Goal: Information Seeking & Learning: Find specific fact

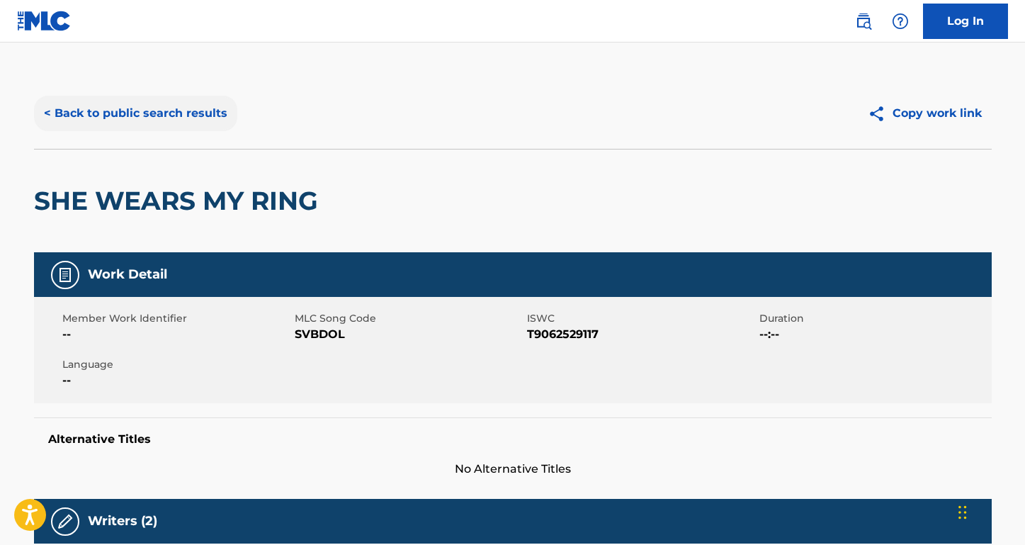
click at [179, 118] on button "< Back to public search results" at bounding box center [135, 113] width 203 height 35
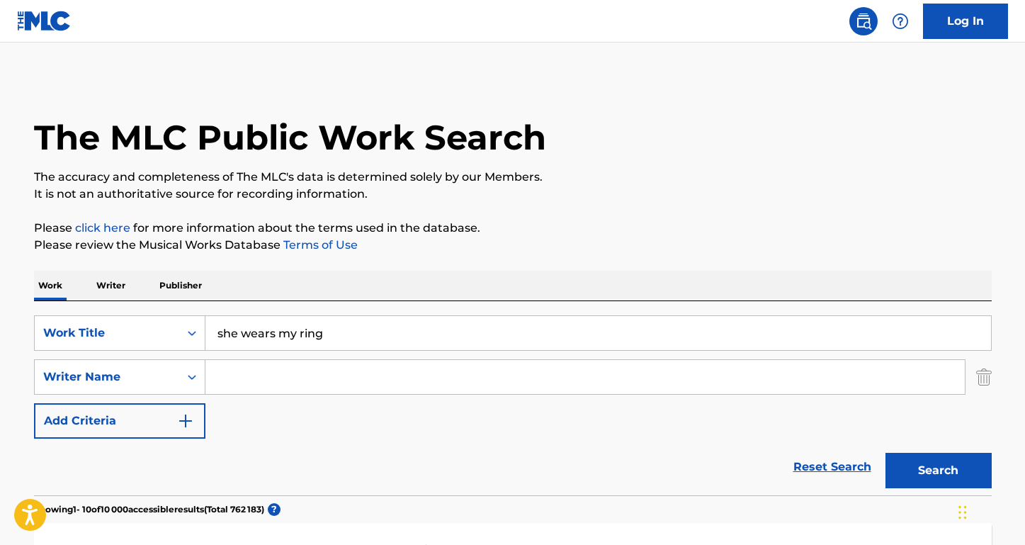
click at [259, 391] on input "Search Form" at bounding box center [584, 377] width 759 height 34
paste input "[PERSON_NAME]"
type input "[PERSON_NAME]"
drag, startPoint x: 337, startPoint y: 339, endPoint x: 133, endPoint y: 326, distance: 203.7
click at [133, 326] on div "SearchWithCriteria947fe26c-4eb3-4423-97b6-ab0c4cf5d48e Work Title she wears my …" at bounding box center [513, 332] width 958 height 35
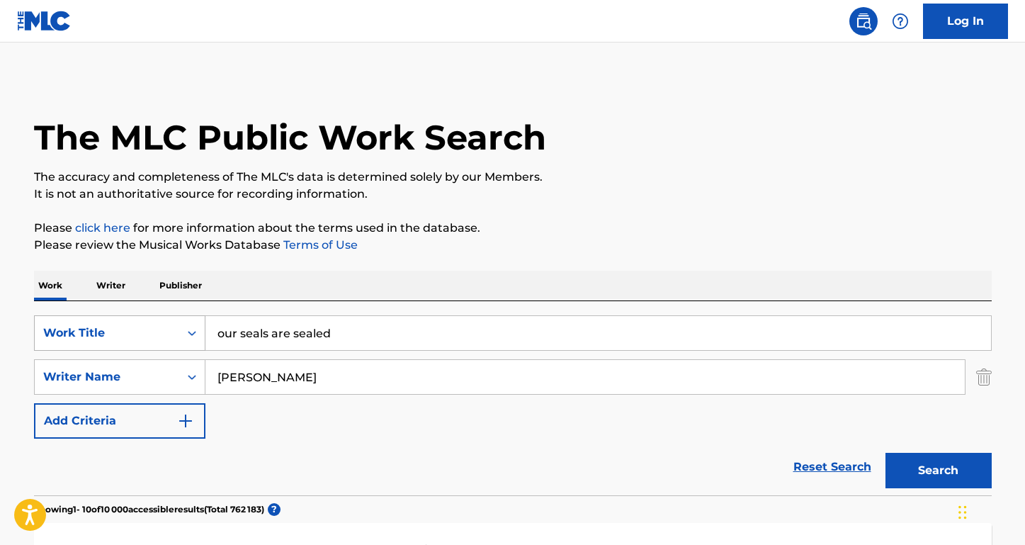
type input "our seals are sealed"
click at [938, 470] on button "Search" at bounding box center [939, 470] width 106 height 35
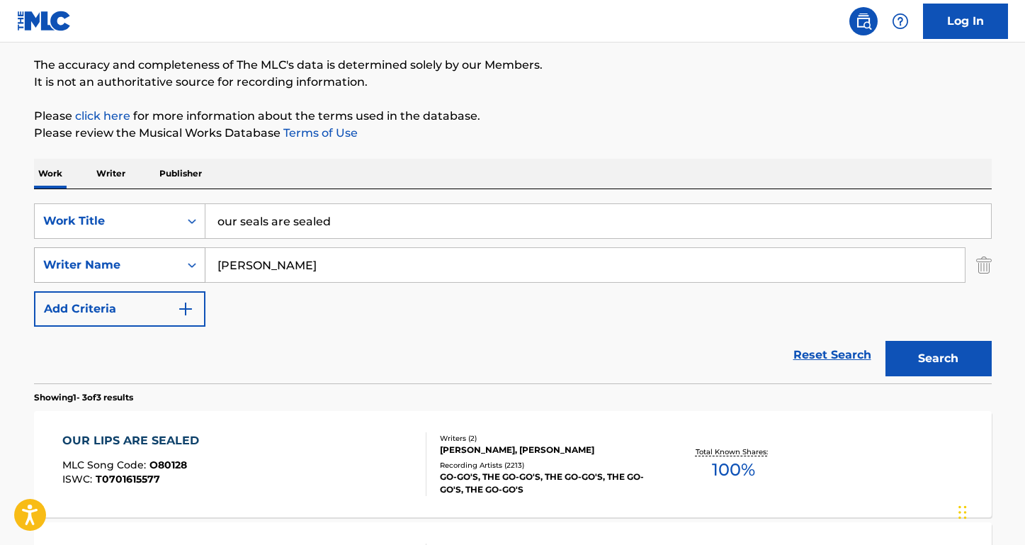
scroll to position [115, 0]
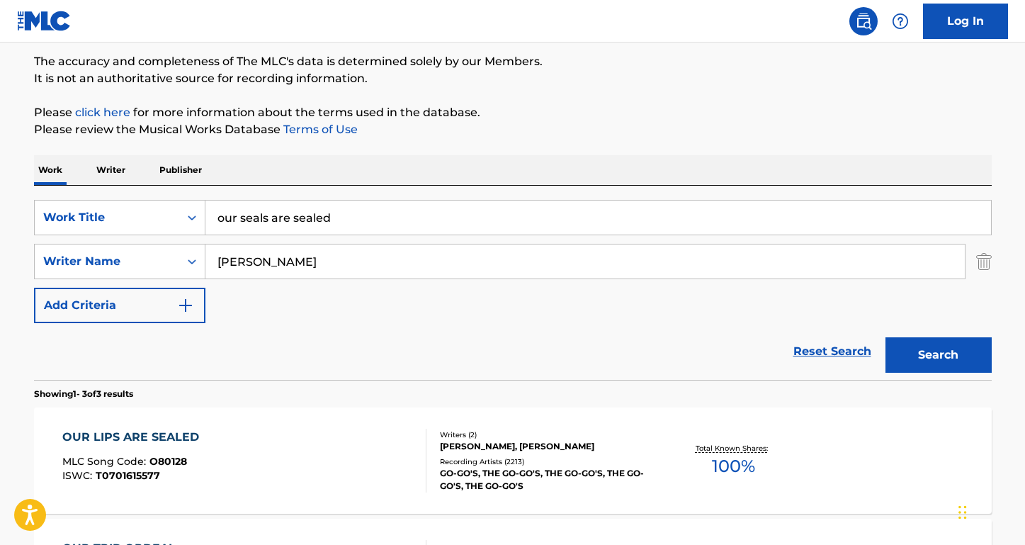
click at [150, 434] on div "OUR LIPS ARE SEALED" at bounding box center [134, 437] width 144 height 17
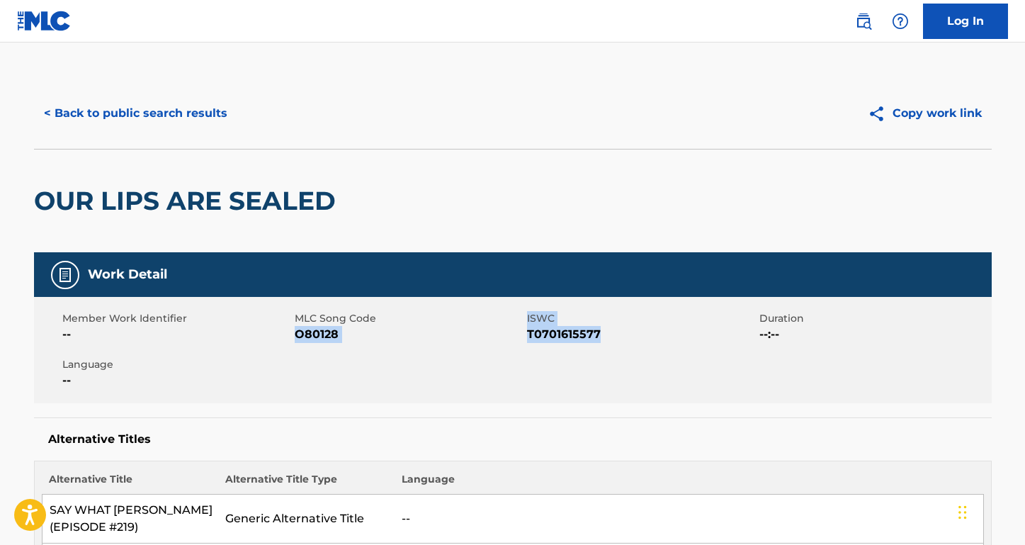
drag, startPoint x: 615, startPoint y: 332, endPoint x: 295, endPoint y: 334, distance: 319.5
click at [295, 334] on div "Member Work Identifier -- MLC Song Code O80128 ISWC T0701615577 Duration --:-- …" at bounding box center [513, 350] width 958 height 106
copy div "O80128 ISWC T0701615577"
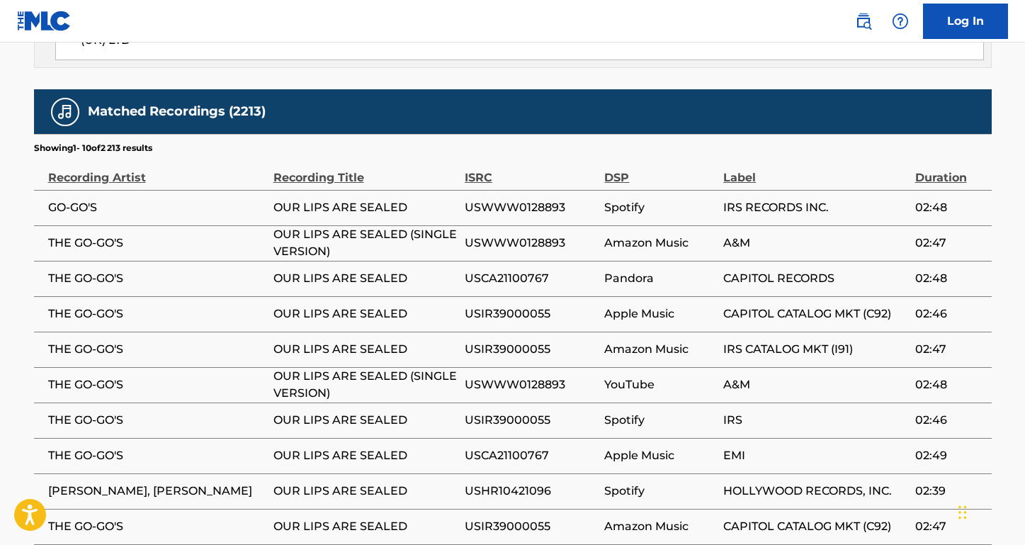
scroll to position [1792, 0]
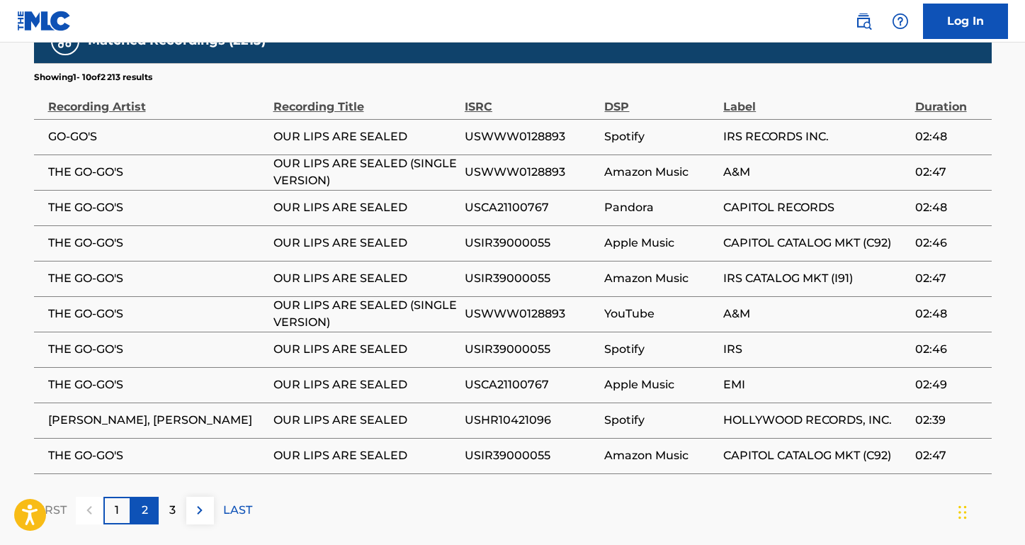
click at [143, 502] on p "2" at bounding box center [145, 510] width 6 height 17
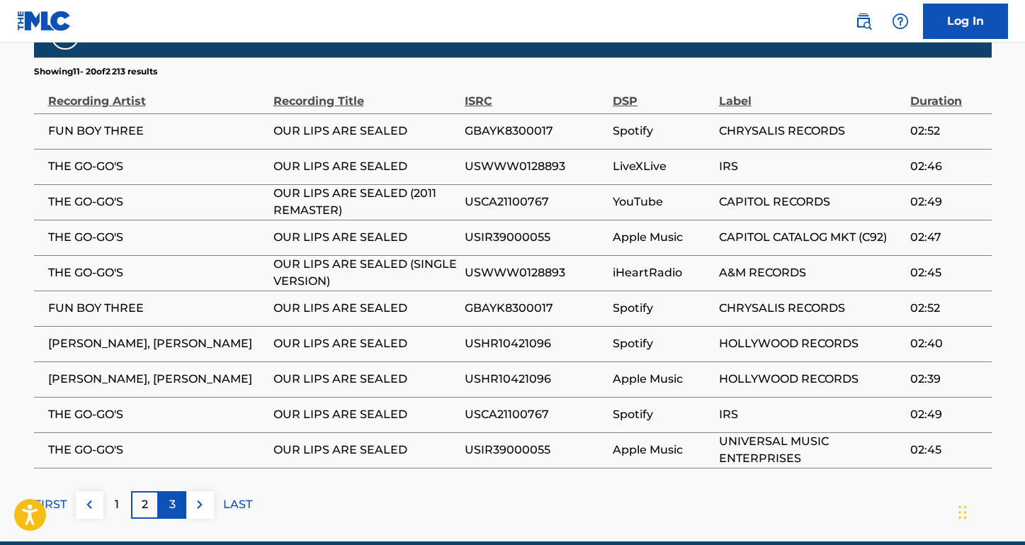
click at [166, 491] on div "3" at bounding box center [173, 505] width 28 height 28
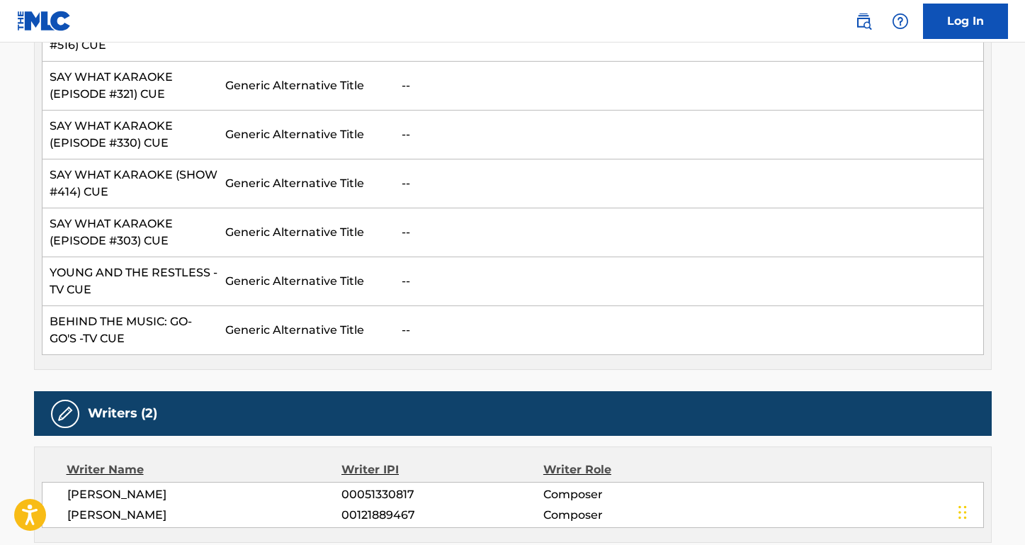
scroll to position [787, 0]
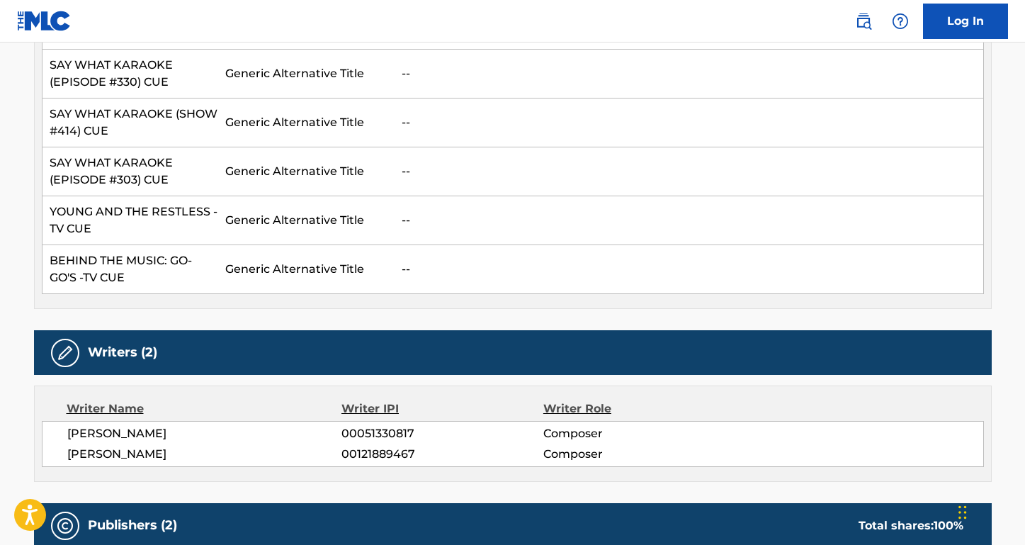
drag, startPoint x: 174, startPoint y: 418, endPoint x: 31, endPoint y: 418, distance: 142.4
click at [31, 418] on div "< Back to public search results Copy work link OUR LIPS ARE SEALED Work Detail …" at bounding box center [513, 410] width 992 height 2239
copy span "[PERSON_NAME]"
drag, startPoint x: 140, startPoint y: 433, endPoint x: 65, endPoint y: 434, distance: 74.4
click at [65, 434] on div "[PERSON_NAME] 00051330817 Composer [PERSON_NAME] 00121889467 Composer" at bounding box center [513, 444] width 942 height 46
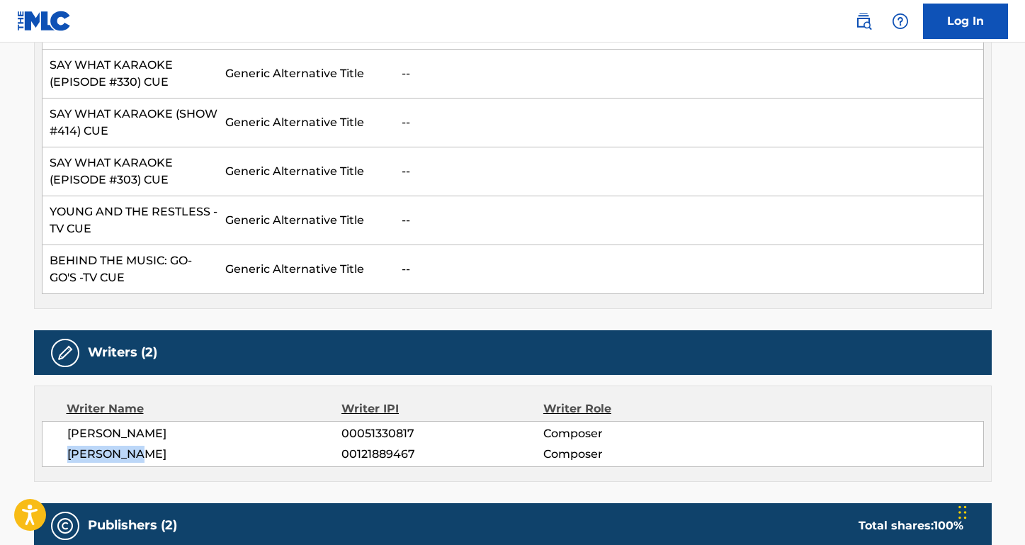
copy span "[PERSON_NAME]"
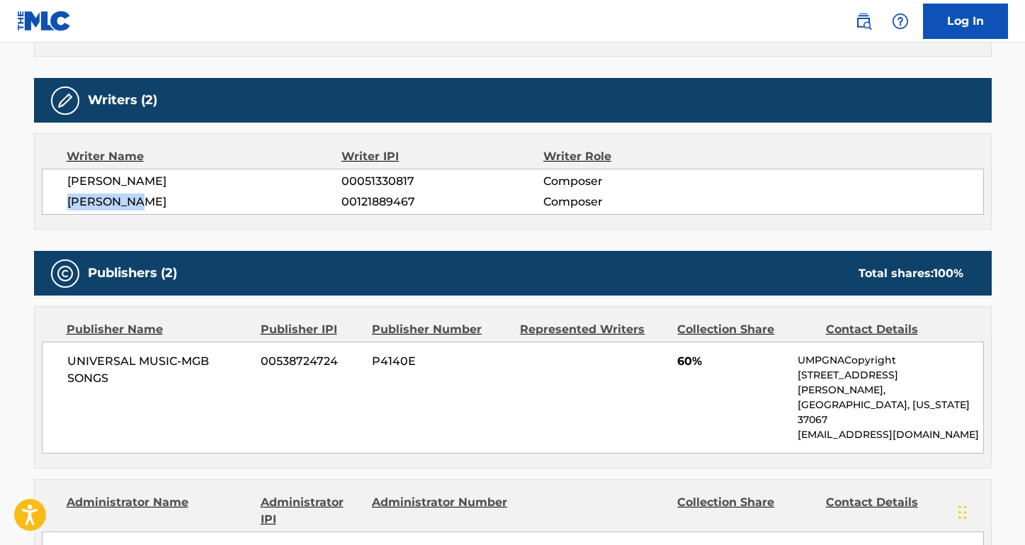
scroll to position [1059, 0]
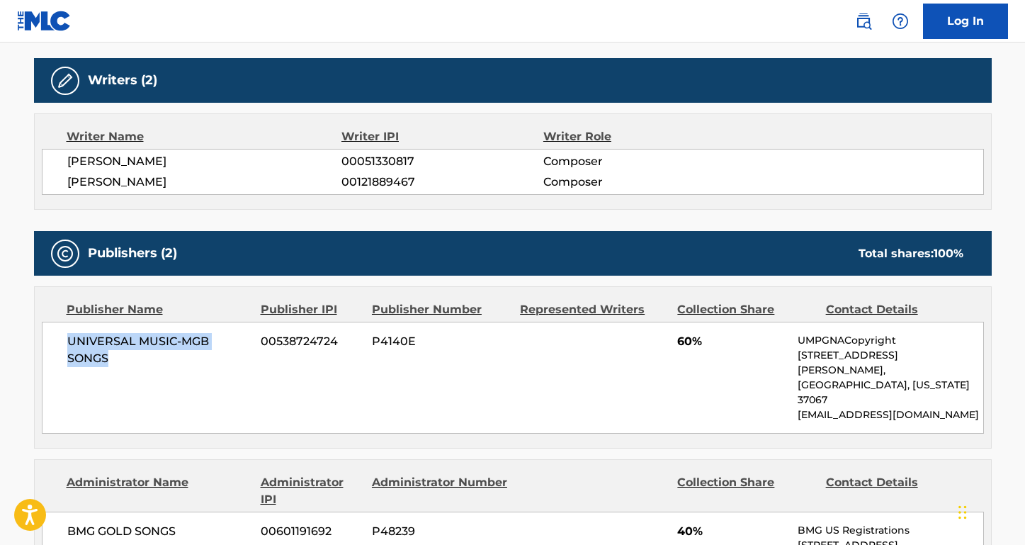
drag, startPoint x: 150, startPoint y: 344, endPoint x: 69, endPoint y: 322, distance: 83.7
click at [69, 333] on span "UNIVERSAL MUSIC-MGB SONGS" at bounding box center [158, 350] width 183 height 34
copy span "UNIVERSAL MUSIC-MGB SONGS"
drag, startPoint x: 188, startPoint y: 482, endPoint x: 23, endPoint y: 482, distance: 165.1
click at [23, 482] on div "< Back to public search results Copy work link OUR LIPS ARE SEALED Work Detail …" at bounding box center [513, 138] width 992 height 2239
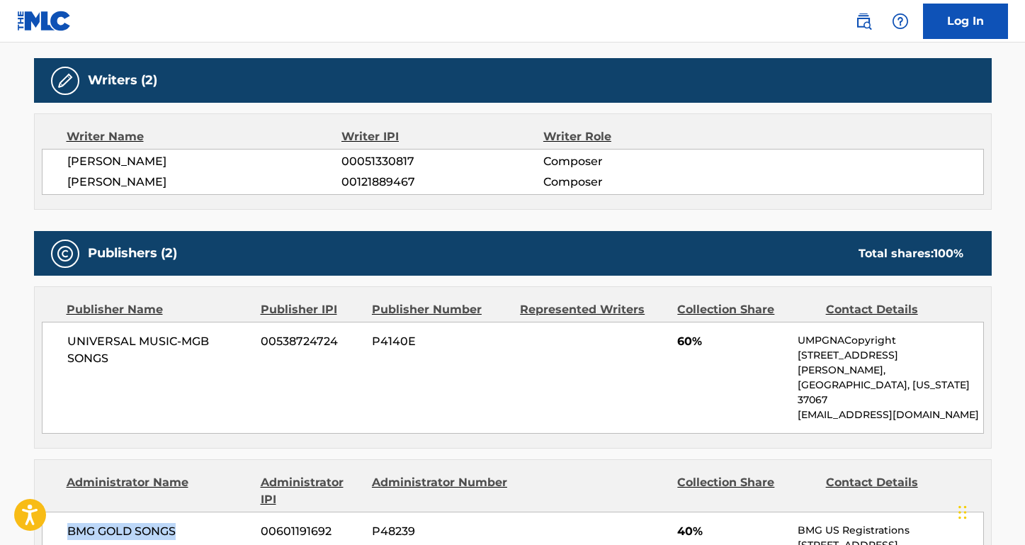
copy span "BMG GOLD SONGS"
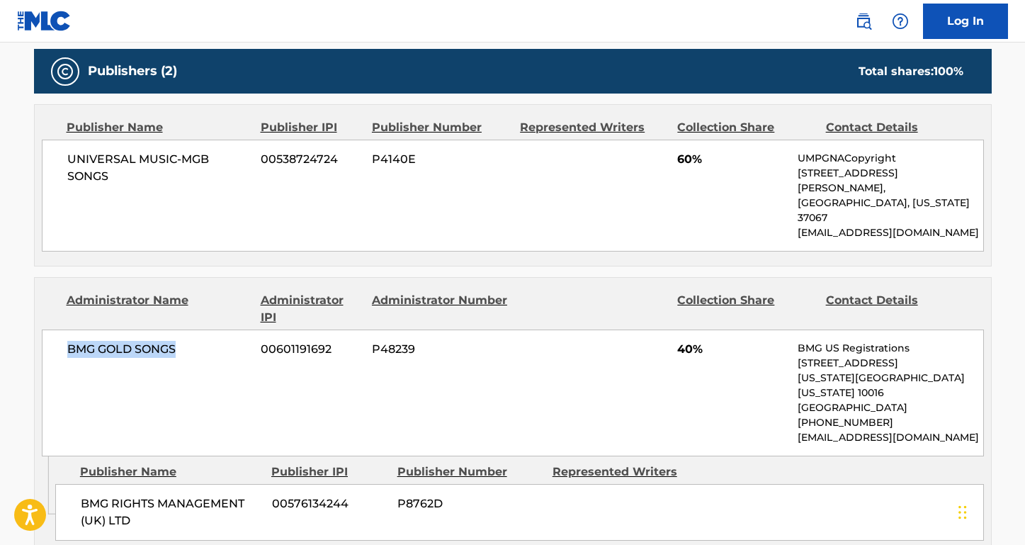
scroll to position [1312, 0]
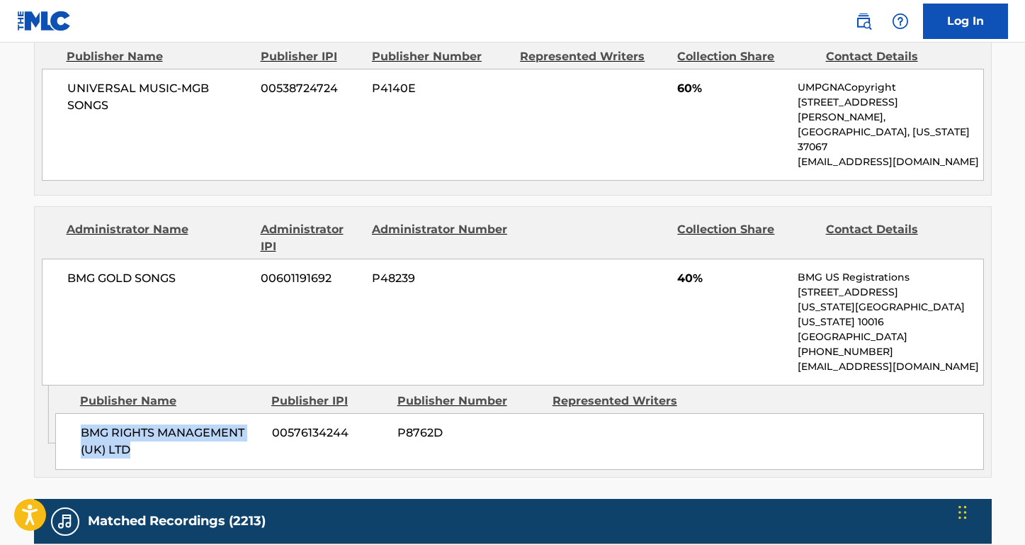
drag, startPoint x: 143, startPoint y: 387, endPoint x: 63, endPoint y: 363, distance: 83.6
click at [62, 413] on div "BMG RIGHTS MANAGEMENT (UK) LTD 00576134244 P8762D" at bounding box center [519, 441] width 929 height 57
copy span "BMG RIGHTS MANAGEMENT (UK) LTD"
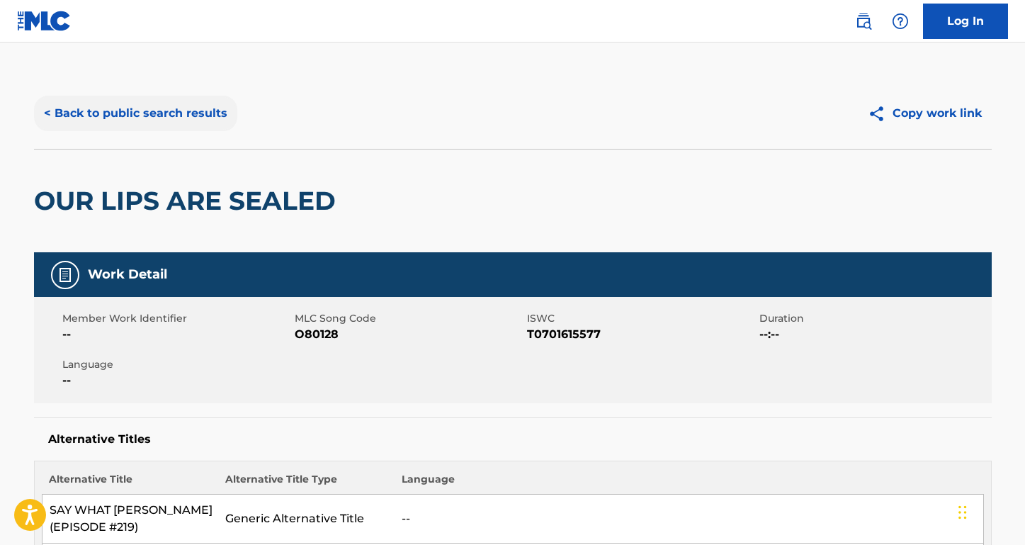
scroll to position [0, 0]
click at [182, 115] on button "< Back to public search results" at bounding box center [135, 113] width 203 height 35
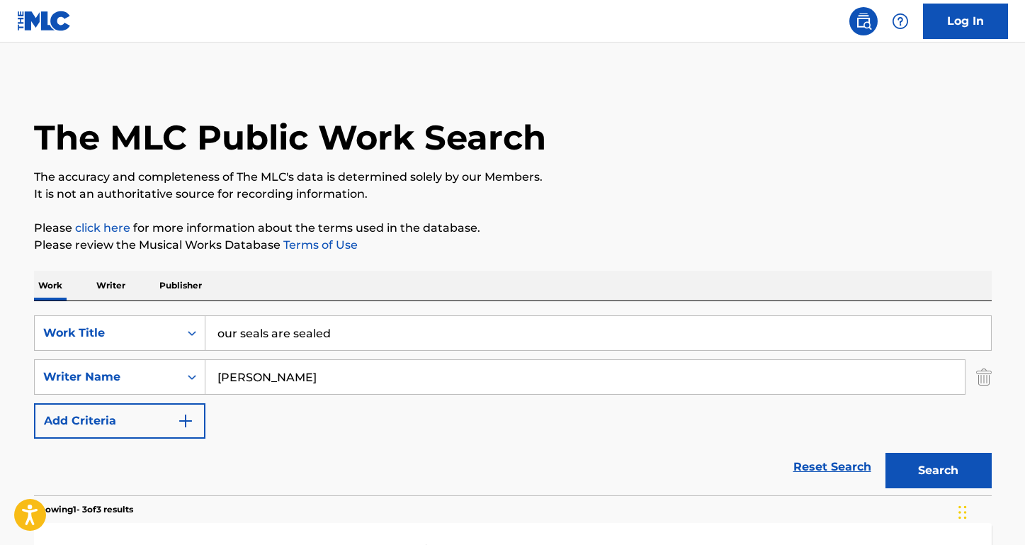
scroll to position [115, 0]
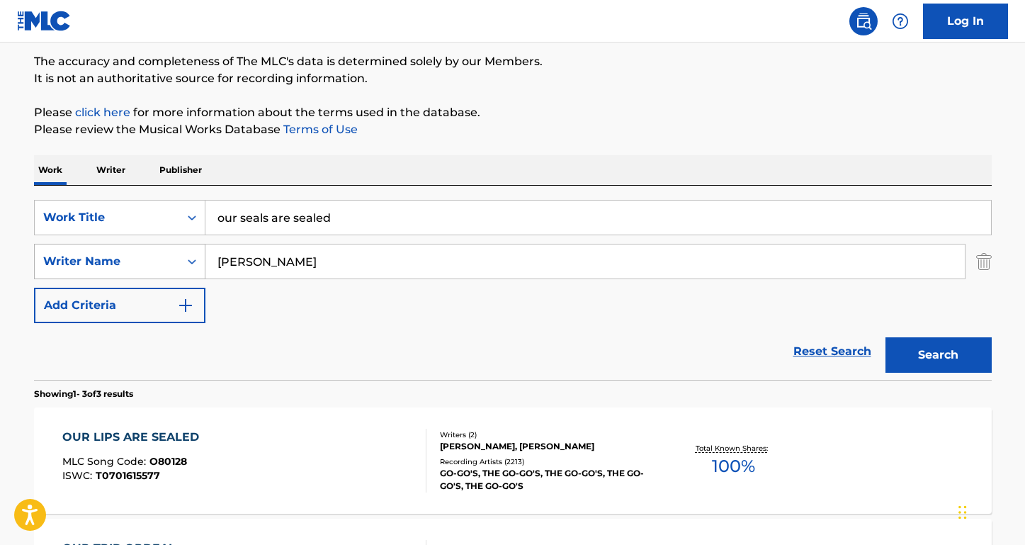
drag, startPoint x: 324, startPoint y: 266, endPoint x: 182, endPoint y: 265, distance: 142.4
click at [181, 264] on div "SearchWithCriteria160b527d-3650-439b-a04f-cafcfb0c581e Writer Name [PERSON_NAME]" at bounding box center [513, 261] width 958 height 35
paste input "[PERSON_NAME]"
type input "[PERSON_NAME]"
drag, startPoint x: 351, startPoint y: 221, endPoint x: 162, endPoint y: 208, distance: 189.6
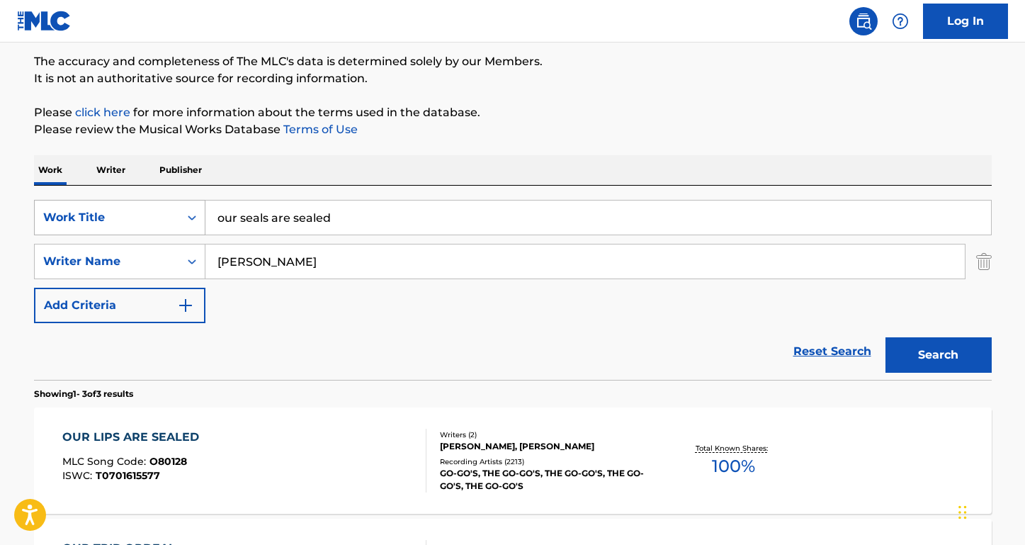
click at [160, 209] on div "SearchWithCriteria947fe26c-4eb3-4423-97b6-ab0c4cf5d48e Work Title our seals are…" at bounding box center [513, 217] width 958 height 35
paste input "Somebody's [PERSON_NAME]"
type input "Somebody's [PERSON_NAME]"
click at [938, 355] on button "Search" at bounding box center [939, 354] width 106 height 35
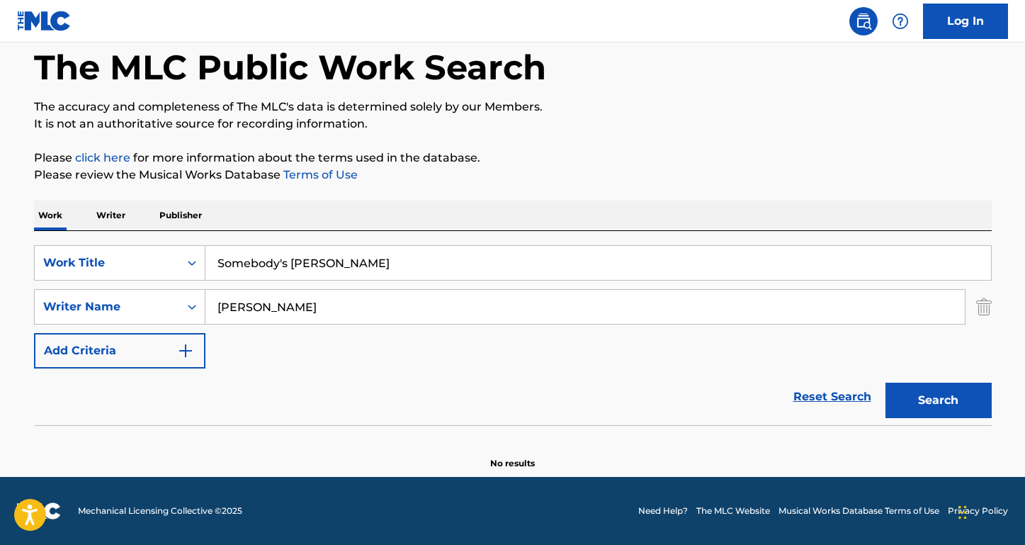
scroll to position [70, 0]
drag, startPoint x: 244, startPoint y: 303, endPoint x: 189, endPoint y: 300, distance: 55.4
click at [189, 300] on div "SearchWithCriteria160b527d-3650-439b-a04f-cafcfb0c581e Writer Name [PERSON_NAME]" at bounding box center [513, 306] width 958 height 35
type input "[PERSON_NAME]"
click at [938, 400] on button "Search" at bounding box center [939, 400] width 106 height 35
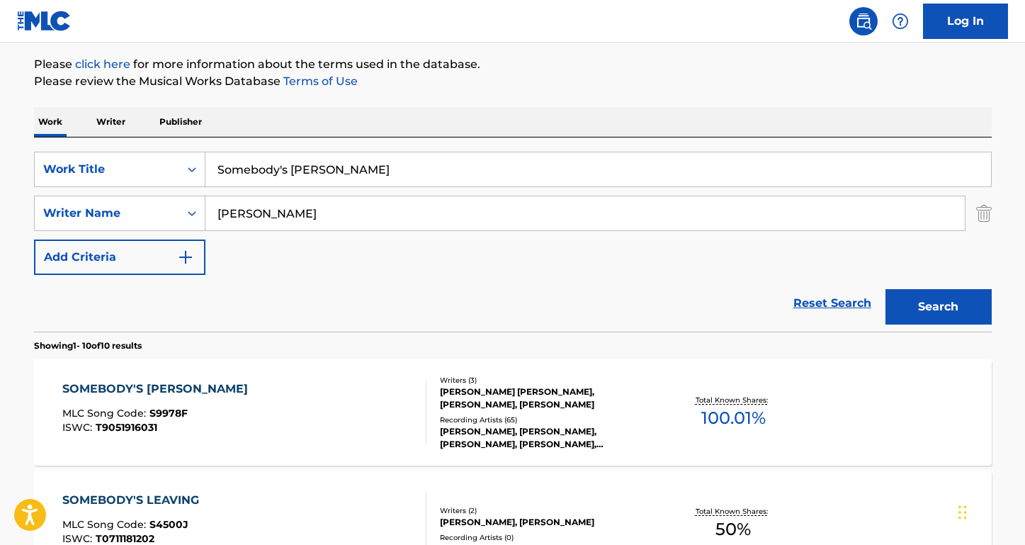
scroll to position [209, 0]
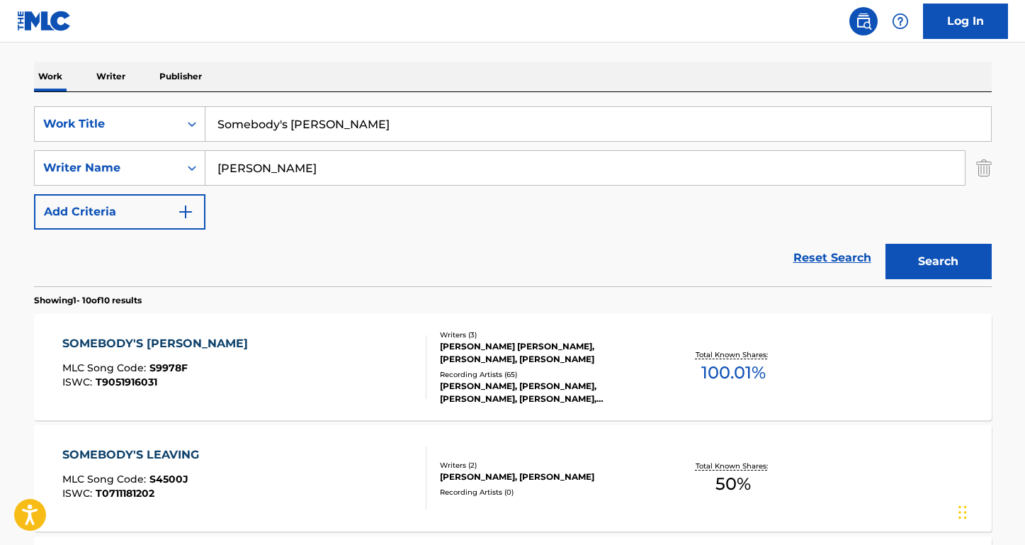
click at [184, 342] on div "SOMEBODY'S [PERSON_NAME]" at bounding box center [158, 343] width 193 height 17
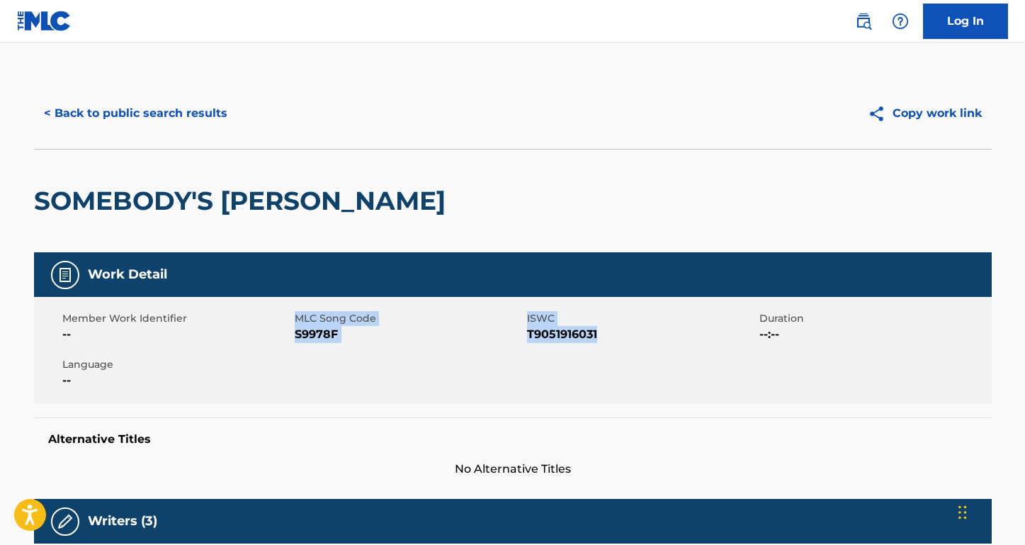
drag, startPoint x: 618, startPoint y: 333, endPoint x: 293, endPoint y: 334, distance: 325.2
click at [293, 334] on div "Member Work Identifier -- MLC Song Code S9978F ISWC T9051916031 Duration --:-- …" at bounding box center [513, 350] width 958 height 106
copy div "MLC Song Code S9978F ISWC T9051916031"
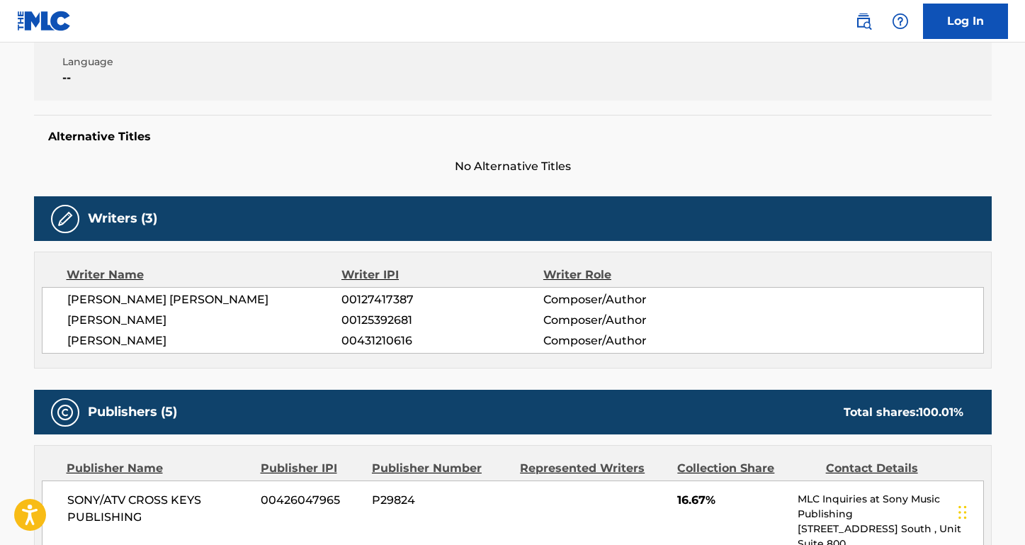
scroll to position [353, 0]
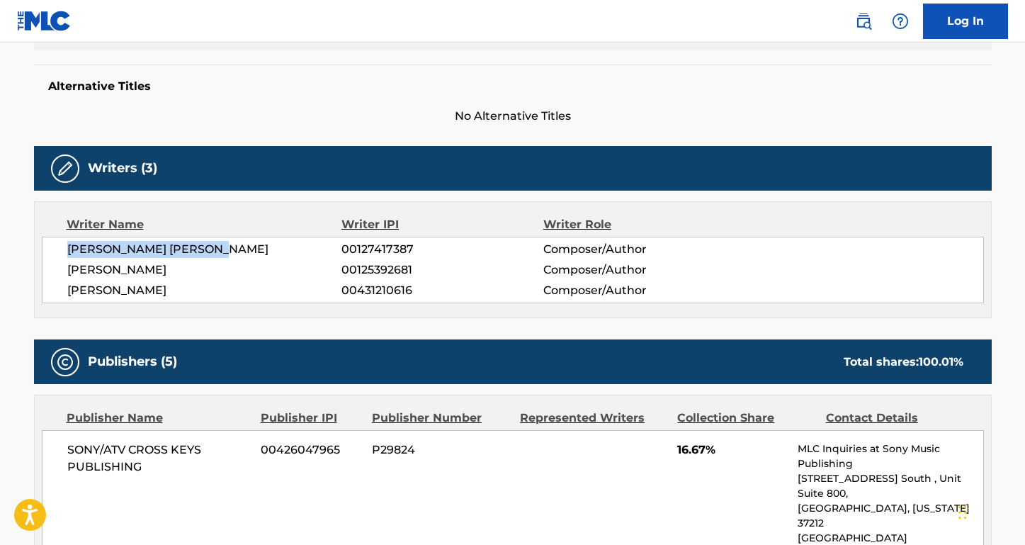
drag, startPoint x: 242, startPoint y: 249, endPoint x: 21, endPoint y: 246, distance: 221.8
copy span "[PERSON_NAME] [PERSON_NAME]"
drag, startPoint x: 232, startPoint y: 273, endPoint x: 65, endPoint y: 272, distance: 167.2
click at [65, 272] on div "[PERSON_NAME] [PERSON_NAME] 00127417387 Composer/Author [PERSON_NAME] 001253926…" at bounding box center [513, 270] width 942 height 67
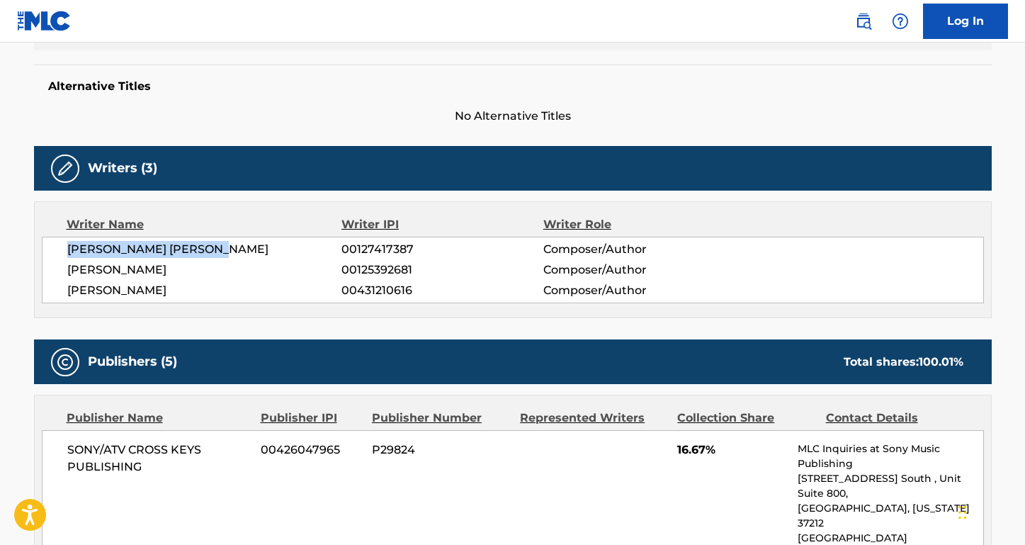
copy span "[PERSON_NAME]"
drag, startPoint x: 219, startPoint y: 283, endPoint x: 66, endPoint y: 284, distance: 153.0
click at [66, 284] on div "[PERSON_NAME] [PERSON_NAME] 00127417387 Composer/Author [PERSON_NAME] 001253926…" at bounding box center [513, 270] width 942 height 67
copy span "[PERSON_NAME]"
click at [655, 1] on nav "Log In" at bounding box center [512, 21] width 1025 height 43
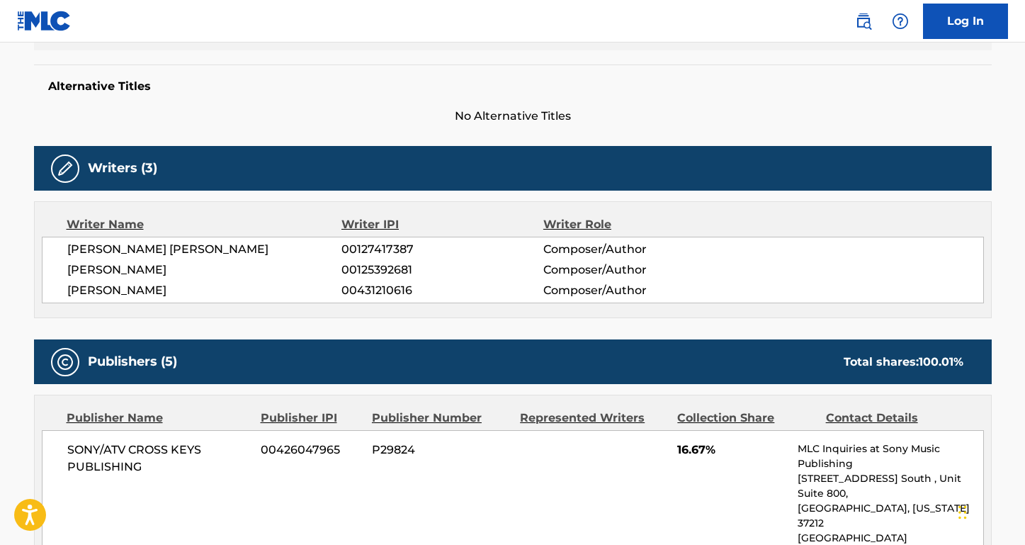
scroll to position [444, 0]
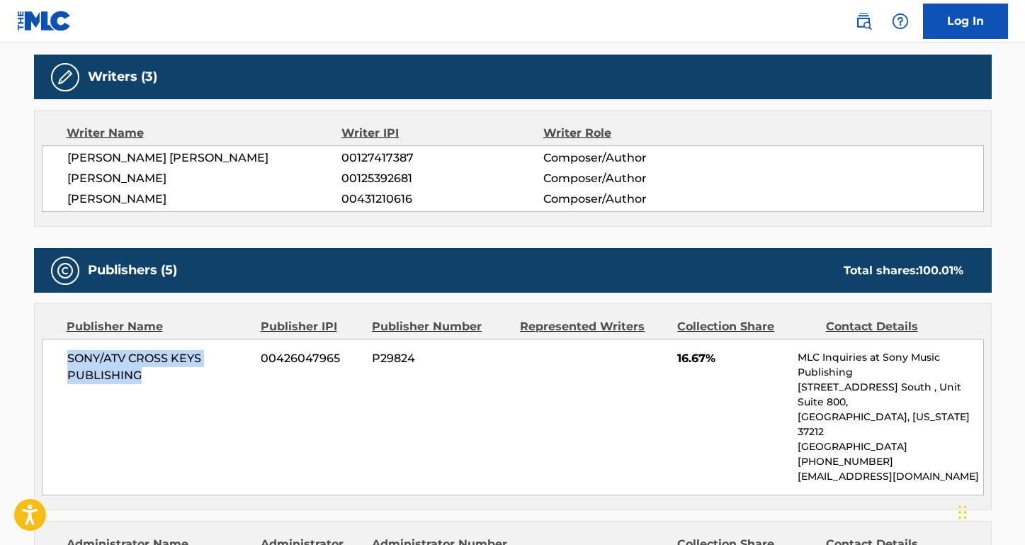
drag, startPoint x: 145, startPoint y: 373, endPoint x: 60, endPoint y: 361, distance: 85.2
click at [60, 361] on div "SONY/ATV CROSS KEYS PUBLISHING 00426047965 P29824 16.67% MLC Inquiries at Sony …" at bounding box center [513, 417] width 942 height 157
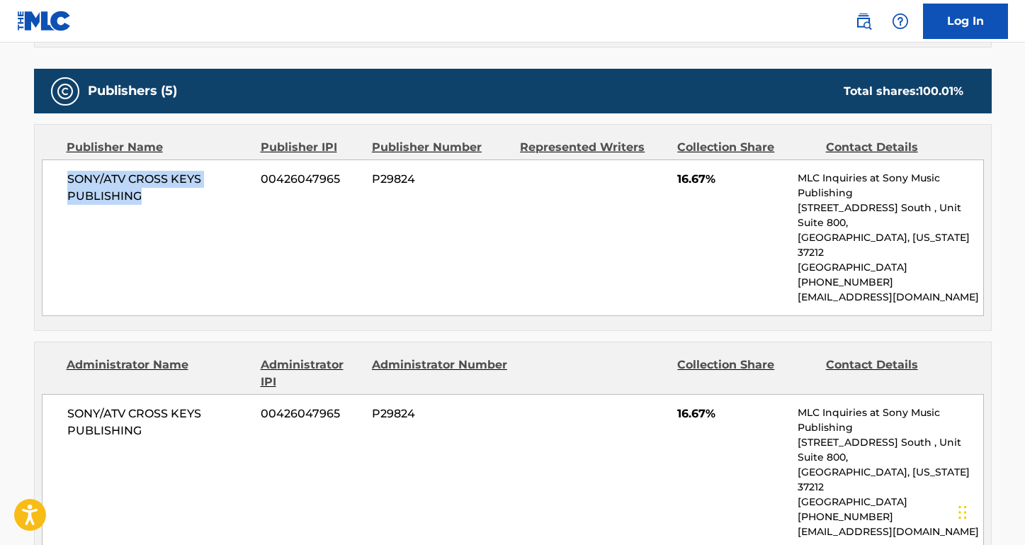
scroll to position [650, 0]
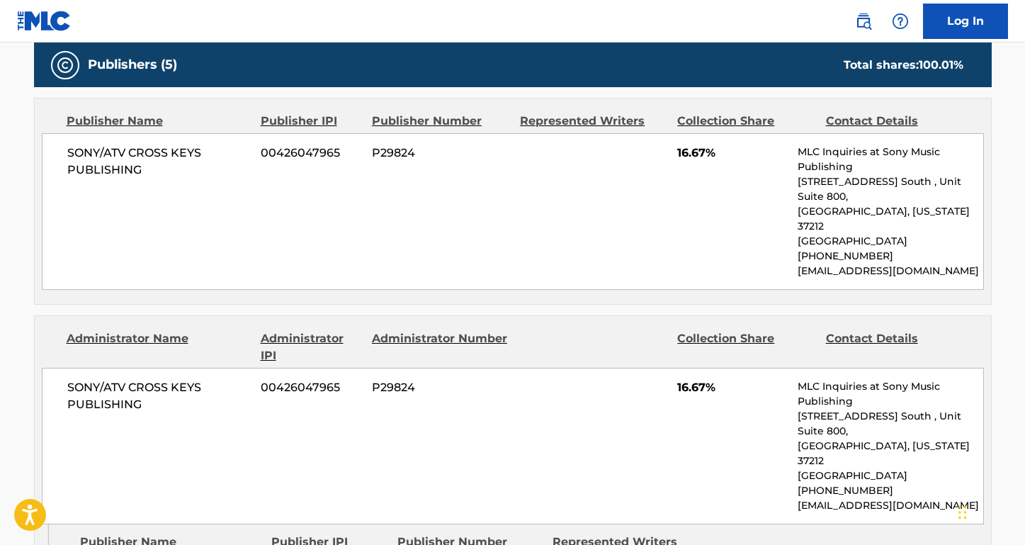
click at [171, 379] on span "SONY/ATV CROSS KEYS PUBLISHING" at bounding box center [158, 396] width 183 height 34
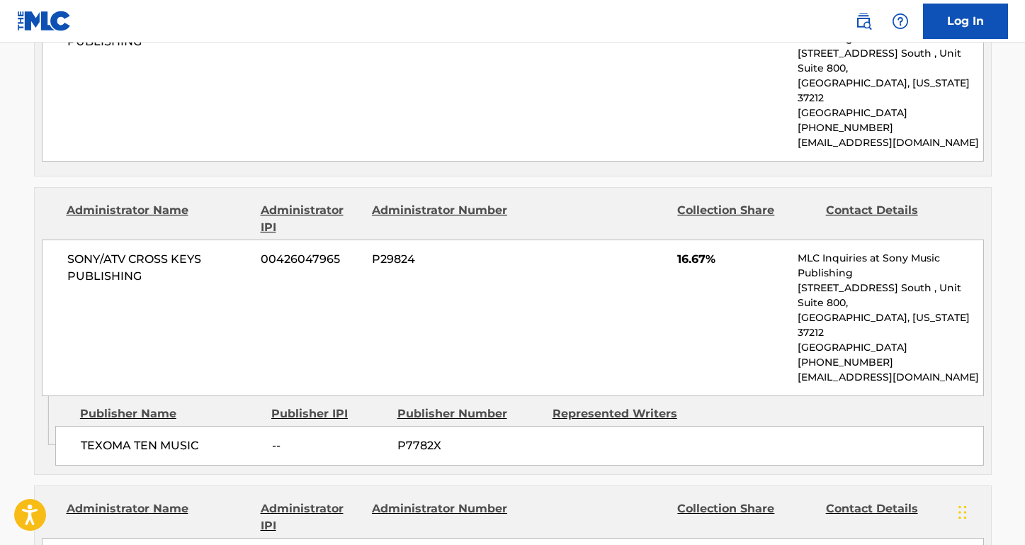
scroll to position [838, 0]
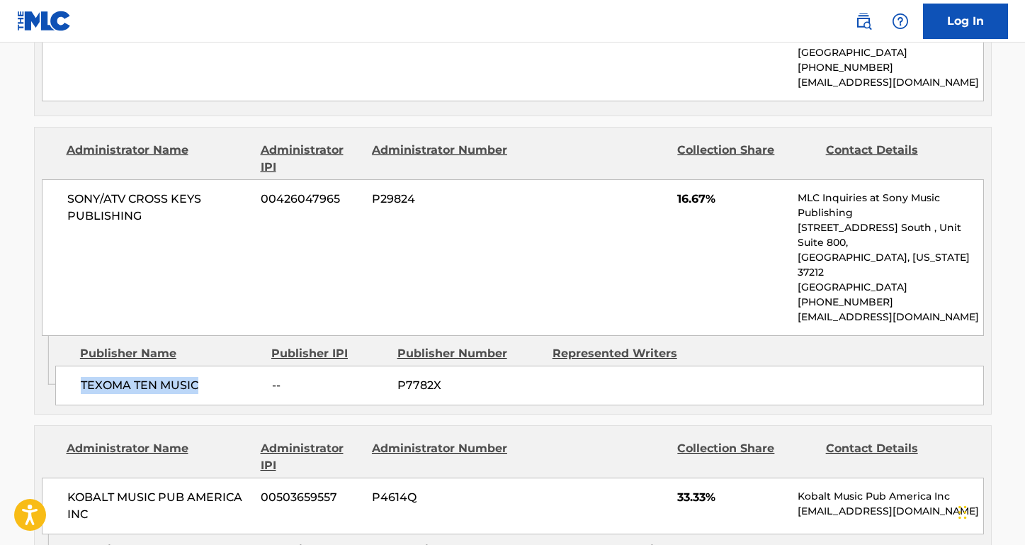
drag, startPoint x: 207, startPoint y: 329, endPoint x: 72, endPoint y: 317, distance: 135.8
click at [72, 366] on div "TEXOMA TEN MUSIC -- P7782X" at bounding box center [519, 386] width 929 height 40
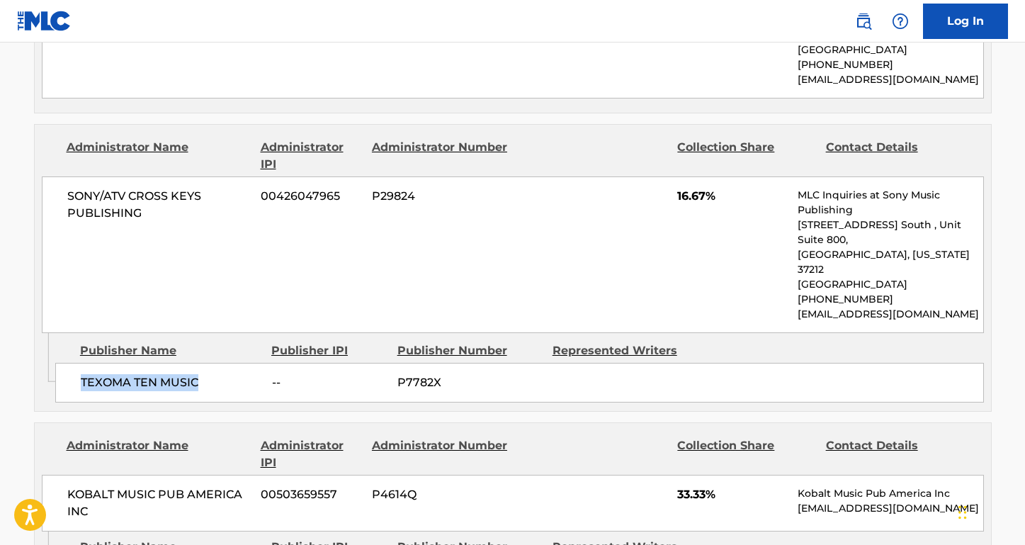
scroll to position [955, 0]
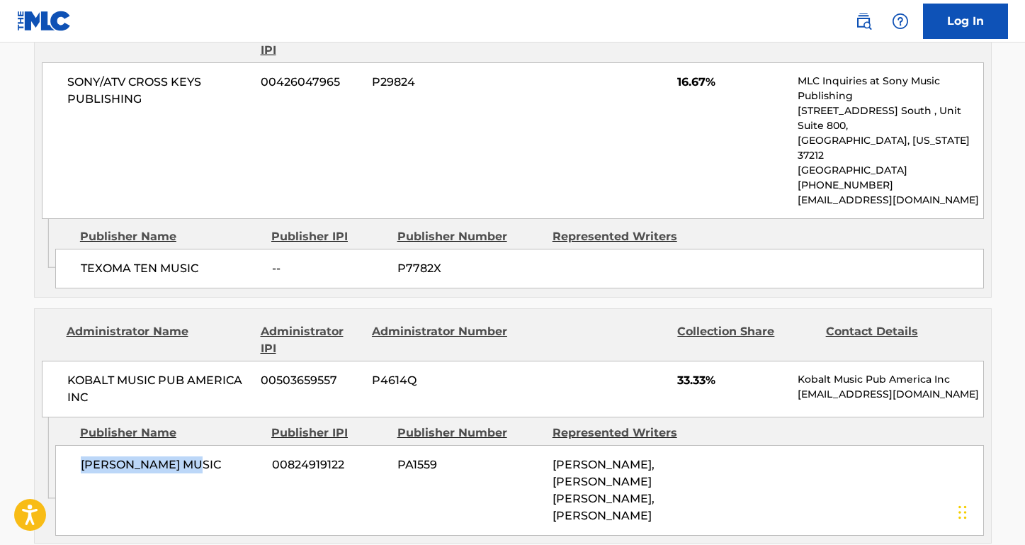
drag, startPoint x: 198, startPoint y: 403, endPoint x: 62, endPoint y: 402, distance: 135.3
click at [62, 445] on div "[PERSON_NAME] MUSIC 00824919122 PA1559 [PERSON_NAME], [PERSON_NAME] [PERSON_NAM…" at bounding box center [519, 490] width 929 height 91
drag, startPoint x: 214, startPoint y: 400, endPoint x: 78, endPoint y: 397, distance: 136.1
click at [78, 445] on div "[PERSON_NAME] MUSIC 00824919122 PA1559 [PERSON_NAME], [PERSON_NAME] [PERSON_NAM…" at bounding box center [519, 490] width 929 height 91
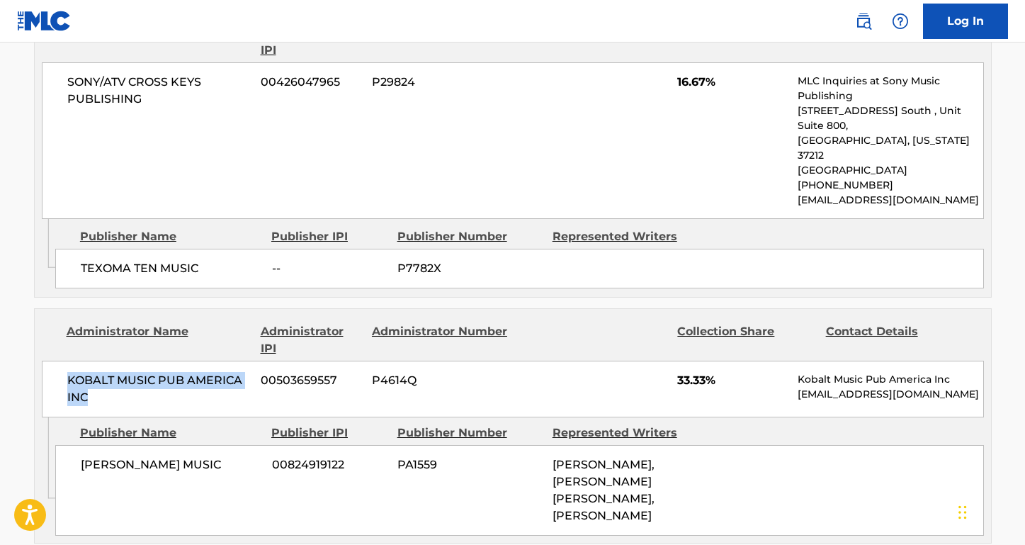
drag, startPoint x: 98, startPoint y: 332, endPoint x: 53, endPoint y: 309, distance: 50.4
click at [53, 361] on div "KOBALT MUSIC PUB AMERICA INC 00503659557 P4614Q 33.33% Kobalt Music Pub America…" at bounding box center [513, 389] width 942 height 57
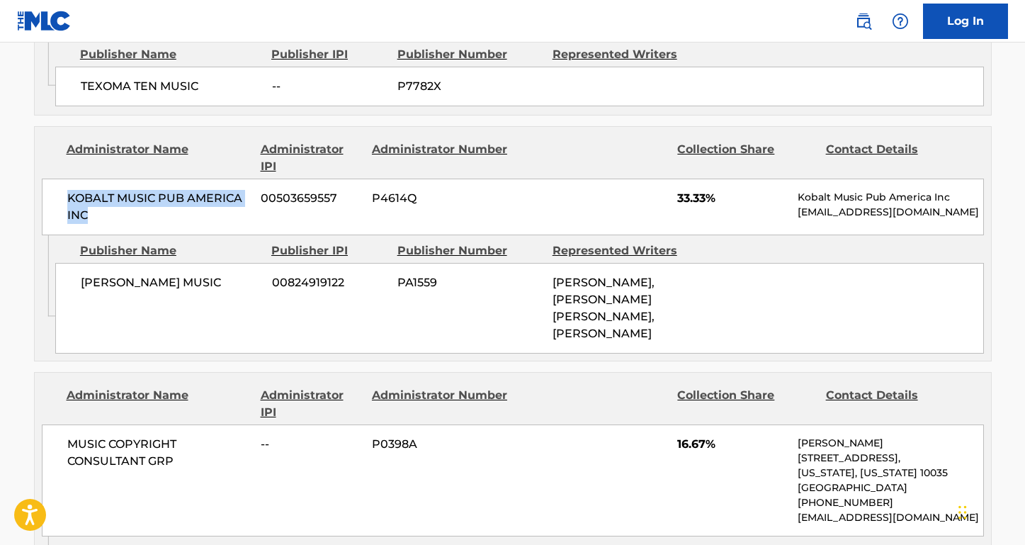
scroll to position [1171, 0]
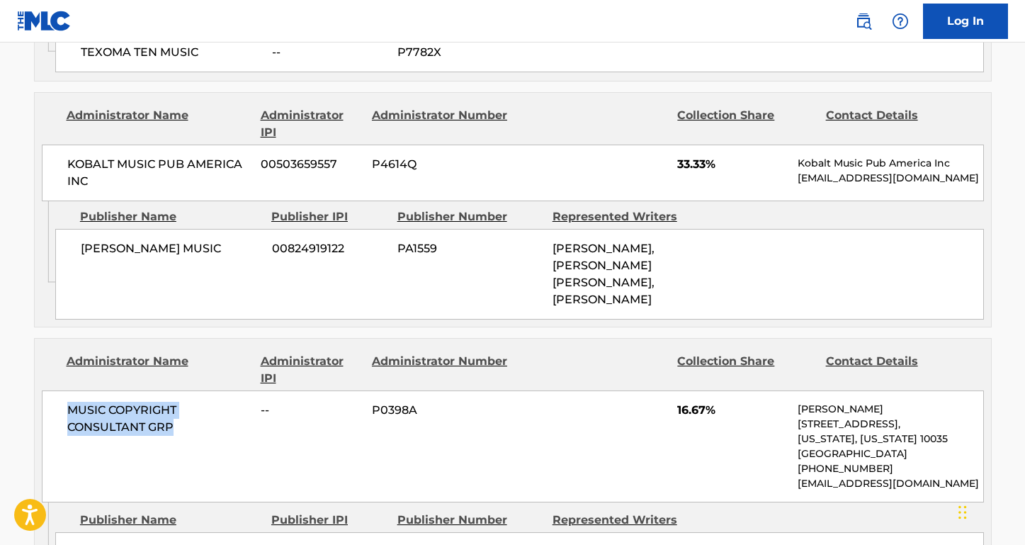
drag, startPoint x: 174, startPoint y: 366, endPoint x: 60, endPoint y: 338, distance: 117.5
click at [60, 390] on div "MUSIC COPYRIGHT CONSULTANT GRP -- P0398A 16.67% [PERSON_NAME] [STREET_ADDRESS][…" at bounding box center [513, 446] width 942 height 112
drag, startPoint x: 207, startPoint y: 485, endPoint x: 72, endPoint y: 485, distance: 135.3
click at [72, 532] on div "RED SOX FAN MUSIC -- PA31WE" at bounding box center [519, 552] width 929 height 40
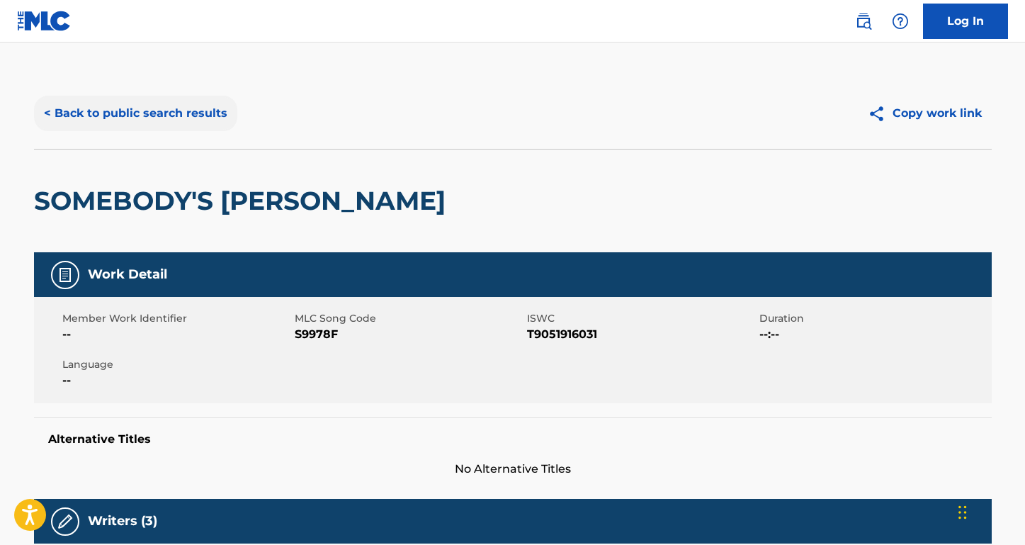
scroll to position [0, 0]
click at [197, 106] on button "< Back to public search results" at bounding box center [135, 113] width 203 height 35
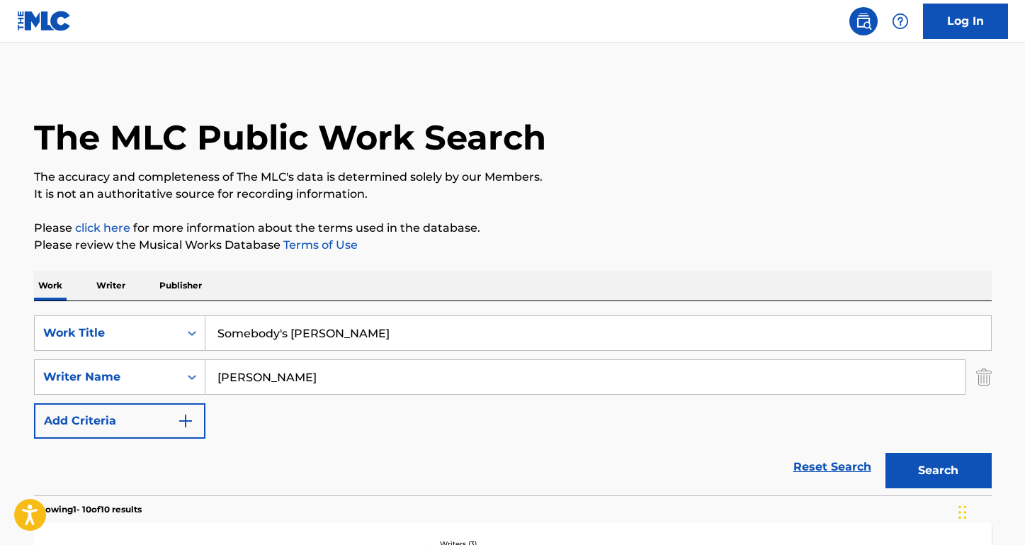
scroll to position [209, 0]
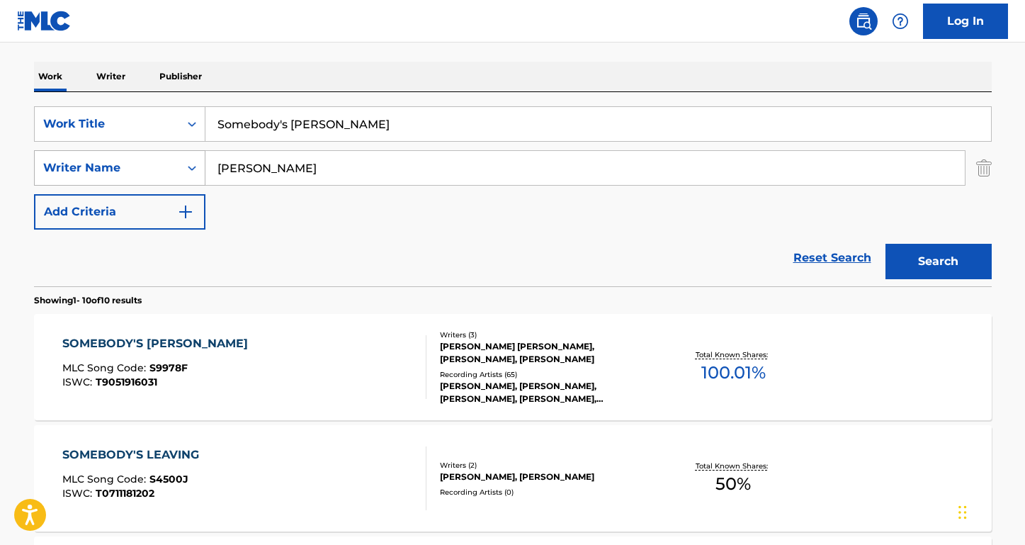
drag, startPoint x: 308, startPoint y: 176, endPoint x: 171, endPoint y: 167, distance: 137.7
click at [171, 167] on div "SearchWithCriteria160b527d-3650-439b-a04f-cafcfb0c581e Writer Name [PERSON_NAME]" at bounding box center [513, 167] width 958 height 35
drag, startPoint x: 379, startPoint y: 118, endPoint x: 137, endPoint y: 113, distance: 242.3
click at [137, 113] on div "SearchWithCriteria947fe26c-4eb3-4423-97b6-ab0c4cf5d48e Work Title Somebody's [P…" at bounding box center [513, 123] width 958 height 35
paste input "adie the Cleaning [DEMOGRAPHIC_DATA]"
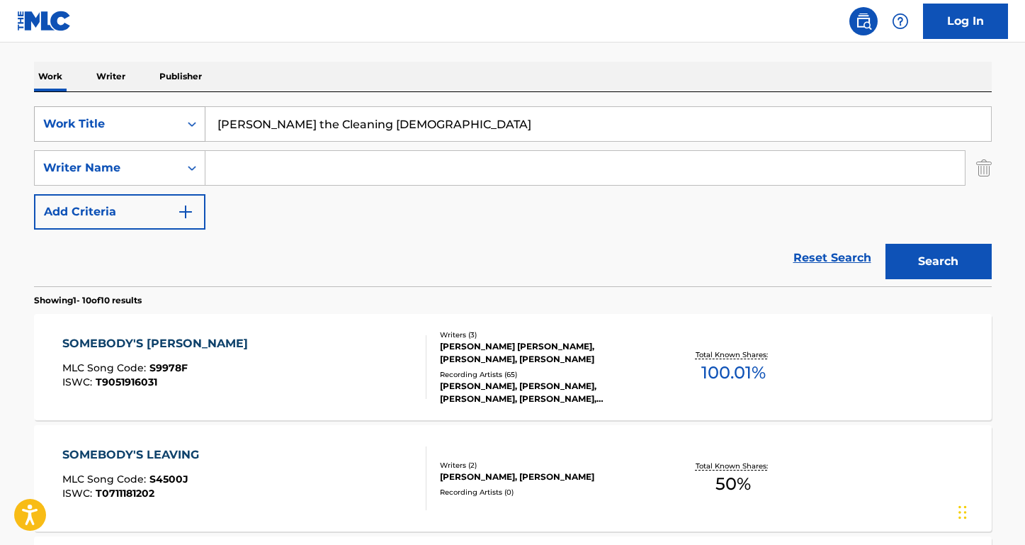
type input "[PERSON_NAME] the Cleaning [DEMOGRAPHIC_DATA]"
click at [938, 261] on button "Search" at bounding box center [939, 261] width 106 height 35
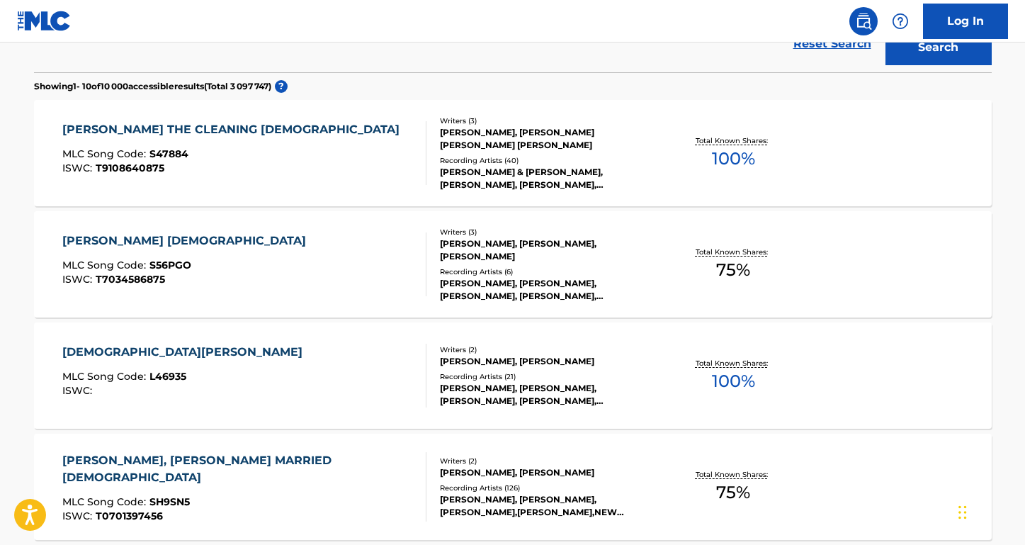
scroll to position [385, 0]
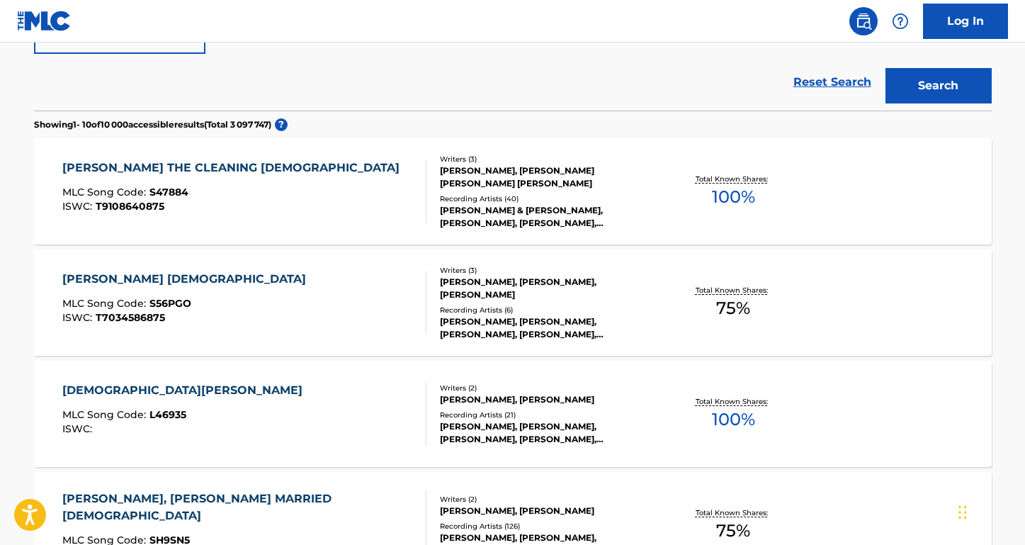
click at [194, 170] on div "[PERSON_NAME] THE CLEANING [DEMOGRAPHIC_DATA]" at bounding box center [234, 167] width 344 height 17
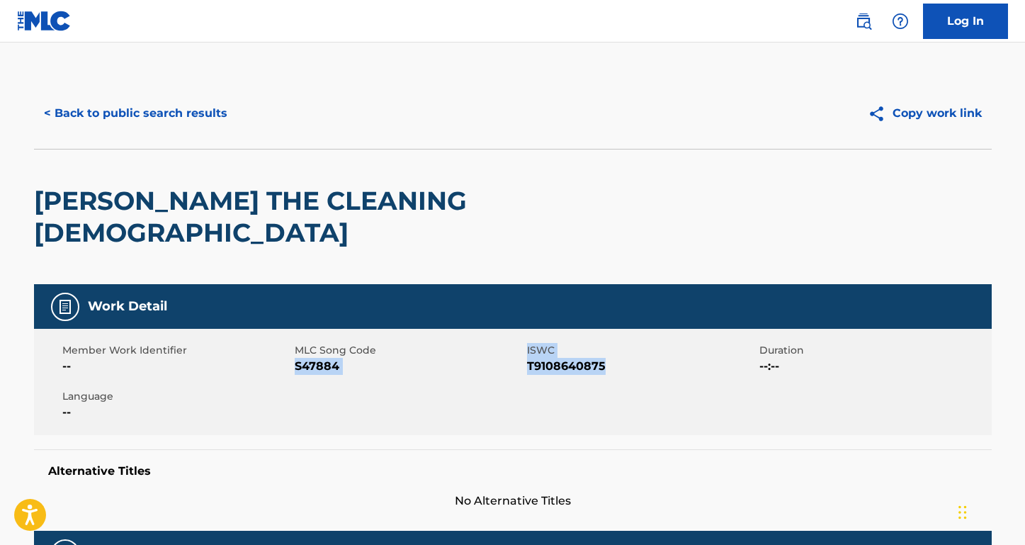
drag, startPoint x: 621, startPoint y: 330, endPoint x: 296, endPoint y: 333, distance: 325.2
click at [295, 334] on div "Member Work Identifier -- MLC Song Code S47884 ISWC T9108640875 Duration --:-- …" at bounding box center [513, 382] width 958 height 106
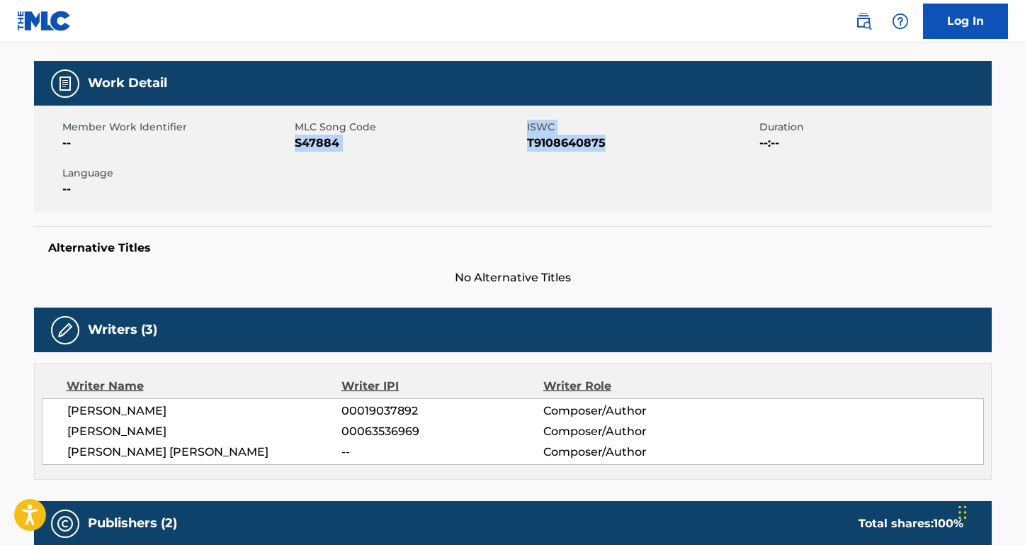
scroll to position [250, 0]
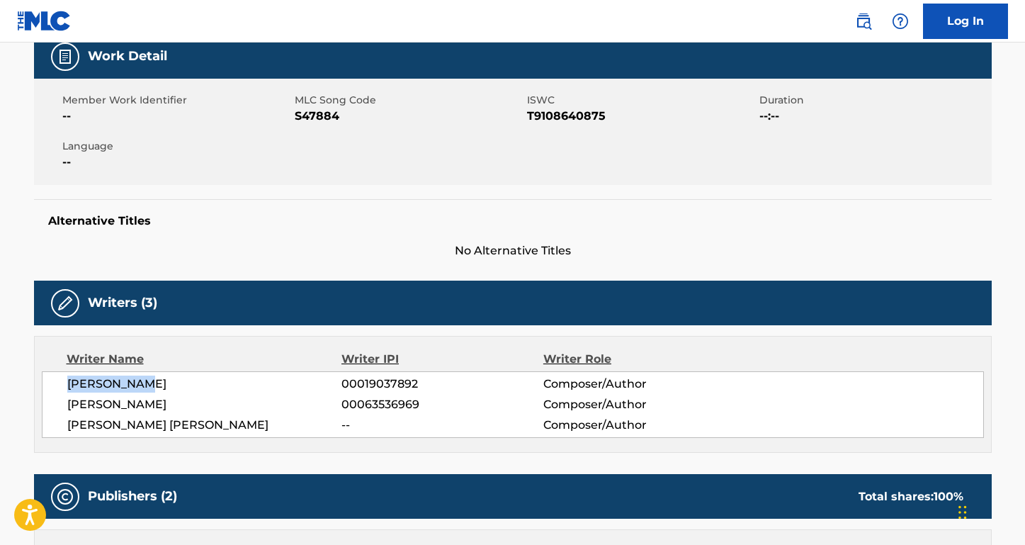
drag, startPoint x: 163, startPoint y: 354, endPoint x: 25, endPoint y: 355, distance: 138.2
click at [204, 396] on span "[PERSON_NAME]" at bounding box center [204, 404] width 275 height 17
drag, startPoint x: 204, startPoint y: 378, endPoint x: 44, endPoint y: 373, distance: 160.2
click at [44, 373] on div "[PERSON_NAME] 00019037892 Composer/Author [PERSON_NAME] 00063536969 Composer/Au…" at bounding box center [513, 404] width 942 height 67
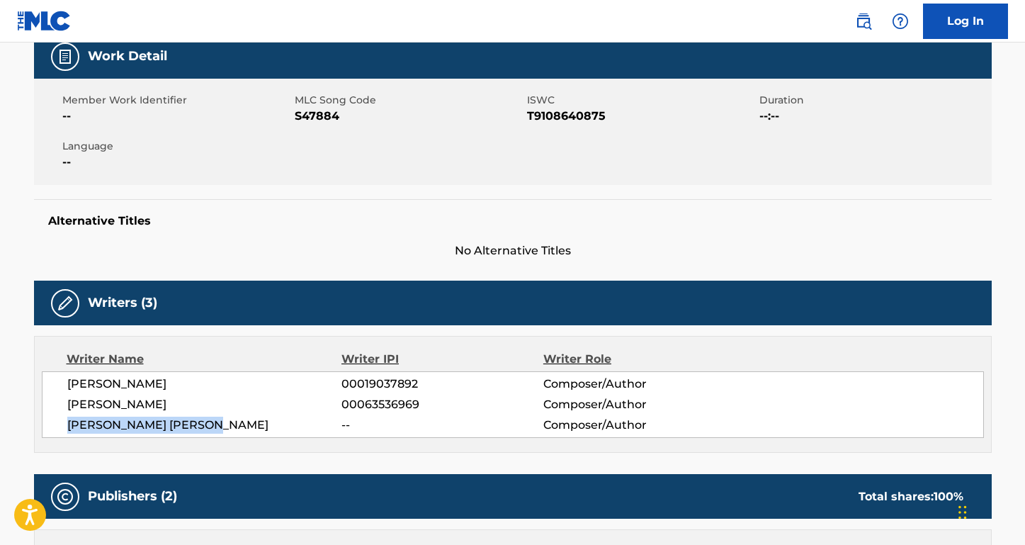
drag, startPoint x: 235, startPoint y: 396, endPoint x: 64, endPoint y: 395, distance: 170.7
click at [64, 395] on div "[PERSON_NAME] 00019037892 Composer/Author [PERSON_NAME] 00063536969 Composer/Au…" at bounding box center [513, 404] width 942 height 67
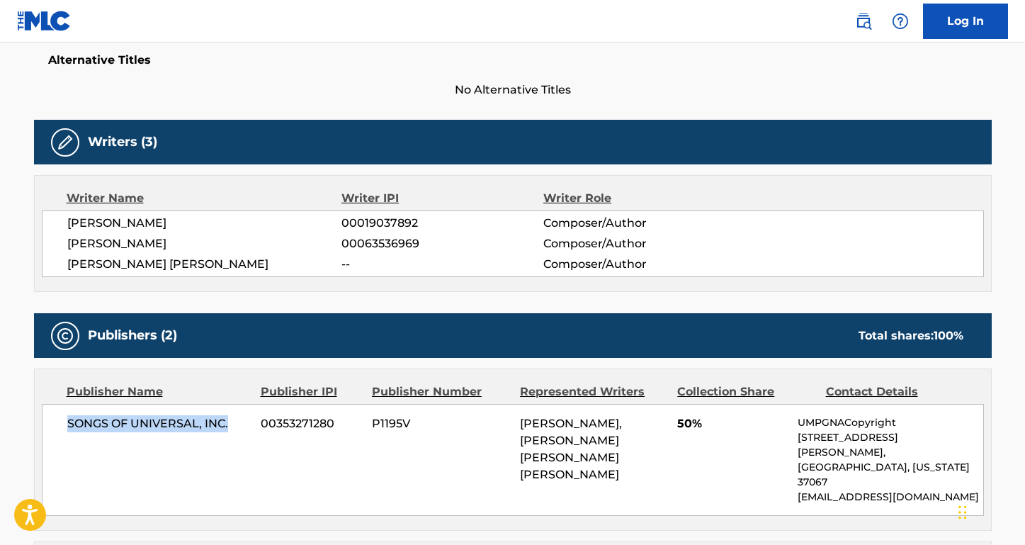
drag, startPoint x: 232, startPoint y: 389, endPoint x: 62, endPoint y: 389, distance: 170.7
click at [62, 404] on div "SONGS OF UNIVERSAL, INC. 00353271280 P1195V [PERSON_NAME], [PERSON_NAME] [PERSO…" at bounding box center [513, 460] width 942 height 112
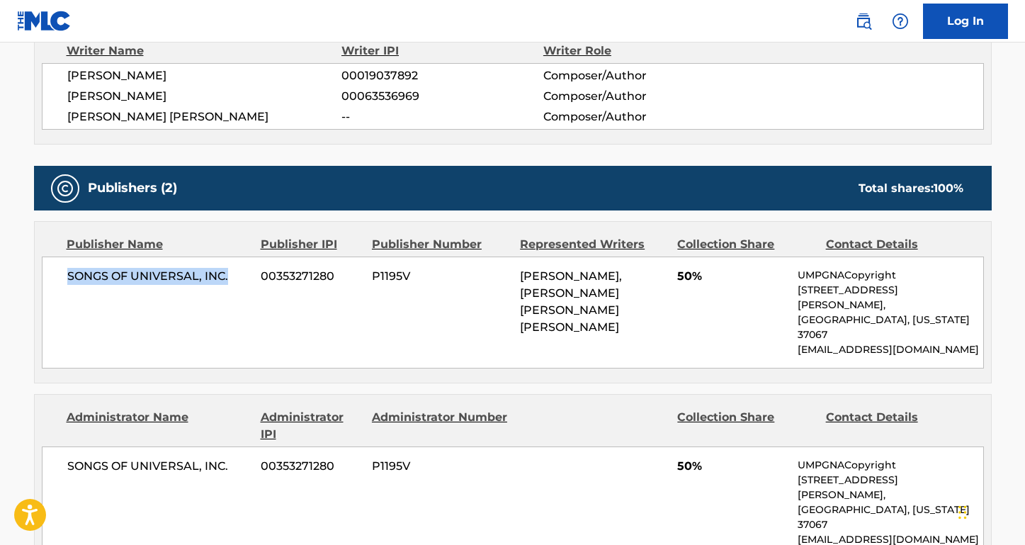
scroll to position [667, 0]
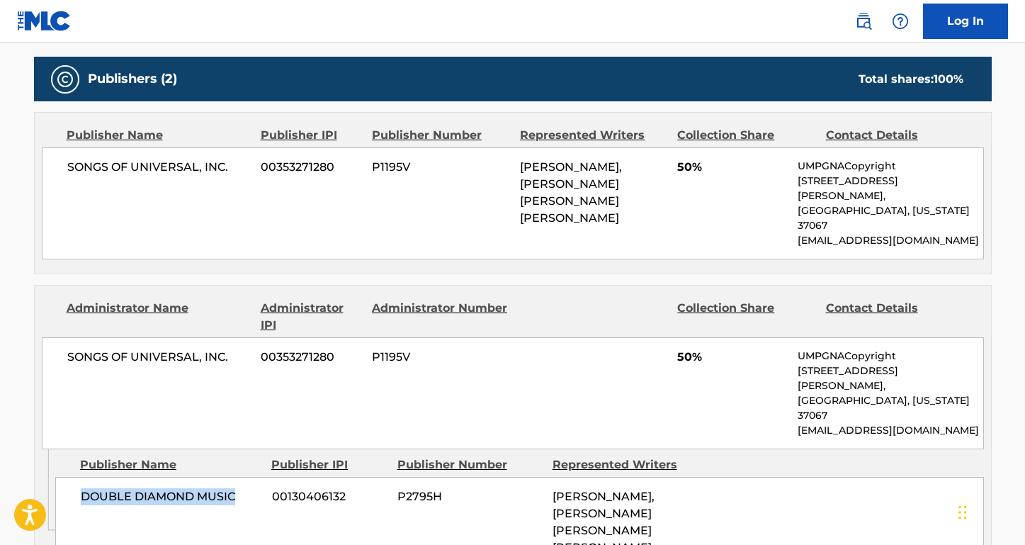
drag, startPoint x: 237, startPoint y: 412, endPoint x: 79, endPoint y: 412, distance: 157.3
click at [79, 477] on div "DOUBLE DIAMOND MUSIC 00130406132 P2795H [PERSON_NAME], [PERSON_NAME] [PERSON_NA…" at bounding box center [519, 522] width 929 height 91
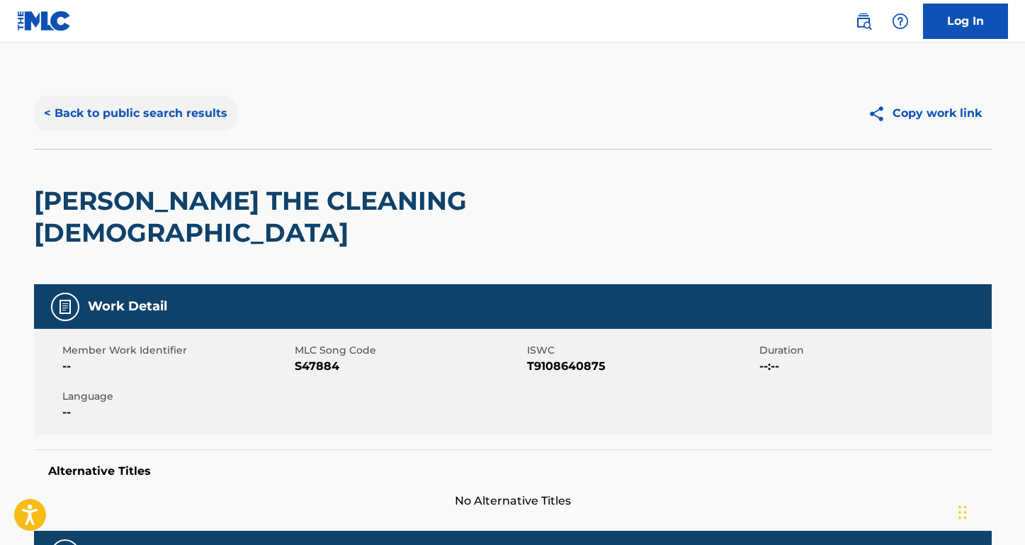
scroll to position [0, 0]
click at [132, 118] on button "< Back to public search results" at bounding box center [135, 113] width 203 height 35
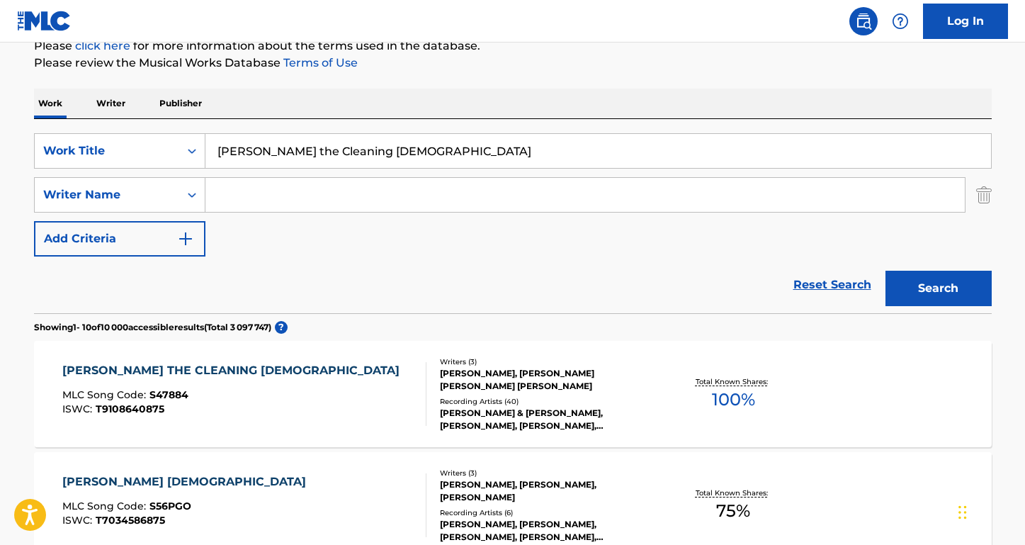
scroll to position [166, 0]
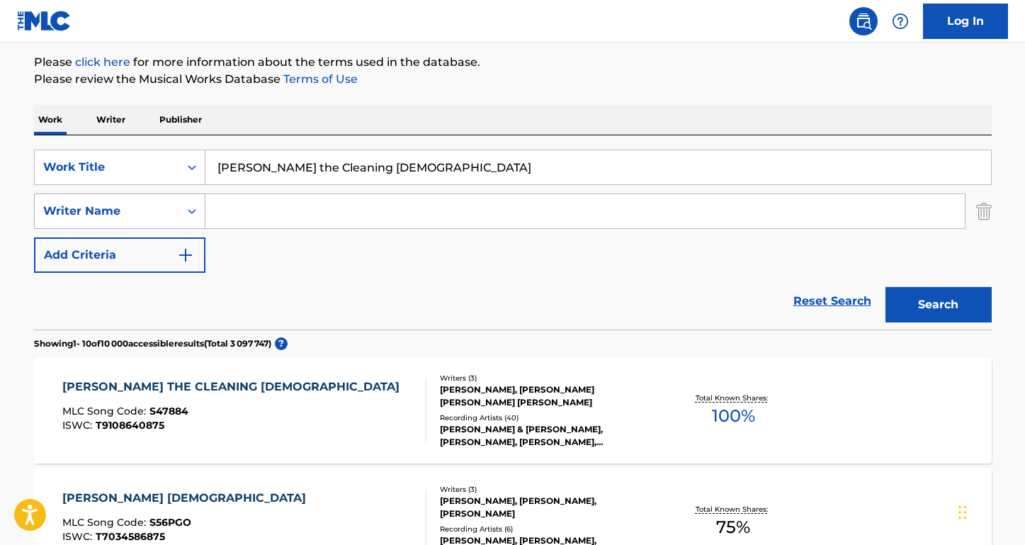
click at [135, 193] on div "Writer Name" at bounding box center [119, 210] width 171 height 35
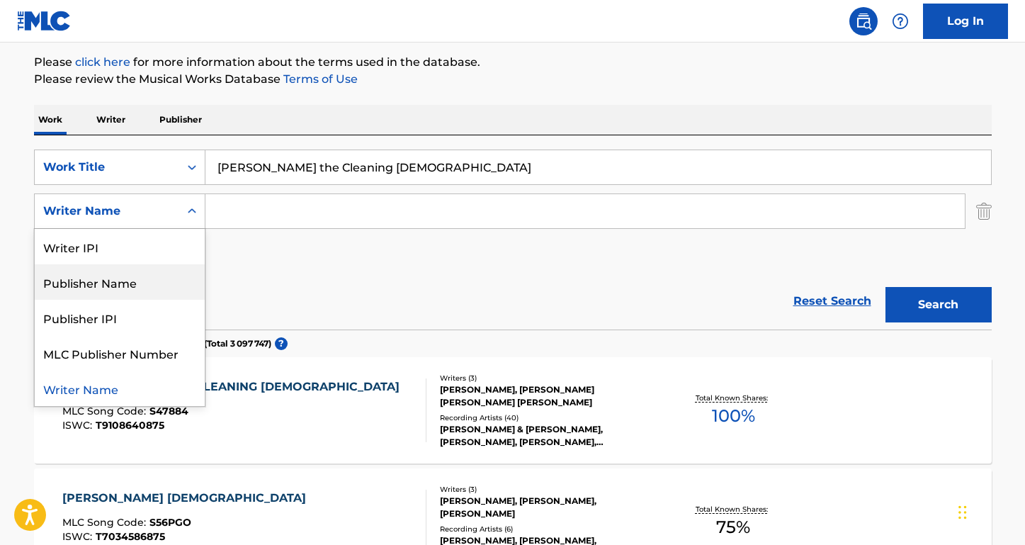
click at [132, 281] on div "Publisher Name" at bounding box center [120, 281] width 170 height 35
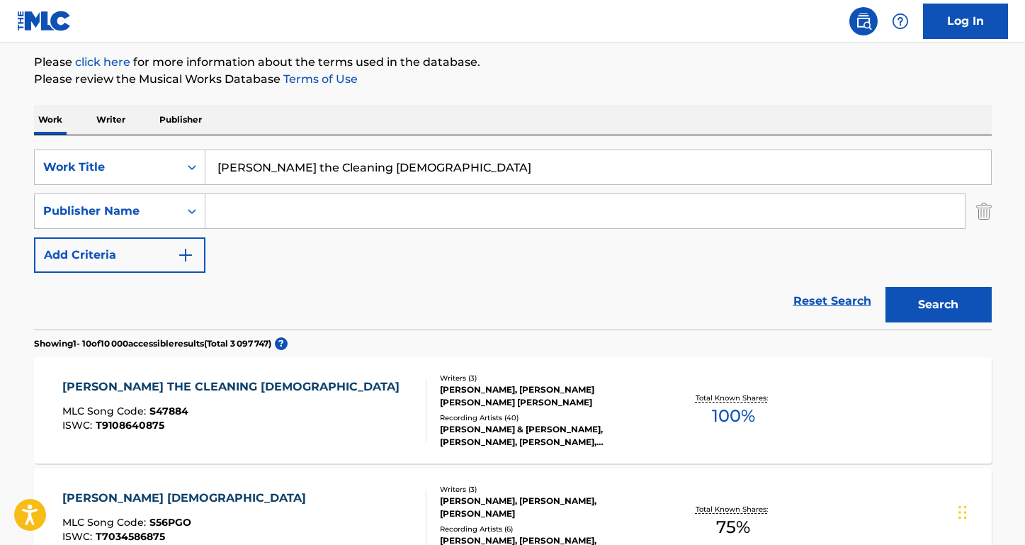
click at [239, 209] on input "Search Form" at bounding box center [584, 211] width 759 height 34
paste input "Revvolution Publishing Ltd"
type input "Revvolution Publishing Ltd"
drag, startPoint x: 387, startPoint y: 164, endPoint x: 166, endPoint y: 153, distance: 220.6
click at [166, 153] on div "SearchWithCriteria947fe26c-4eb3-4423-97b6-ab0c4cf5d48e Work Title [PERSON_NAME]…" at bounding box center [513, 166] width 958 height 35
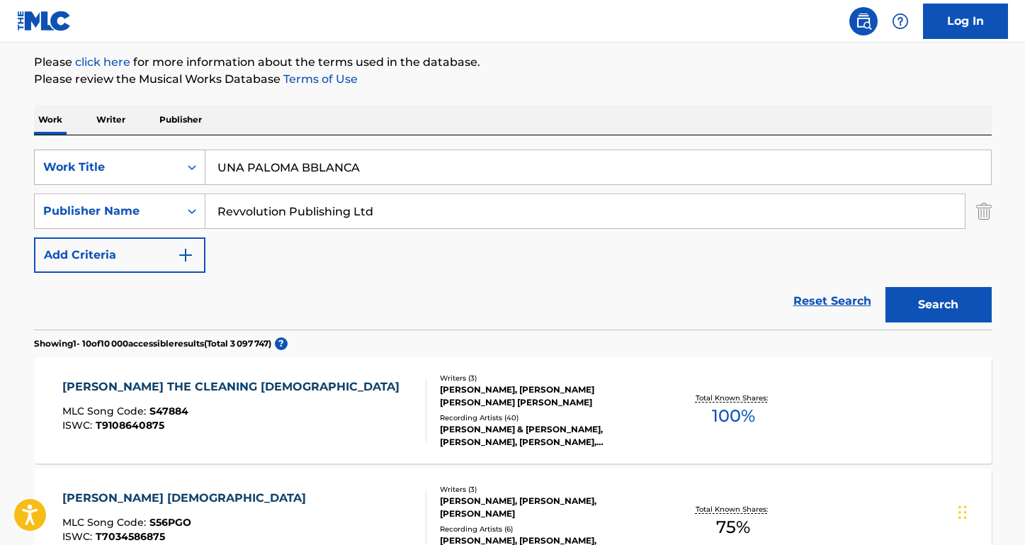
click at [938, 305] on button "Search" at bounding box center [939, 304] width 106 height 35
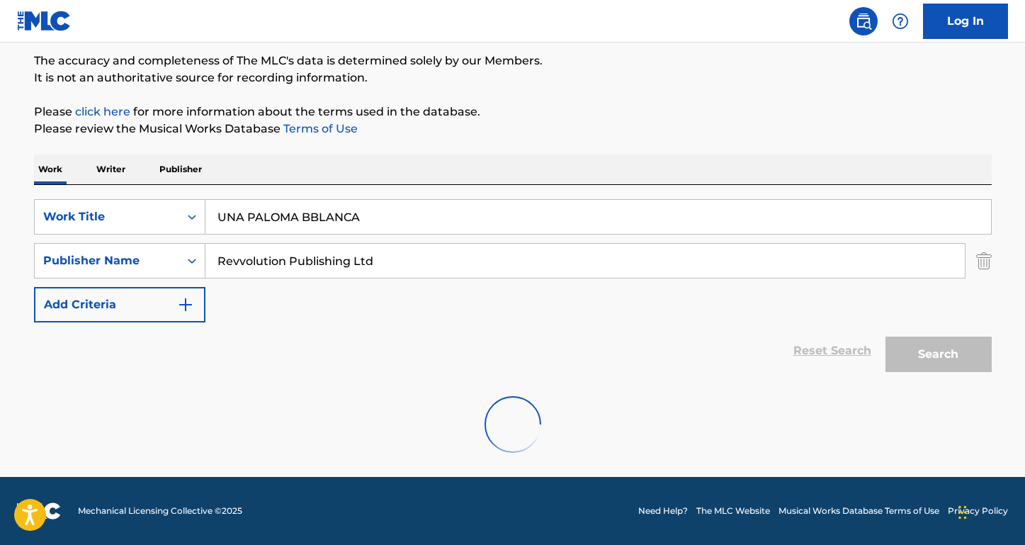
scroll to position [70, 0]
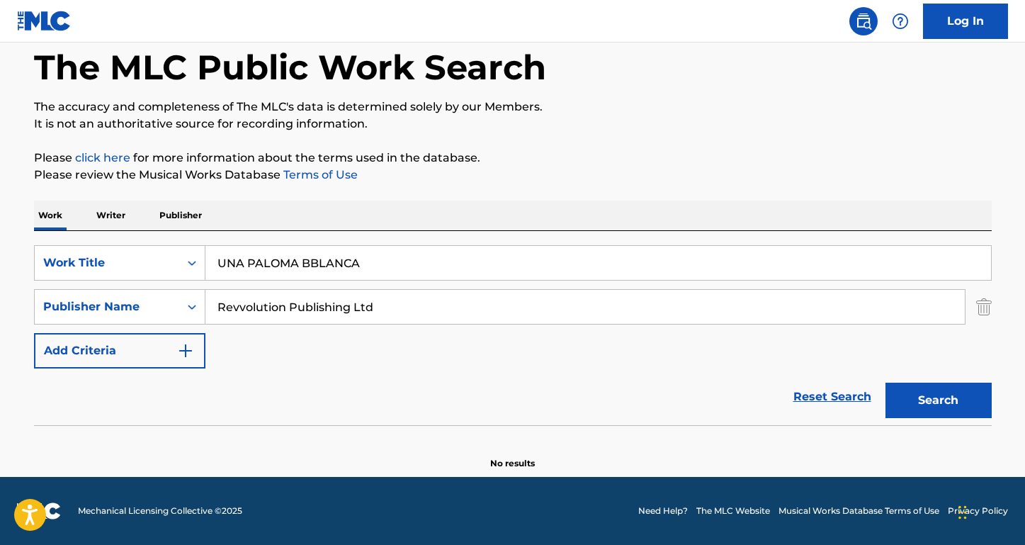
click at [315, 257] on input "UNA PALOMA BBLANCA" at bounding box center [598, 263] width 786 height 34
type input "UNA PALOMA [PERSON_NAME]"
drag, startPoint x: 386, startPoint y: 268, endPoint x: 162, endPoint y: 245, distance: 225.7
click at [162, 245] on div "SearchWithCriteria947fe26c-4eb3-4423-97b6-ab0c4cf5d48e Work Title UNA PALOMA [P…" at bounding box center [513, 262] width 958 height 35
click at [213, 259] on input "PALOMA [PERSON_NAME]" at bounding box center [598, 263] width 786 height 34
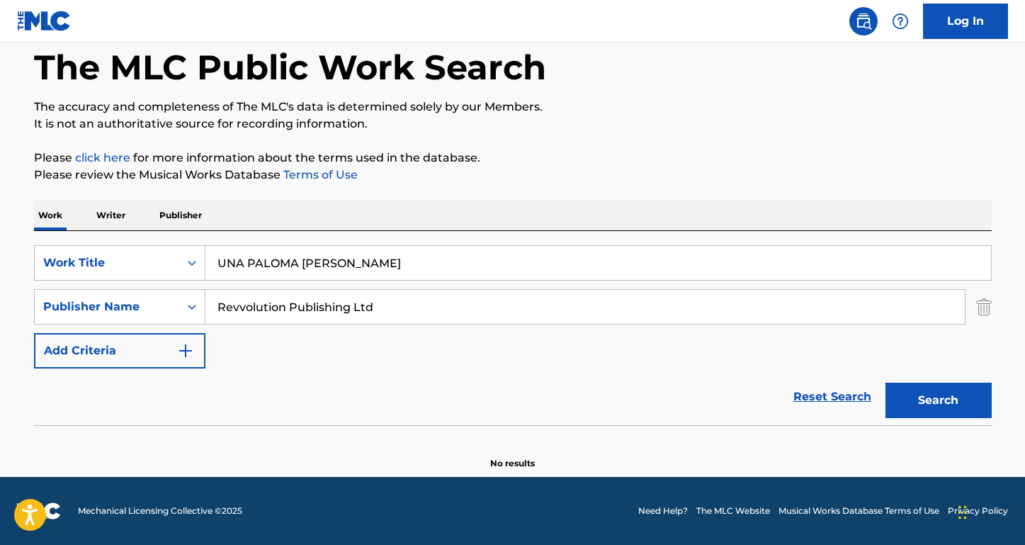
type input "UNA PALOMA [PERSON_NAME]"
drag, startPoint x: 427, startPoint y: 317, endPoint x: 137, endPoint y: 288, distance: 291.2
click at [137, 288] on div "SearchWithCriteria947fe26c-4eb3-4423-97b6-ab0c4cf5d48e Work Title UNA PALOMA [P…" at bounding box center [513, 306] width 958 height 123
click at [938, 400] on button "Search" at bounding box center [939, 400] width 106 height 35
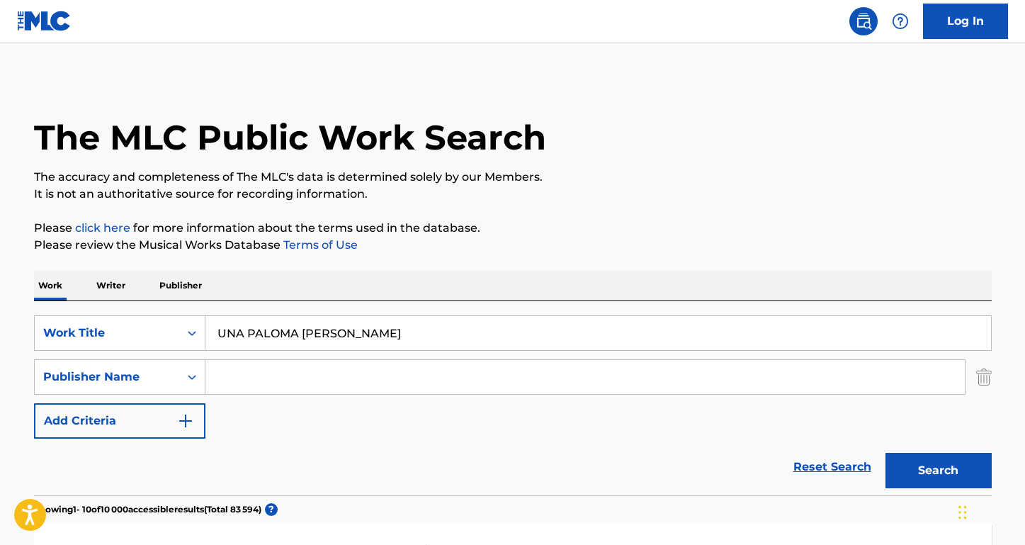
scroll to position [0, 0]
paste input "[PERSON_NAME]"
click at [938, 470] on button "Search" at bounding box center [939, 470] width 106 height 35
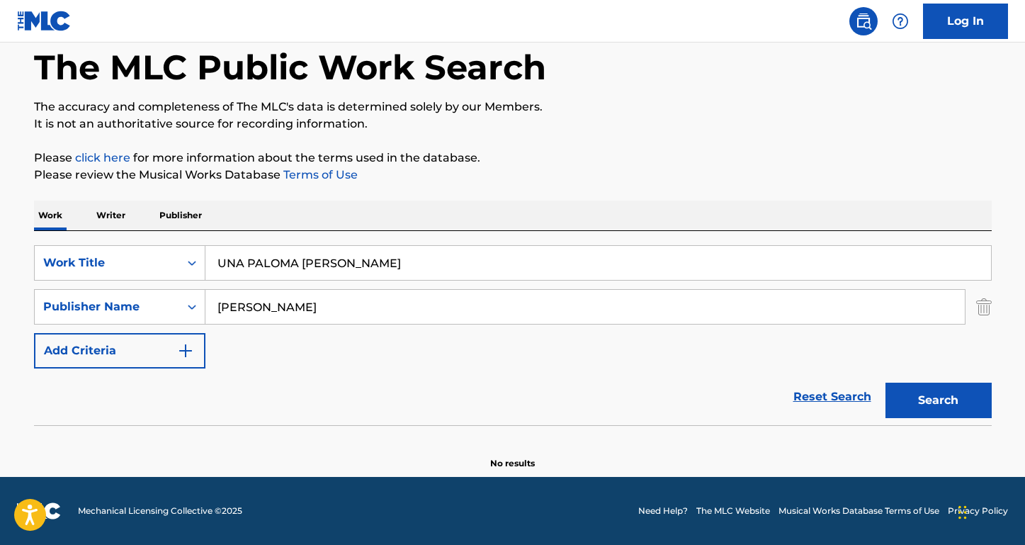
scroll to position [70, 0]
drag, startPoint x: 248, startPoint y: 301, endPoint x: 144, endPoint y: 300, distance: 104.2
click at [144, 300] on div "SearchWithCriteria7a268a7f-5c10-4bc3-a8aa-de5e889a7459 Publisher Name [PERSON_N…" at bounding box center [513, 306] width 958 height 35
type input "[PERSON_NAME]"
click at [938, 400] on button "Search" at bounding box center [939, 400] width 106 height 35
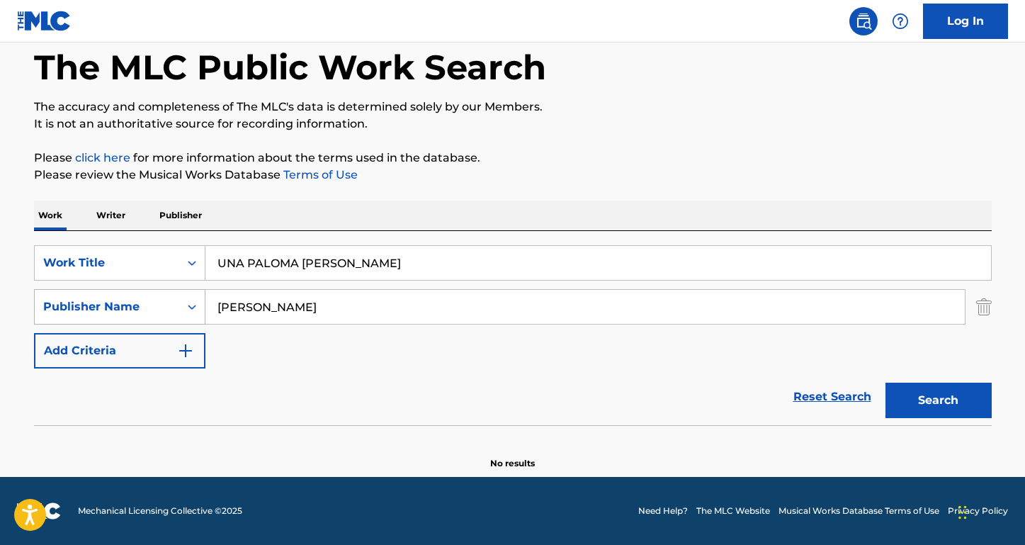
click at [135, 312] on div "Publisher Name" at bounding box center [107, 306] width 128 height 17
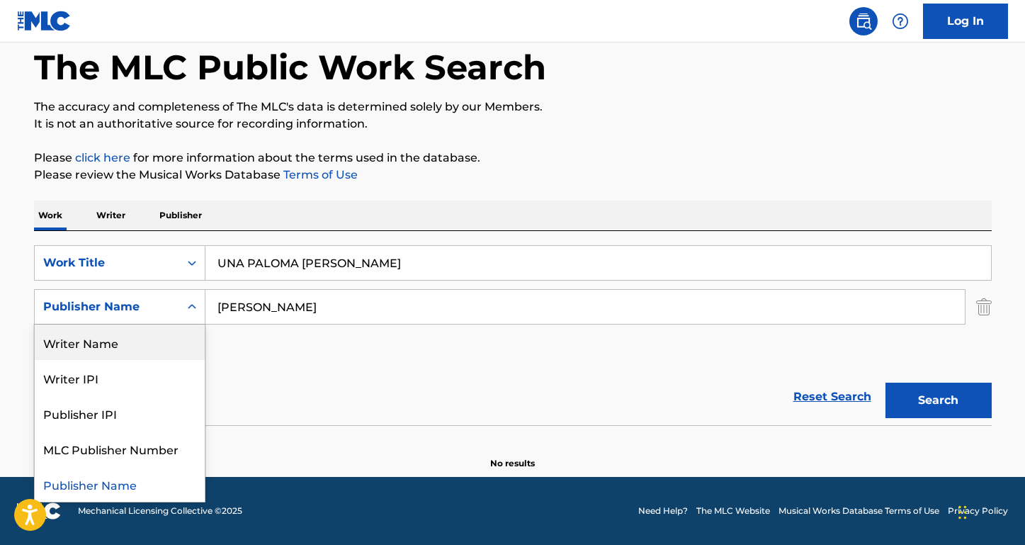
click at [123, 346] on div "Writer Name" at bounding box center [120, 341] width 170 height 35
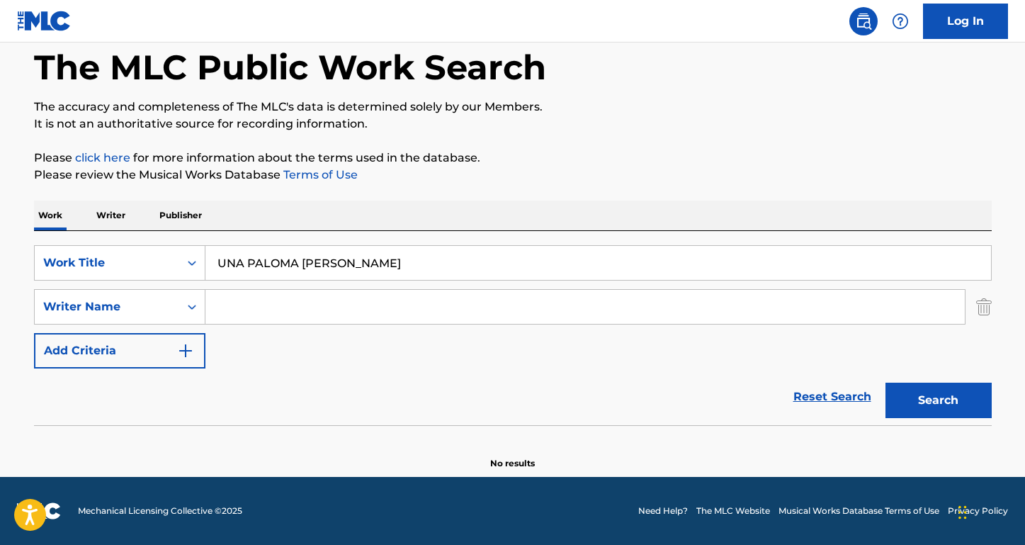
click at [223, 306] on input "Search Form" at bounding box center [584, 307] width 759 height 34
paste input "[PERSON_NAME]"
type input "[PERSON_NAME]"
click at [938, 400] on button "Search" at bounding box center [939, 400] width 106 height 35
click at [218, 307] on input "[PERSON_NAME]" at bounding box center [584, 307] width 759 height 34
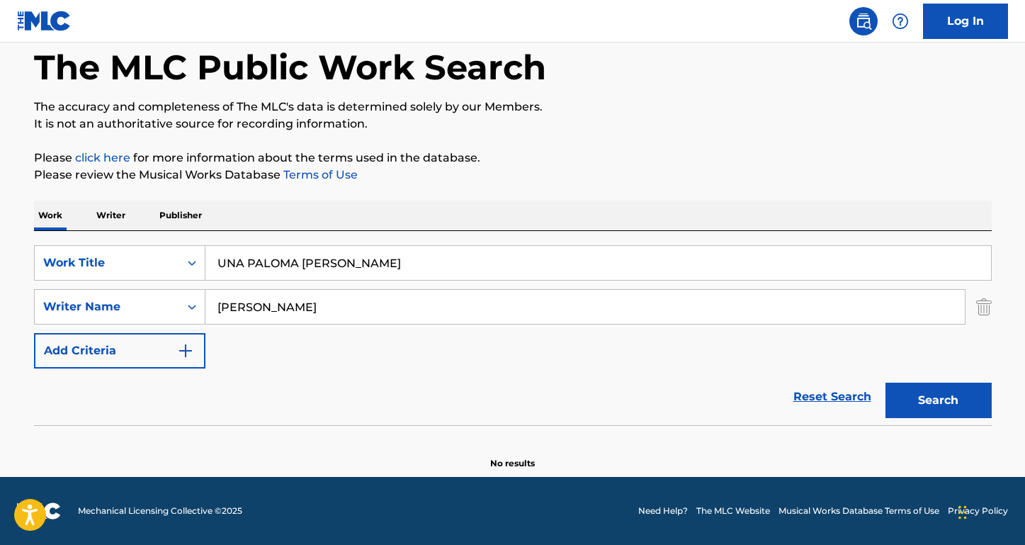
click at [938, 400] on button "Search" at bounding box center [939, 400] width 106 height 35
drag, startPoint x: 395, startPoint y: 265, endPoint x: 204, endPoint y: 263, distance: 191.3
click at [204, 263] on div "SearchWithCriteria947fe26c-4eb3-4423-97b6-ab0c4cf5d48e Work Title UNA PALOMA [P…" at bounding box center [513, 262] width 958 height 35
click at [344, 262] on input "UNA PALOMA [PERSON_NAME]" at bounding box center [598, 263] width 786 height 34
drag, startPoint x: 247, startPoint y: 263, endPoint x: 135, endPoint y: 261, distance: 111.2
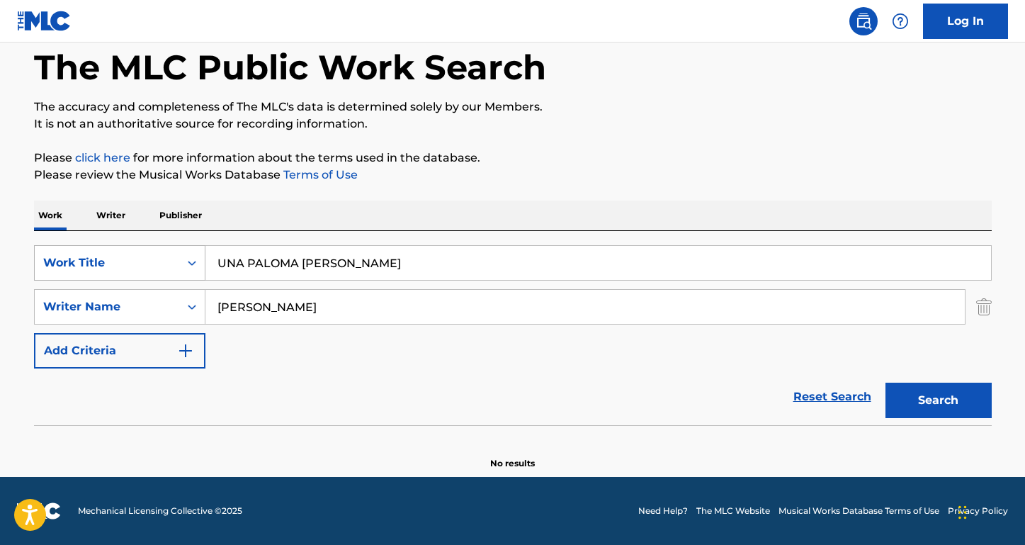
click at [135, 261] on div "SearchWithCriteria947fe26c-4eb3-4423-97b6-ab0c4cf5d48e Work Title UNA PALOMA [P…" at bounding box center [513, 262] width 958 height 35
type input "PALOMA [PERSON_NAME]"
click at [938, 400] on button "Search" at bounding box center [939, 400] width 106 height 35
drag, startPoint x: 303, startPoint y: 315, endPoint x: 106, endPoint y: 300, distance: 198.2
click at [106, 300] on div "SearchWithCriteria8455a323-07f8-4967-afe1-85a15b8996e3 Writer Name [PERSON_NAME]" at bounding box center [513, 306] width 958 height 35
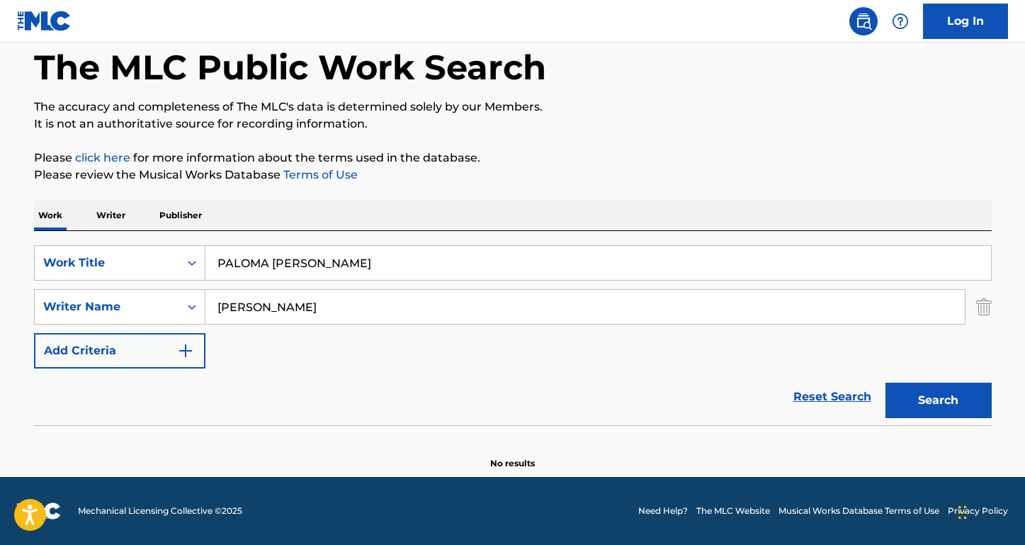
click at [215, 309] on input "[PERSON_NAME]" at bounding box center [584, 307] width 759 height 34
drag, startPoint x: 247, startPoint y: 305, endPoint x: 114, endPoint y: 303, distance: 133.2
click at [114, 303] on div "SearchWithCriteria8455a323-07f8-4967-afe1-85a15b8996e3 Writer Name [PERSON_NAME]" at bounding box center [513, 306] width 958 height 35
type input "[PERSON_NAME]"
click at [938, 400] on button "Search" at bounding box center [939, 400] width 106 height 35
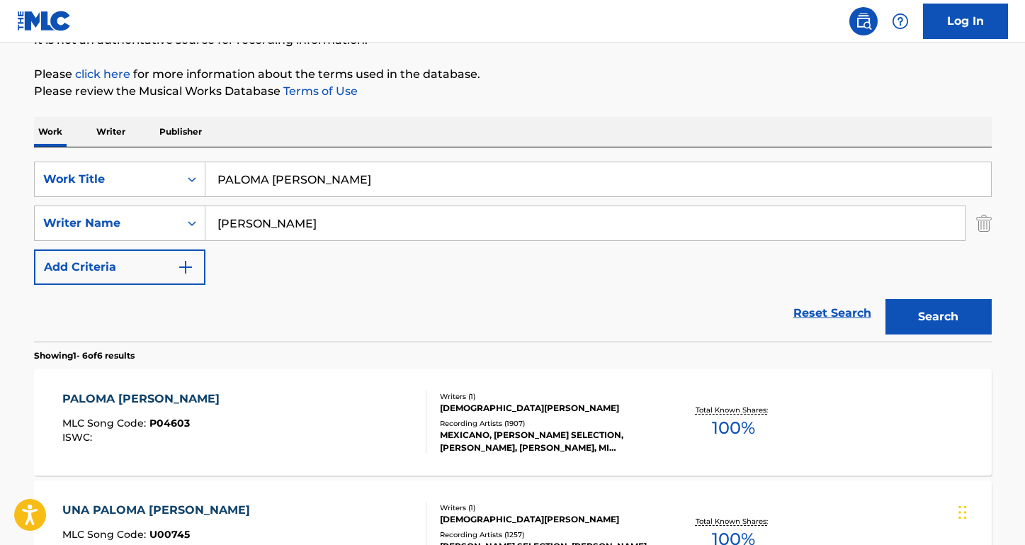
scroll to position [157, 0]
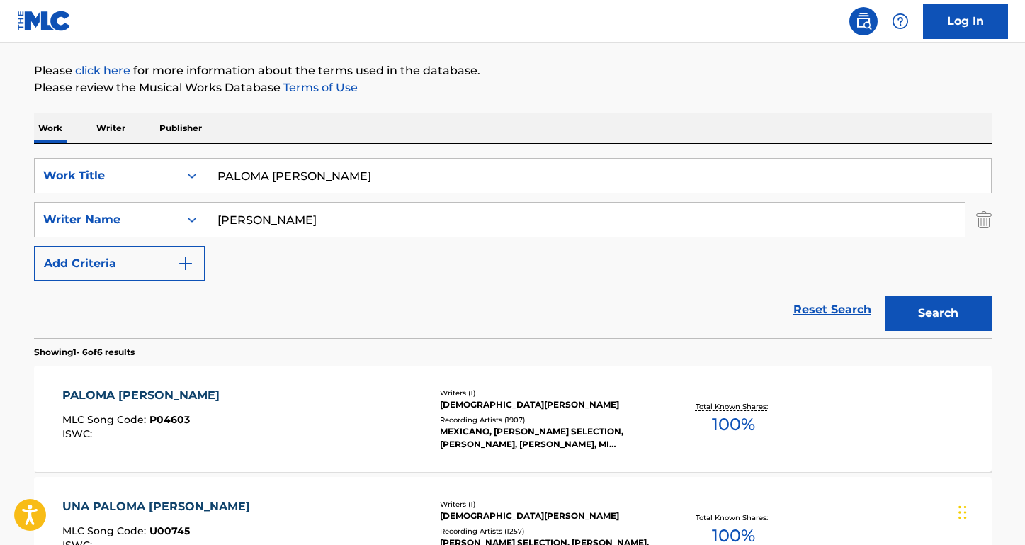
click at [142, 394] on div "PALOMA [PERSON_NAME]" at bounding box center [144, 395] width 164 height 17
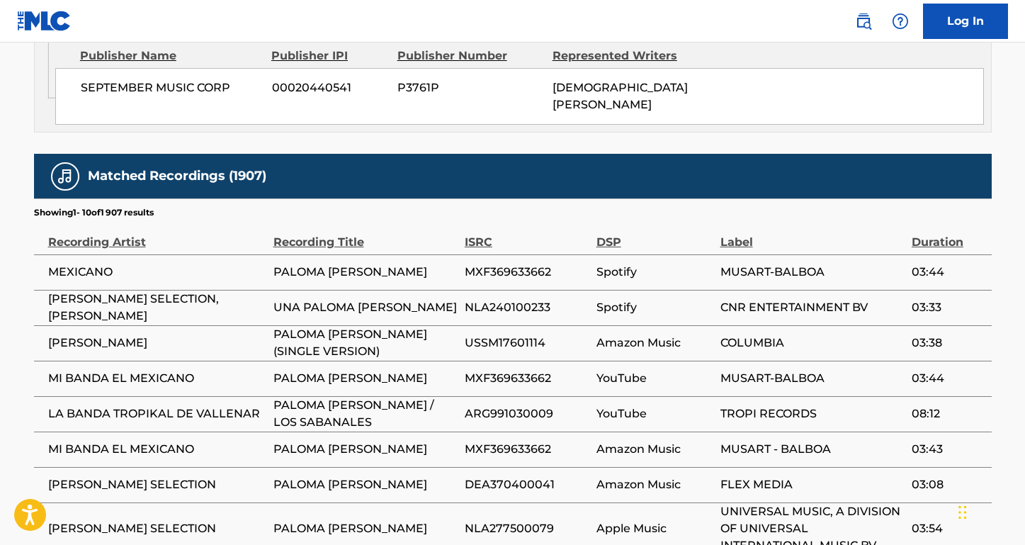
scroll to position [932, 0]
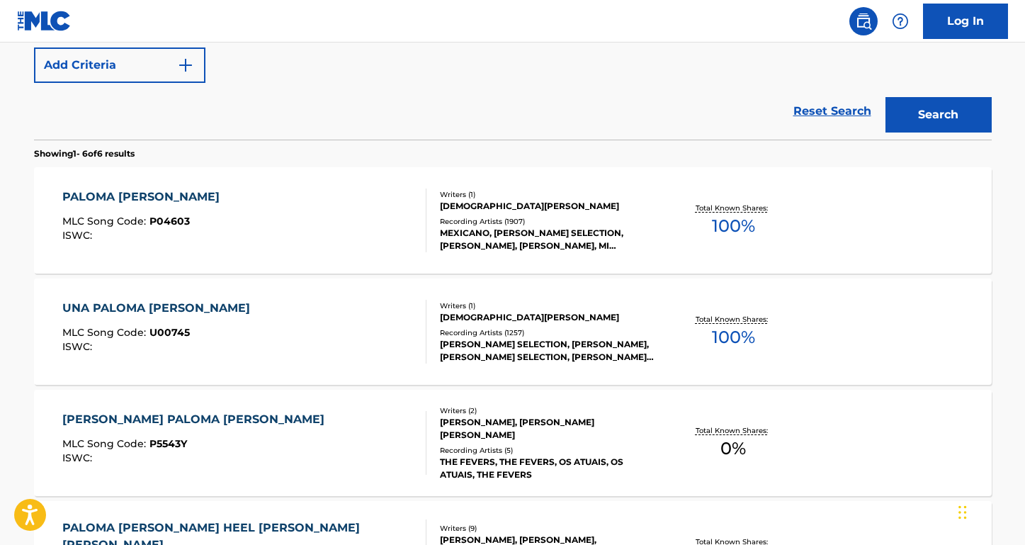
scroll to position [393, 0]
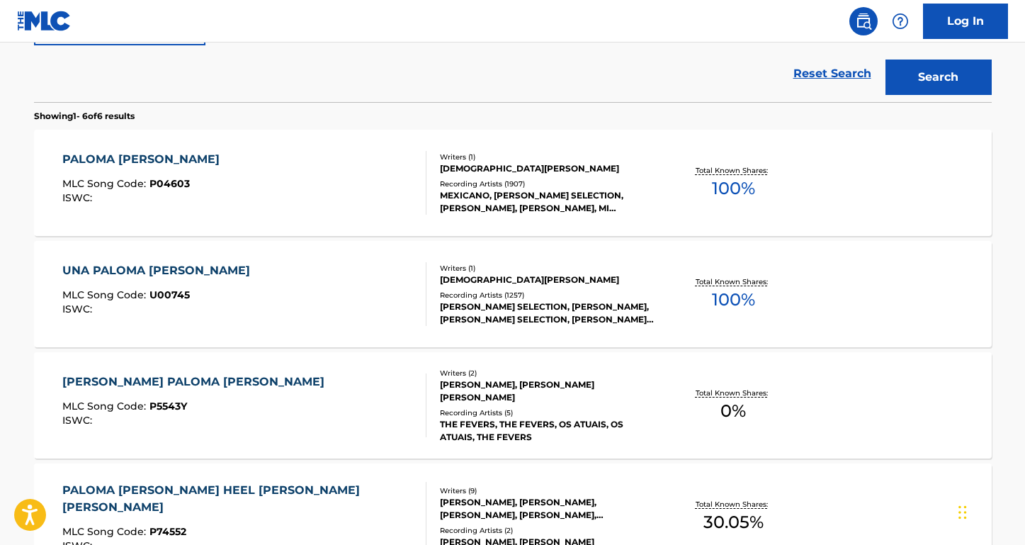
click at [181, 266] on div "UNA PALOMA [PERSON_NAME]" at bounding box center [159, 270] width 195 height 17
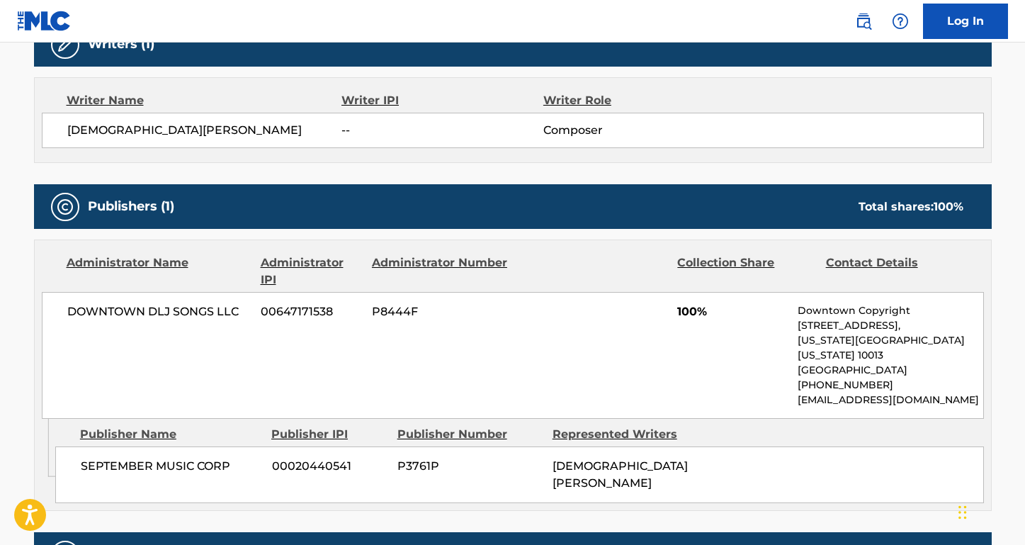
scroll to position [553, 0]
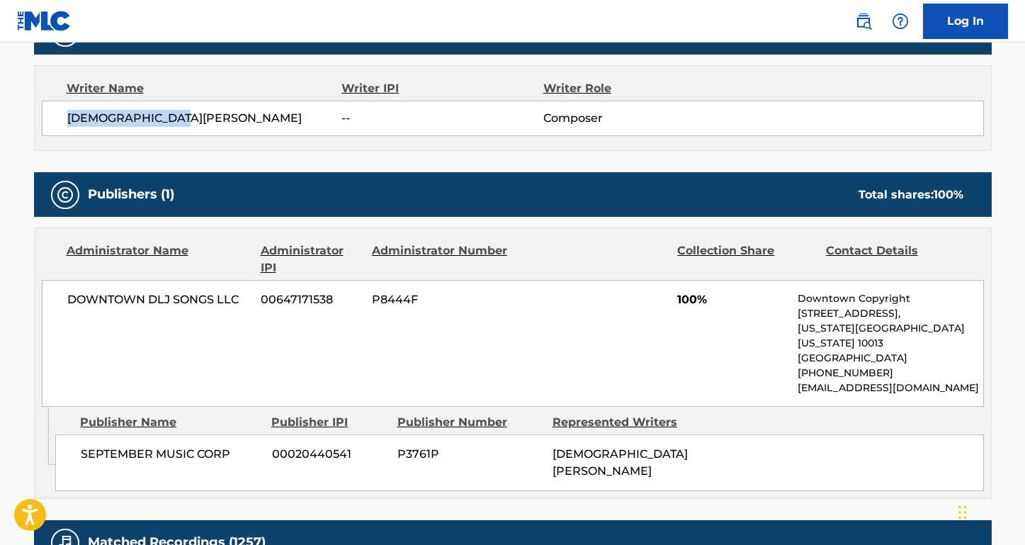
drag, startPoint x: 208, startPoint y: 117, endPoint x: 57, endPoint y: 116, distance: 150.2
click at [57, 116] on div "[PERSON_NAME] -- Composer" at bounding box center [513, 118] width 942 height 35
drag, startPoint x: 242, startPoint y: 440, endPoint x: 63, endPoint y: 438, distance: 179.3
click at [63, 438] on div "SEPTEMBER MUSIC CORP 00020440541 P3761P [PERSON_NAME]" at bounding box center [519, 462] width 929 height 57
drag, startPoint x: 252, startPoint y: 296, endPoint x: 53, endPoint y: 293, distance: 199.1
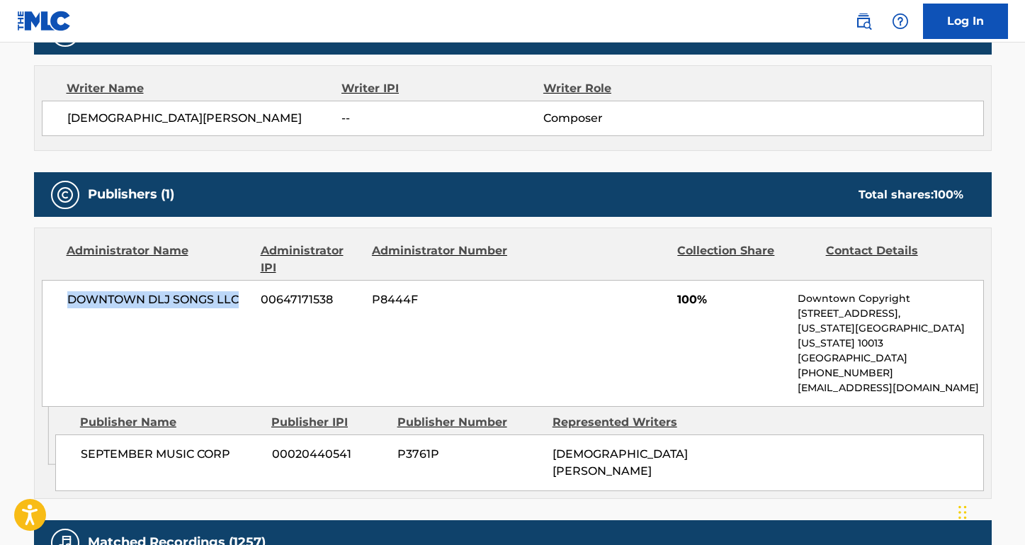
click at [53, 293] on div "DOWNTOWN DLJ SONGS LLC 00647171538 P8444F 100% Downtown Copyright [STREET_ADDRE…" at bounding box center [513, 343] width 942 height 127
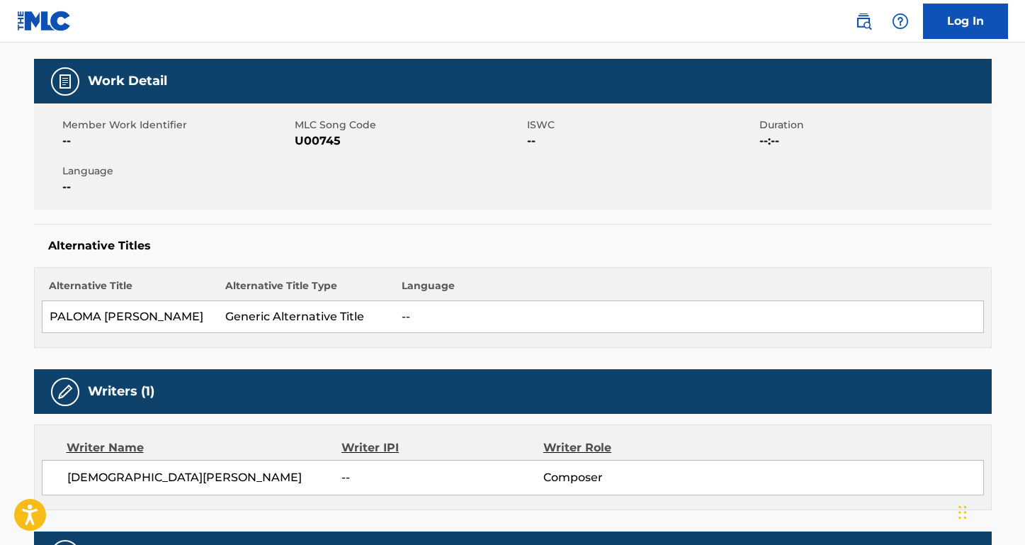
scroll to position [129, 0]
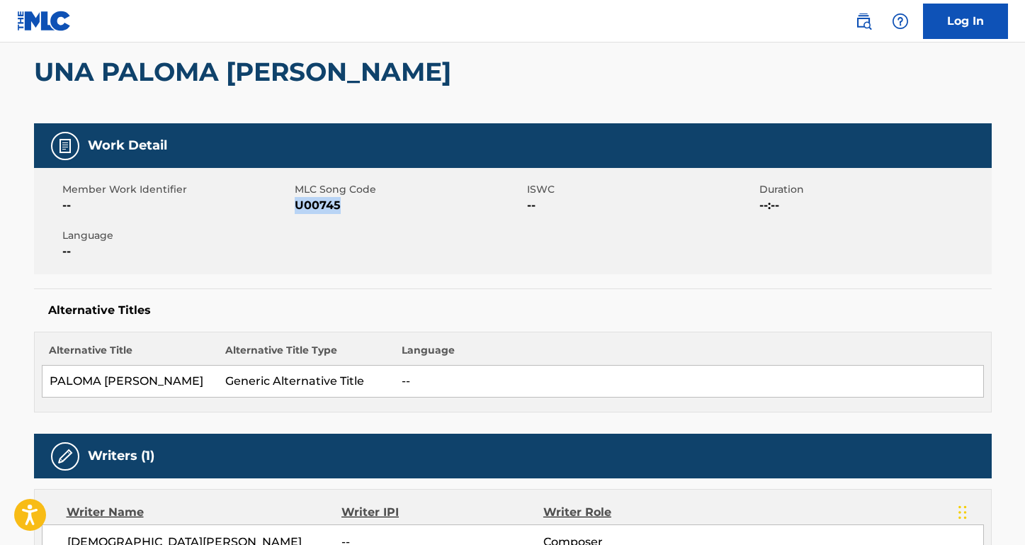
drag, startPoint x: 344, startPoint y: 213, endPoint x: 295, endPoint y: 208, distance: 49.1
click at [295, 208] on span "U00745" at bounding box center [409, 205] width 229 height 17
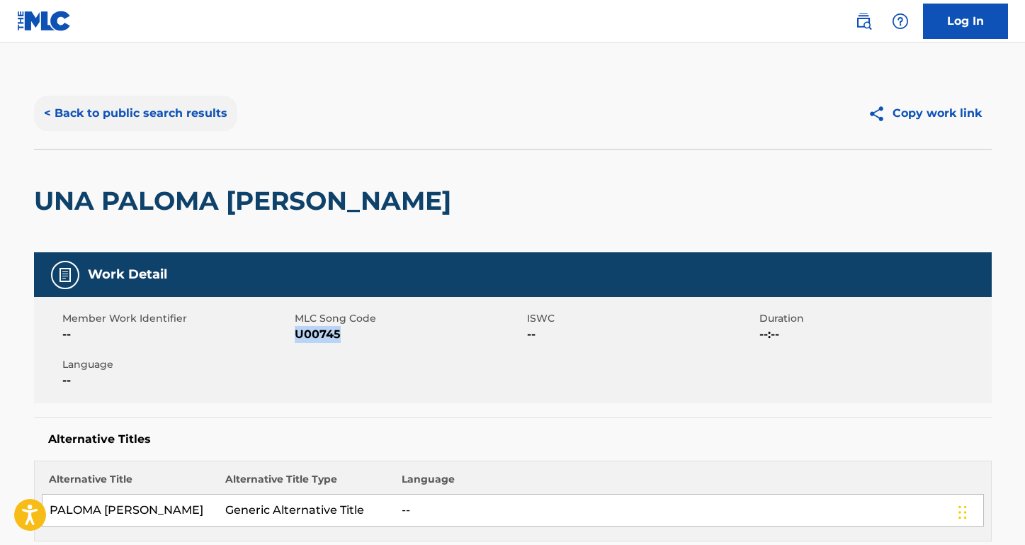
scroll to position [-1, 0]
click at [170, 120] on button "< Back to public search results" at bounding box center [135, 113] width 203 height 35
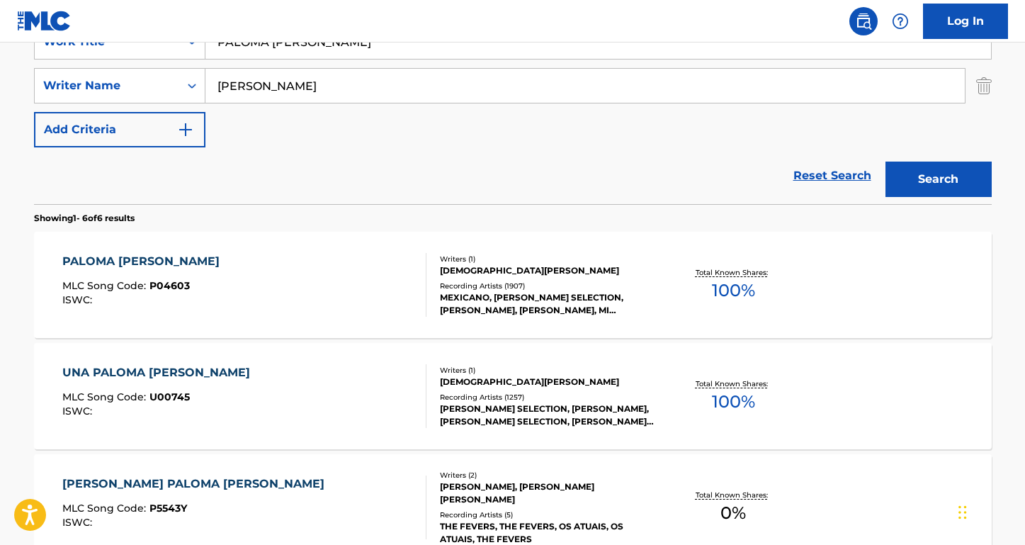
scroll to position [54, 0]
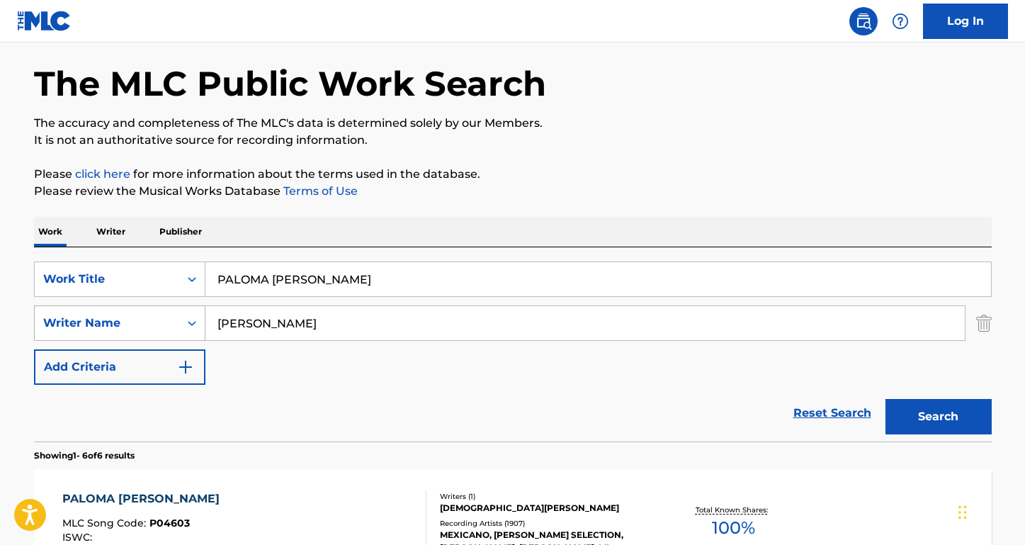
drag, startPoint x: 283, startPoint y: 321, endPoint x: 197, endPoint y: 321, distance: 85.7
click at [197, 321] on div "SearchWithCriteria8455a323-07f8-4967-afe1-85a15b8996e3 Writer Name [PERSON_NAME]" at bounding box center [513, 322] width 958 height 35
paste input "[DATE][PERSON_NAME]"
type input "[DATE][PERSON_NAME]"
drag, startPoint x: 333, startPoint y: 283, endPoint x: 175, endPoint y: 281, distance: 158.0
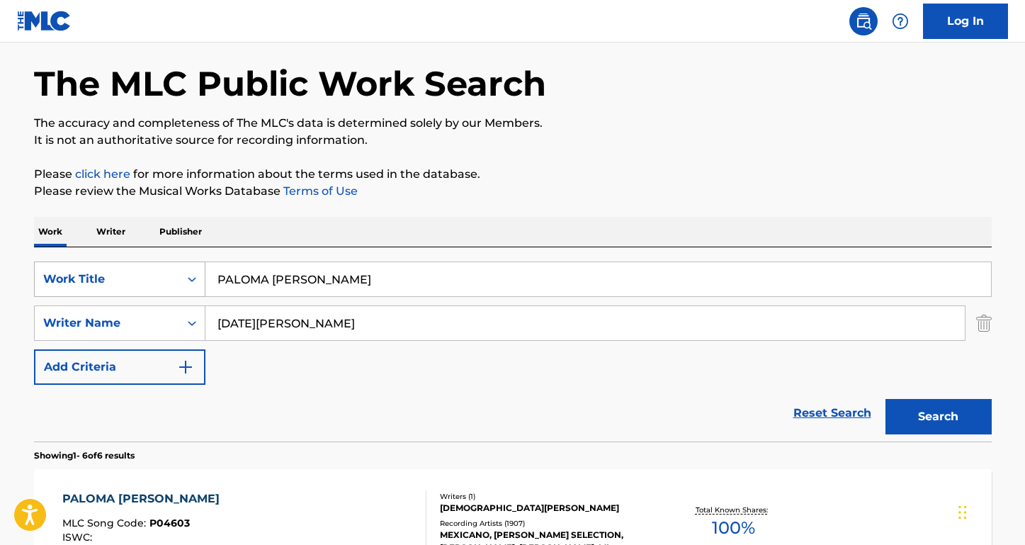
click at [175, 281] on div "SearchWithCriteria947fe26c-4eb3-4423-97b6-ab0c4cf5d48e Work Title PALOMA [PERSO…" at bounding box center [513, 278] width 958 height 35
type input "I"
type input "BAILA BAILA"
click at [938, 417] on button "Search" at bounding box center [939, 416] width 106 height 35
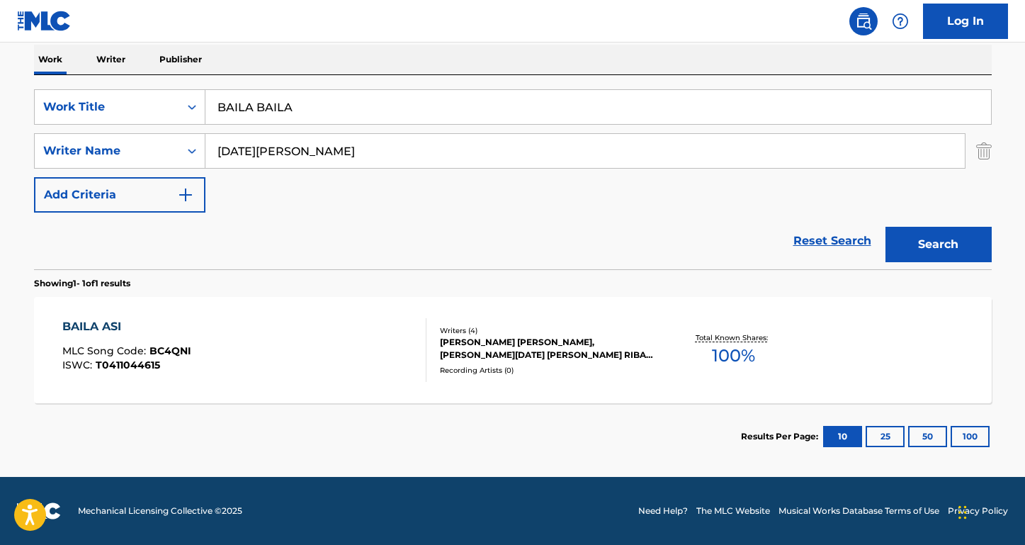
scroll to position [226, 0]
drag, startPoint x: 295, startPoint y: 148, endPoint x: 188, endPoint y: 144, distance: 106.4
click at [188, 144] on div "SearchWithCriteria8455a323-07f8-4967-afe1-85a15b8996e3 Writer Name [DATE][PERSO…" at bounding box center [513, 150] width 958 height 35
click at [938, 244] on button "Search" at bounding box center [939, 244] width 106 height 35
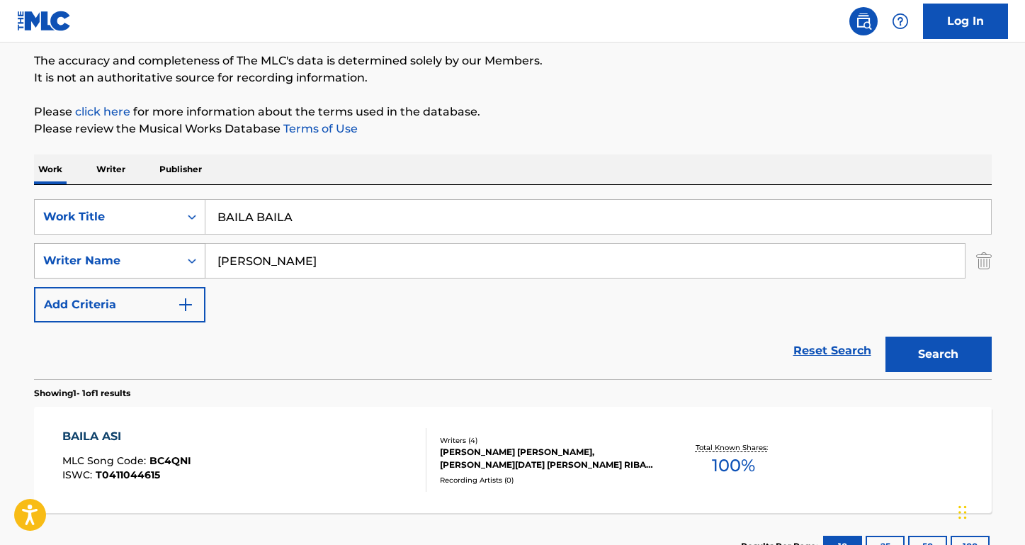
drag, startPoint x: 290, startPoint y: 262, endPoint x: 142, endPoint y: 276, distance: 148.7
click at [142, 276] on div "SearchWithCriteria8455a323-07f8-4967-afe1-85a15b8996e3 Writer Name [PERSON_NAME]" at bounding box center [513, 260] width 958 height 35
paste input "[PERSON_NAME]"
drag, startPoint x: 413, startPoint y: 270, endPoint x: 124, endPoint y: 245, distance: 290.1
click at [124, 245] on div "SearchWithCriteria8455a323-07f8-4967-afe1-85a15b8996e3 Writer Name [PERSON_NAME]" at bounding box center [513, 260] width 958 height 35
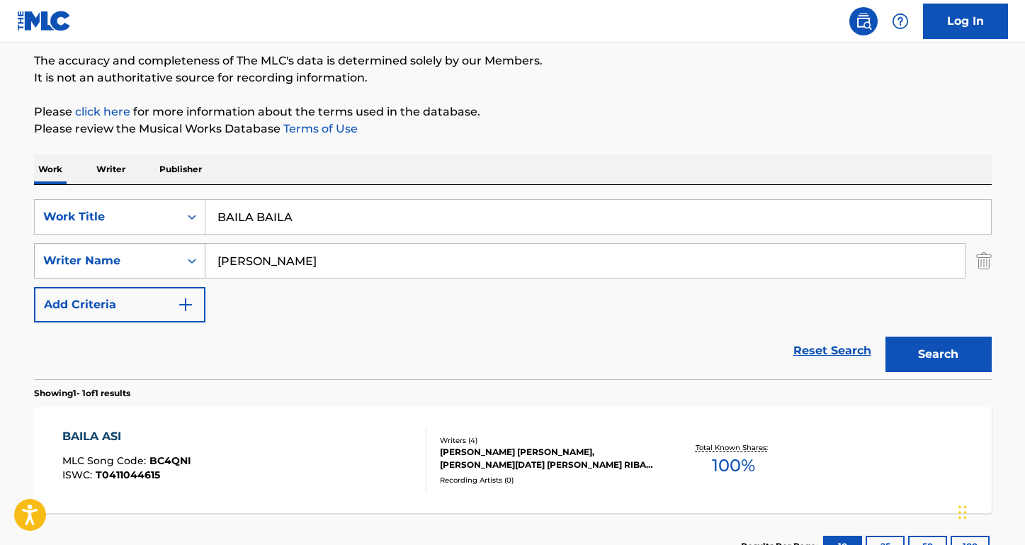
paste input "Search Form"
type input "[PERSON_NAME]"
click at [938, 354] on button "Search" at bounding box center [939, 354] width 106 height 35
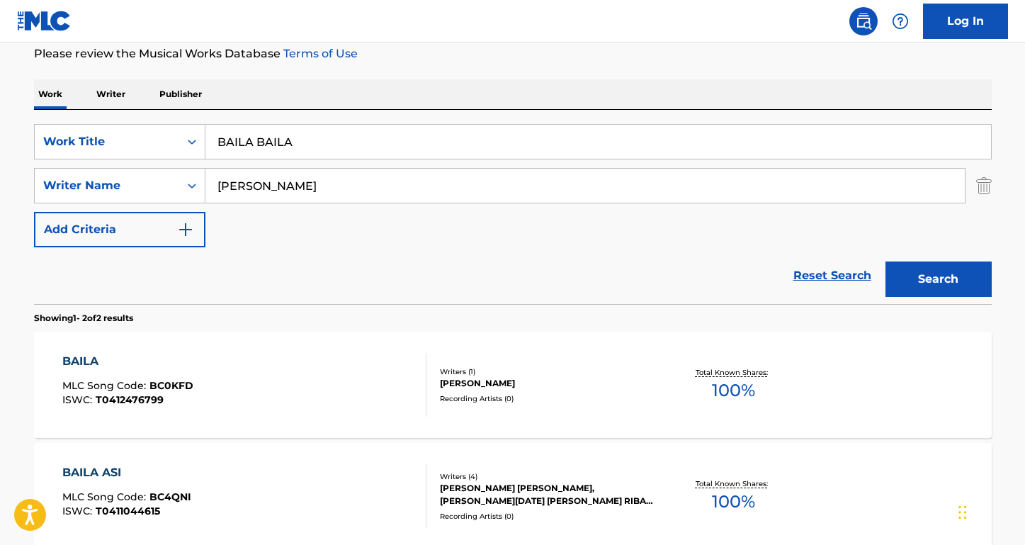
scroll to position [183, 0]
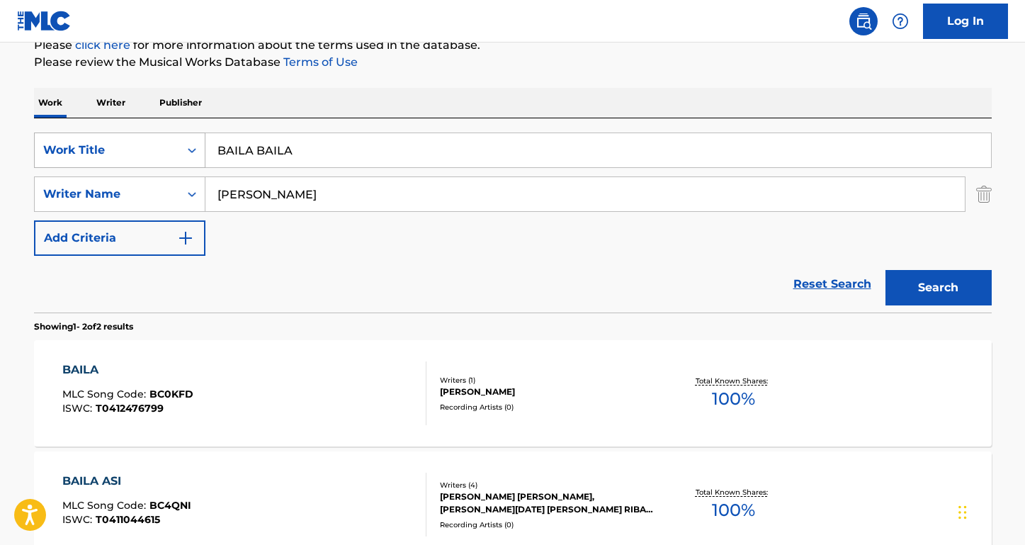
paste input "Heb je al genoeg genoten"
drag, startPoint x: 364, startPoint y: 153, endPoint x: 94, endPoint y: 141, distance: 270.2
click at [94, 141] on div "SearchWithCriteria947fe26c-4eb3-4423-97b6-ab0c4cf5d48e Work Title Heb je al gen…" at bounding box center [513, 149] width 958 height 35
type input "Heb je al genoeg genoten"
click at [261, 86] on div "The MLC Public Work Search The accuracy and completeness of The MLC's data is d…" at bounding box center [513, 259] width 992 height 729
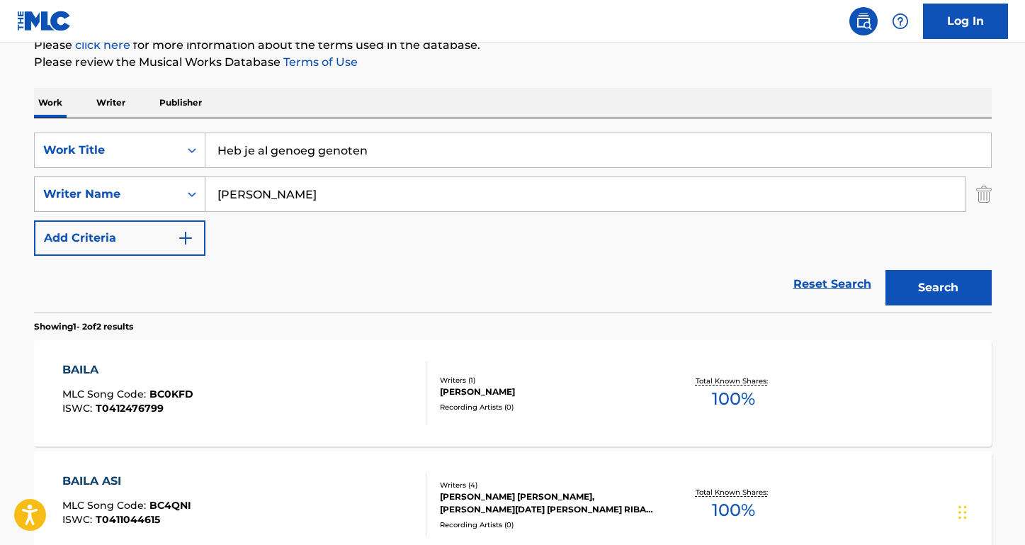
drag, startPoint x: 376, startPoint y: 198, endPoint x: 129, endPoint y: 186, distance: 247.5
click at [129, 186] on div "SearchWithCriteria8455a323-07f8-4967-afe1-85a15b8996e3 Writer Name [PERSON_NAME]" at bounding box center [513, 193] width 958 height 35
click at [938, 288] on button "Search" at bounding box center [939, 287] width 106 height 35
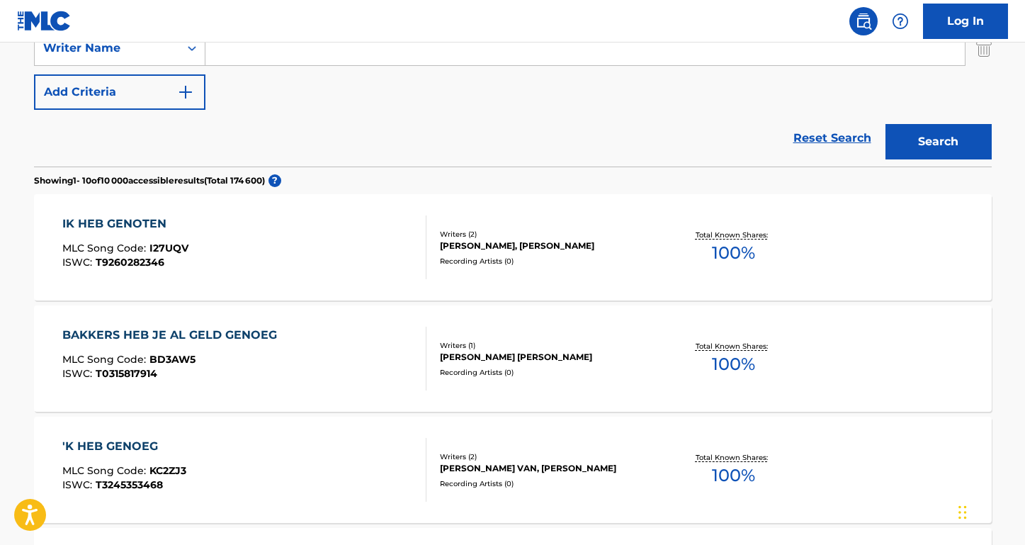
scroll to position [184, 0]
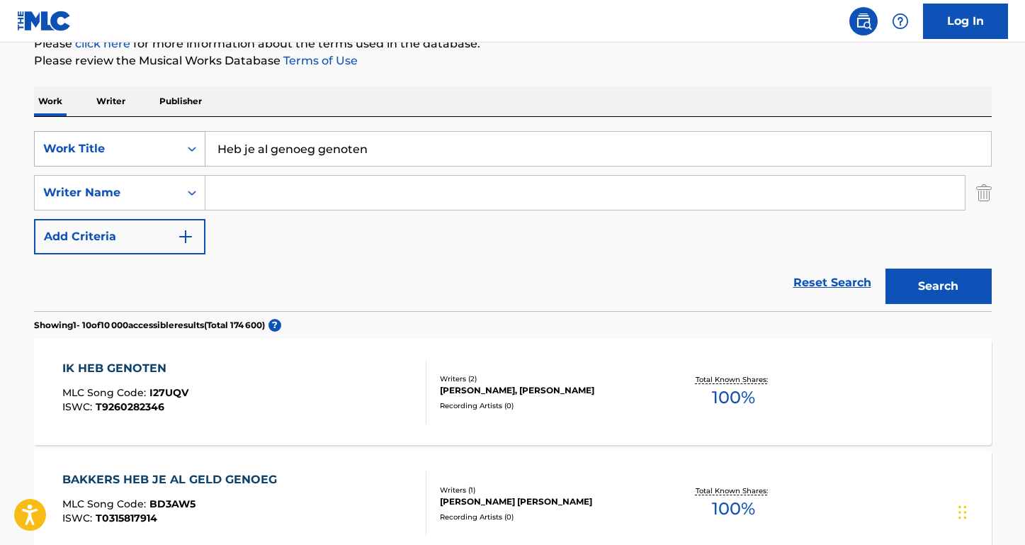
drag, startPoint x: 409, startPoint y: 156, endPoint x: 176, endPoint y: 147, distance: 232.5
click at [176, 147] on div "SearchWithCriteria947fe26c-4eb3-4423-97b6-ab0c4cf5d48e Work Title Heb je al gen…" at bounding box center [513, 148] width 958 height 35
click at [292, 201] on input "Search Form" at bounding box center [584, 193] width 759 height 34
paste input "[PERSON_NAME]"
type input "[PERSON_NAME]"
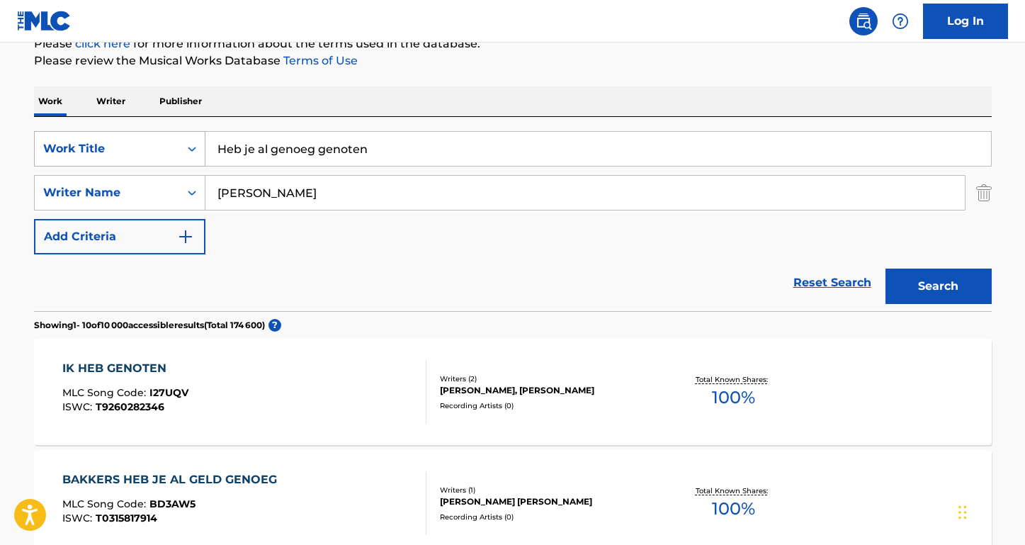
drag, startPoint x: 382, startPoint y: 152, endPoint x: 173, endPoint y: 145, distance: 209.1
click at [173, 145] on div "SearchWithCriteria947fe26c-4eb3-4423-97b6-ab0c4cf5d48e Work Title Heb je al gen…" at bounding box center [513, 148] width 958 height 35
click at [938, 286] on button "Search" at bounding box center [939, 286] width 106 height 35
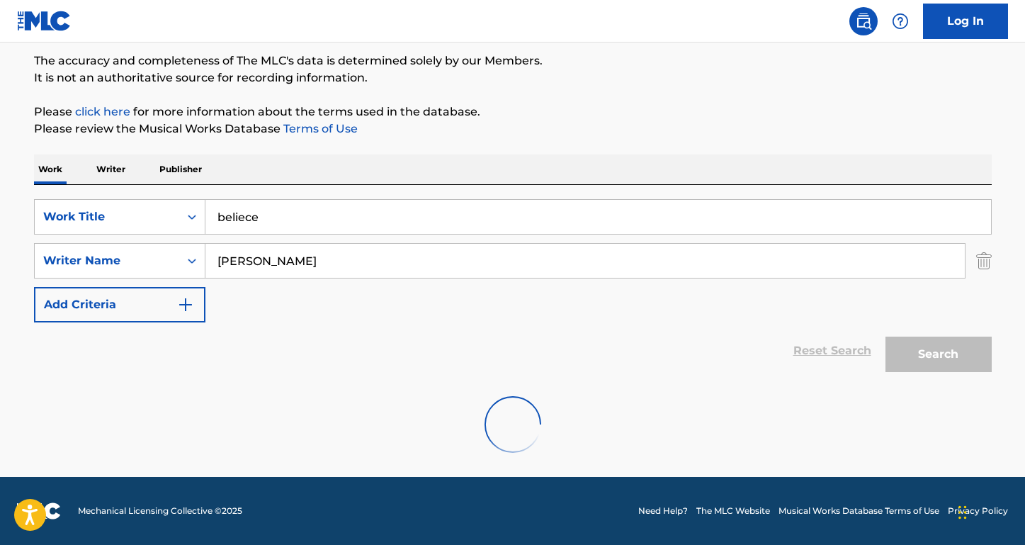
scroll to position [70, 0]
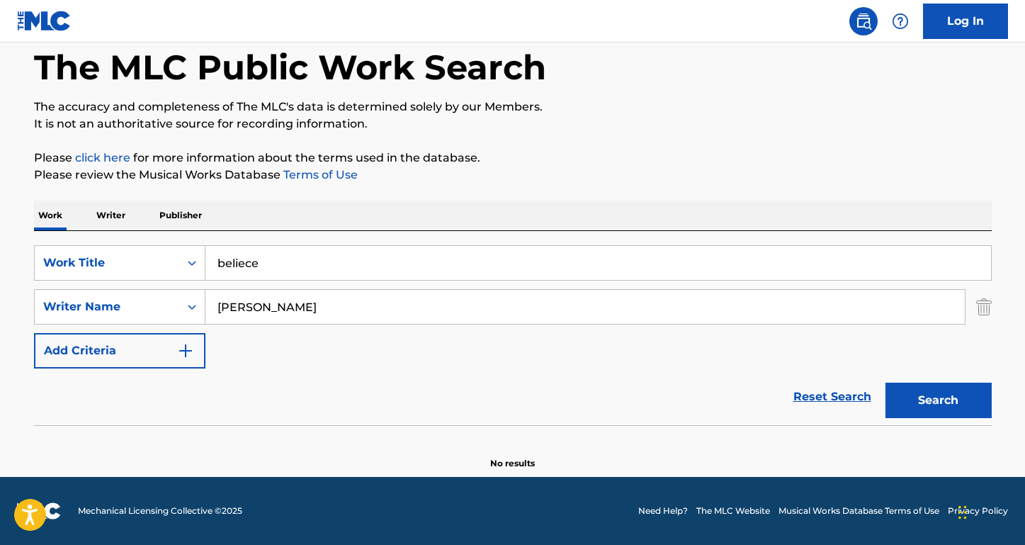
click at [269, 269] on input "beliece" at bounding box center [598, 263] width 786 height 34
type input "believe"
click at [938, 400] on button "Search" at bounding box center [939, 400] width 106 height 35
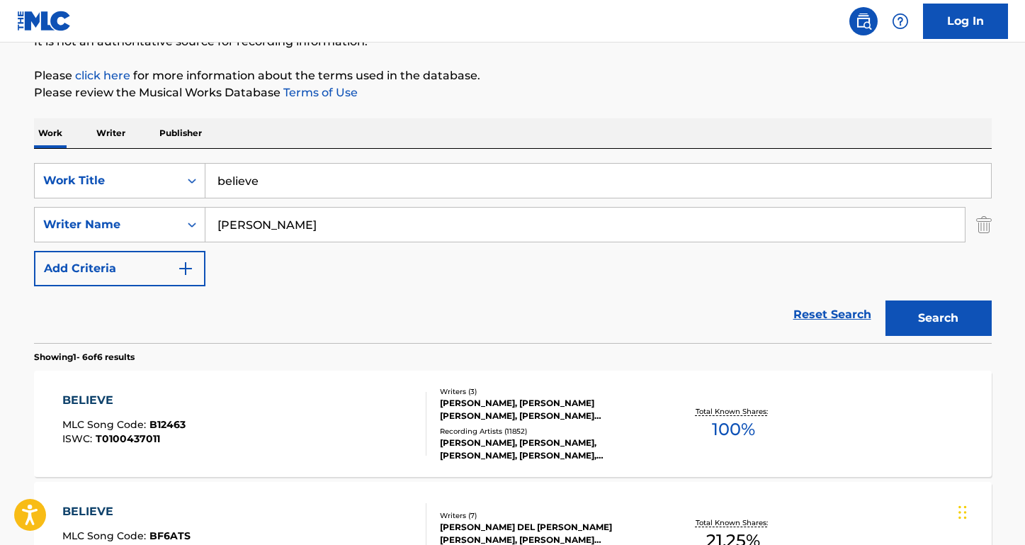
scroll to position [198, 0]
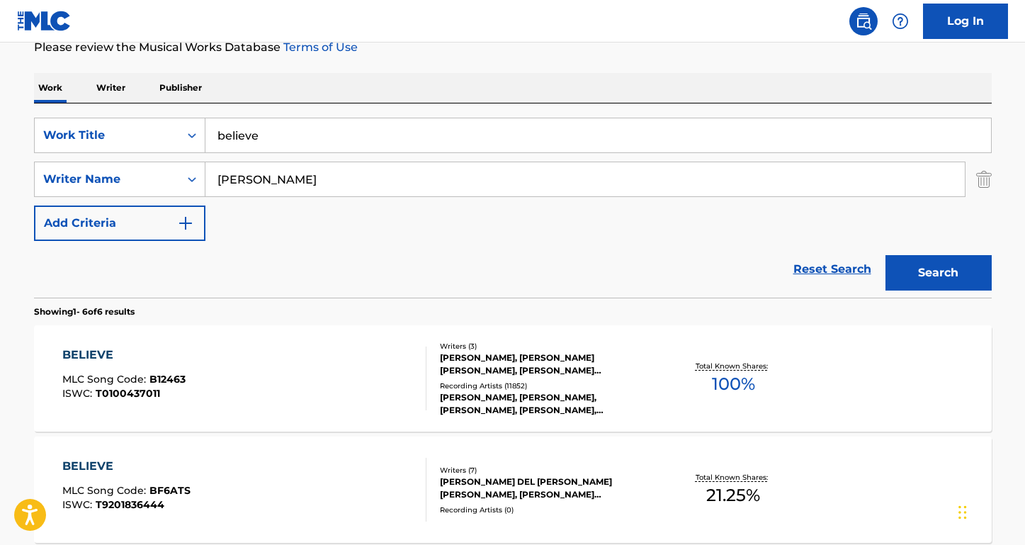
click at [108, 354] on div "BELIEVE" at bounding box center [123, 354] width 123 height 17
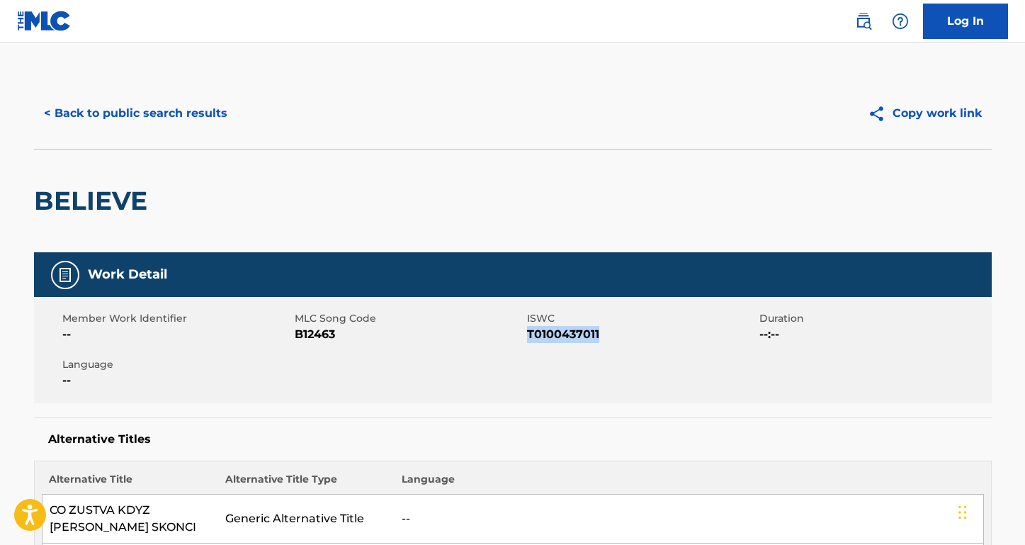
drag, startPoint x: 611, startPoint y: 337, endPoint x: 527, endPoint y: 334, distance: 84.3
click at [527, 334] on span "T0100437011" at bounding box center [641, 334] width 229 height 17
drag, startPoint x: 345, startPoint y: 334, endPoint x: 296, endPoint y: 333, distance: 48.9
click at [297, 333] on span "B12463" at bounding box center [409, 334] width 229 height 17
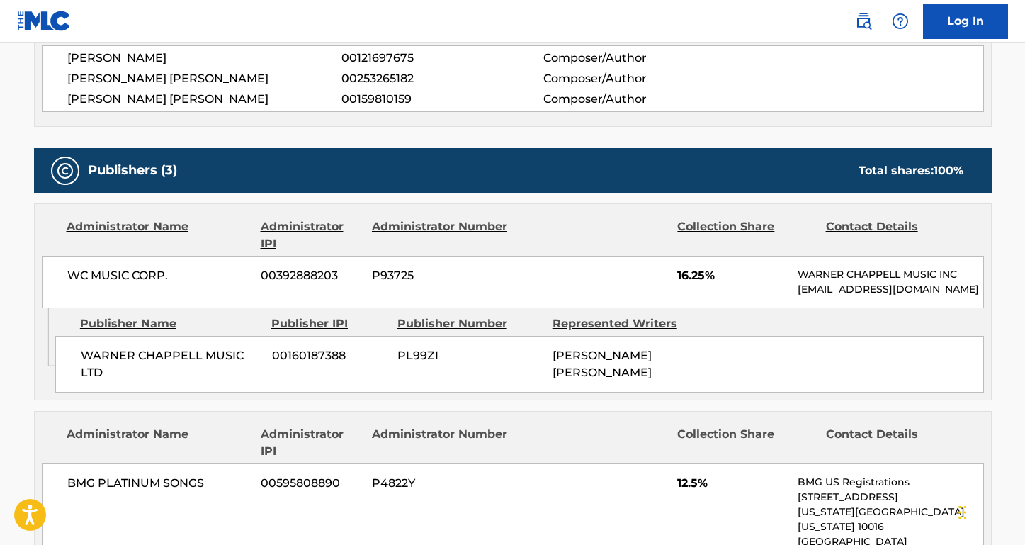
scroll to position [1507, 0]
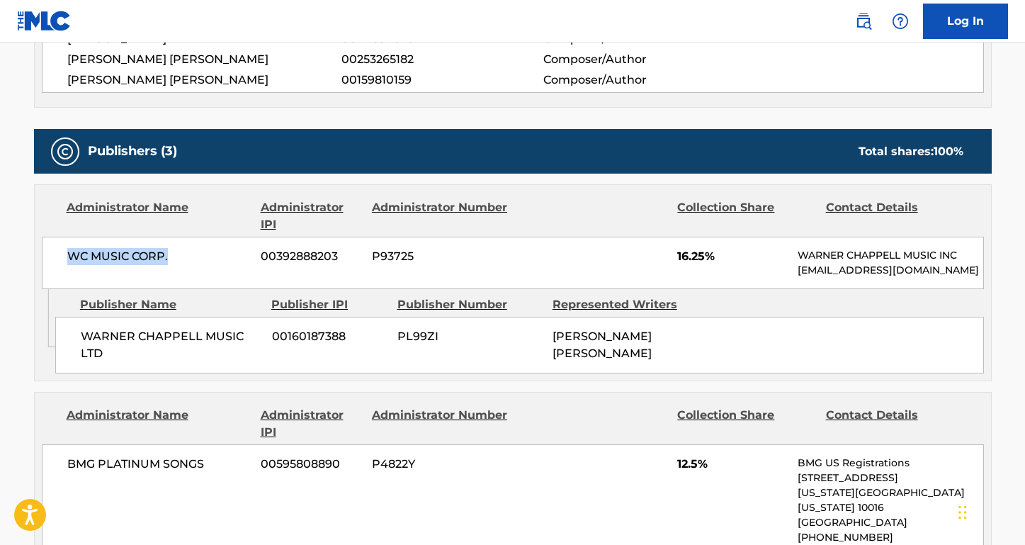
drag, startPoint x: 183, startPoint y: 289, endPoint x: 52, endPoint y: 288, distance: 130.4
click at [53, 288] on div "WC MUSIC CORP. 00392888203 P93725 16.25% [PERSON_NAME] MUSIC INC [EMAIL_ADDRESS…" at bounding box center [513, 263] width 942 height 52
drag, startPoint x: 112, startPoint y: 382, endPoint x: 57, endPoint y: 360, distance: 58.8
click at [57, 360] on div "[PERSON_NAME] MUSIC LTD 00160187388 PL99ZI [PERSON_NAME] [PERSON_NAME]" at bounding box center [519, 345] width 929 height 57
drag, startPoint x: 187, startPoint y: 283, endPoint x: 61, endPoint y: 283, distance: 126.1
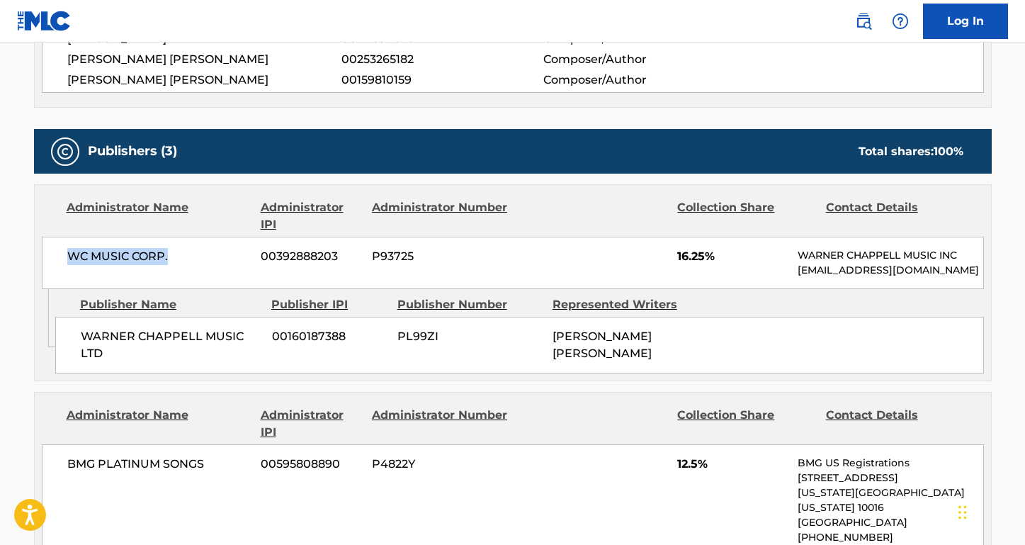
click at [61, 283] on div "WC MUSIC CORP. 00392888203 P93725 16.25% [PERSON_NAME] MUSIC INC [EMAIL_ADDRESS…" at bounding box center [513, 263] width 942 height 52
drag, startPoint x: 205, startPoint y: 492, endPoint x: 57, endPoint y: 492, distance: 148.1
click at [57, 492] on div "BMG PLATINUM SONGS 00595808890 P4822Y 12.5% BMG US Registrations [STREET_ADDRES…" at bounding box center [513, 507] width 942 height 127
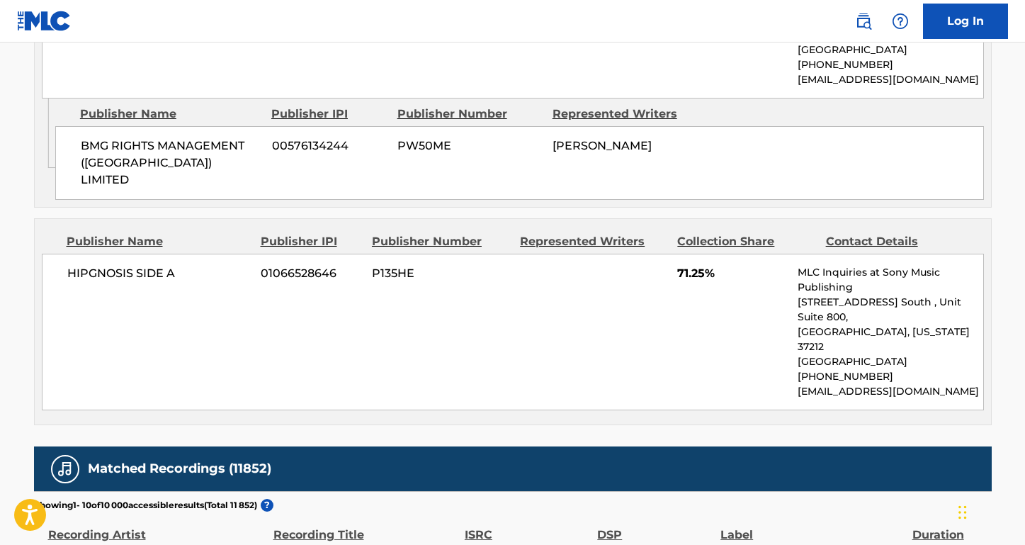
scroll to position [1974, 0]
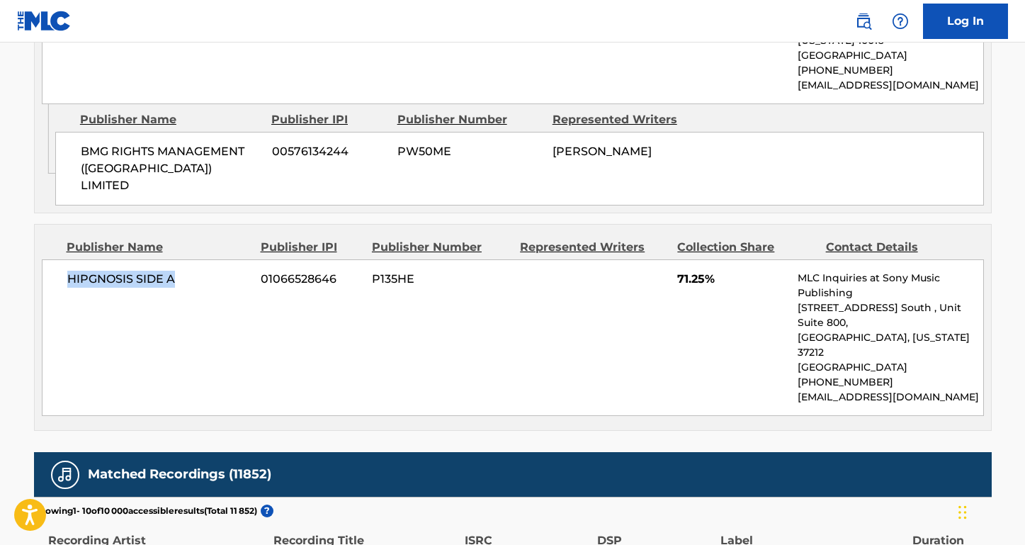
drag, startPoint x: 189, startPoint y: 273, endPoint x: 59, endPoint y: 276, distance: 130.4
click at [59, 276] on div "HIPGNOSIS SIDE A 01066528646 P135HE 71.25% MLC Inquiries at Sony Music Publishi…" at bounding box center [513, 337] width 942 height 157
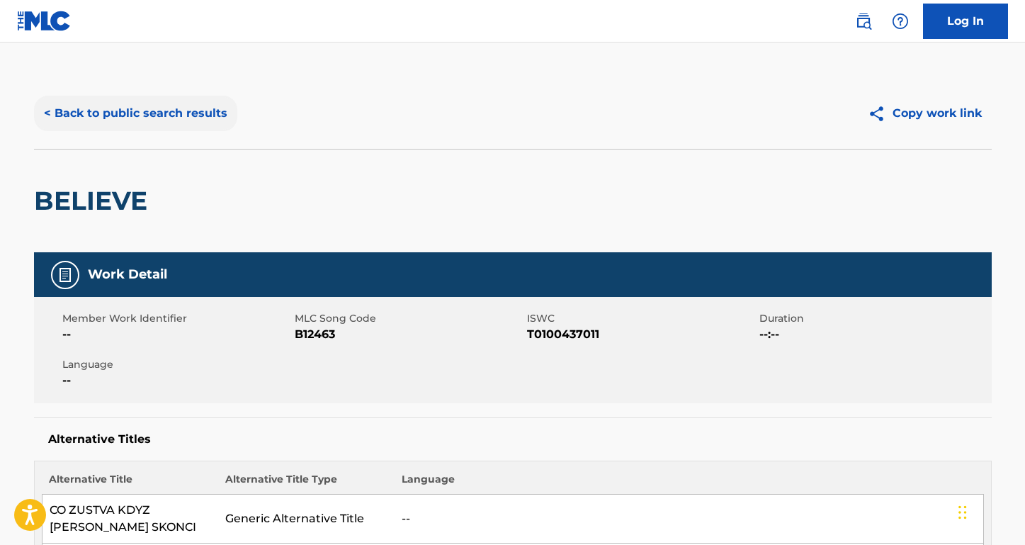
scroll to position [0, 0]
click at [215, 118] on button "< Back to public search results" at bounding box center [135, 113] width 203 height 35
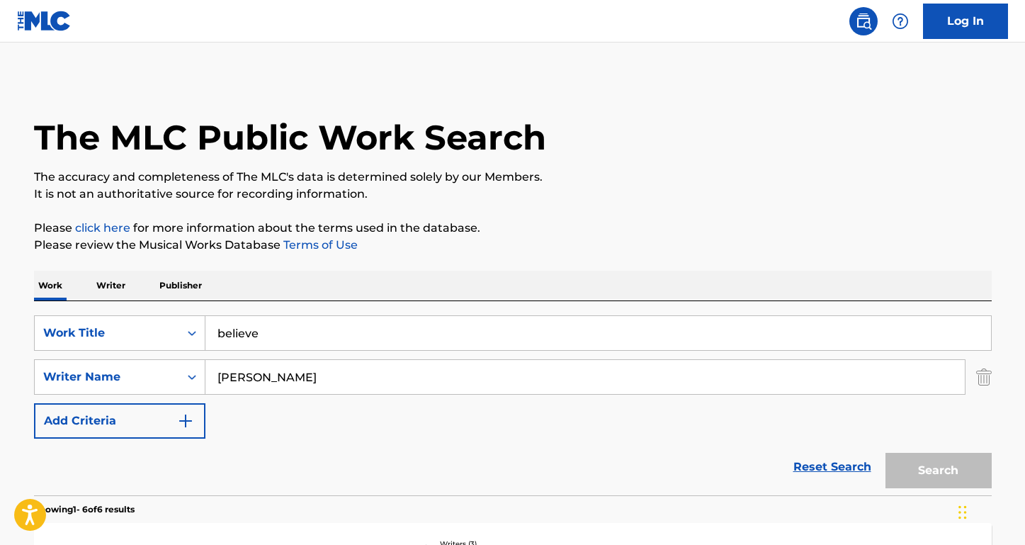
scroll to position [198, 0]
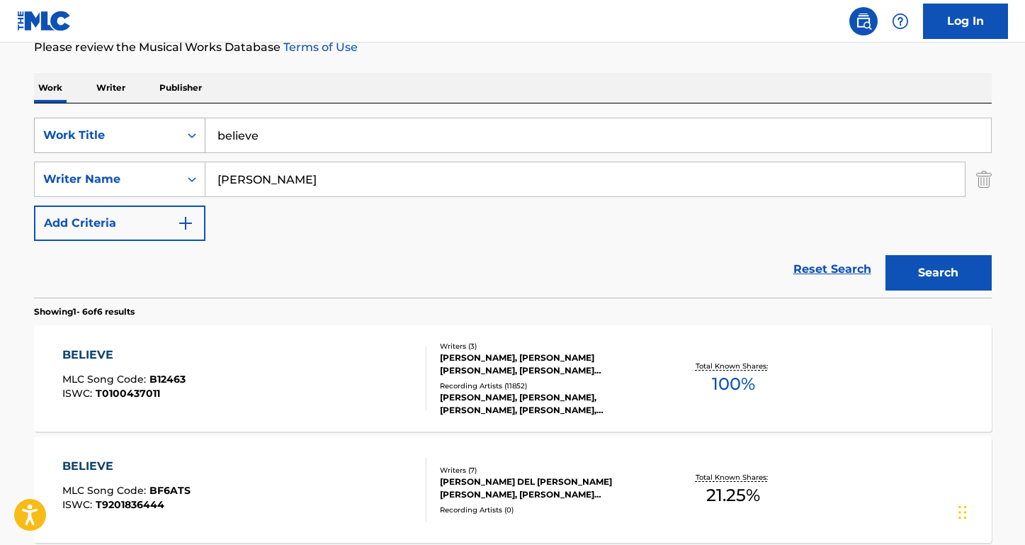
drag, startPoint x: 333, startPoint y: 139, endPoint x: 190, endPoint y: 133, distance: 143.2
click at [190, 133] on div "SearchWithCriteria947fe26c-4eb3-4423-97b6-ab0c4cf5d48e Work Title believe" at bounding box center [513, 135] width 958 height 35
paste input "[PERSON_NAME] me [PERSON_NAME]"
type input "[PERSON_NAME] me [PERSON_NAME]"
click at [938, 273] on button "Search" at bounding box center [939, 272] width 106 height 35
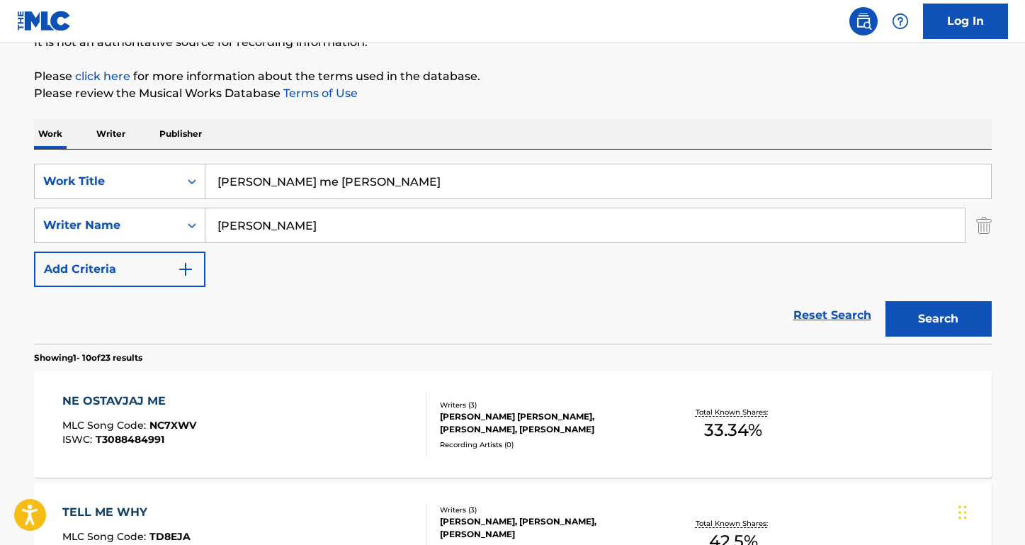
scroll to position [157, 0]
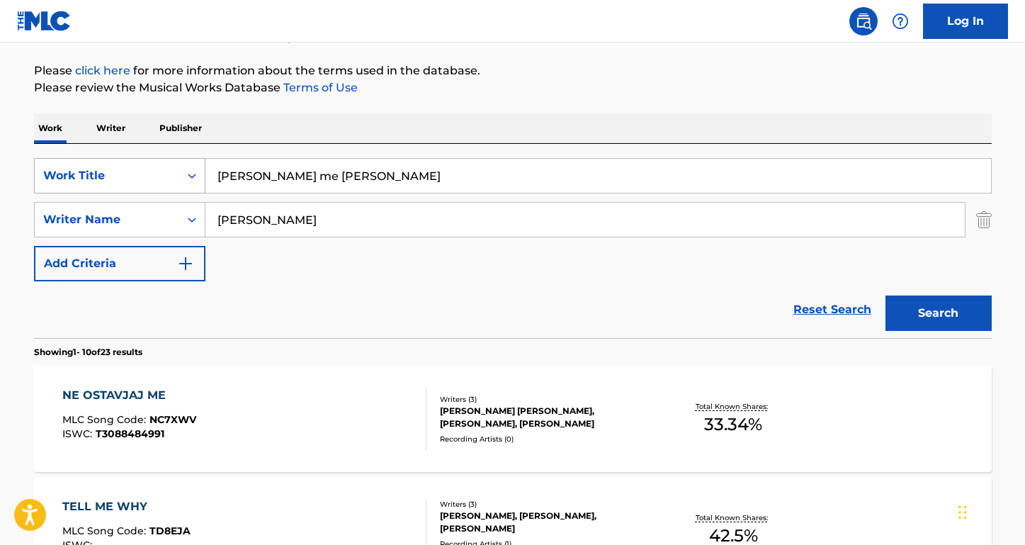
drag, startPoint x: 310, startPoint y: 180, endPoint x: 183, endPoint y: 171, distance: 127.1
click at [183, 171] on div "SearchWithCriteria947fe26c-4eb3-4423-97b6-ab0c4cf5d48e Work Title [PERSON_NAME]…" at bounding box center [513, 175] width 958 height 35
drag, startPoint x: 318, startPoint y: 228, endPoint x: 179, endPoint y: 212, distance: 139.8
click at [179, 212] on div "SearchWithCriteria8455a323-07f8-4967-afe1-85a15b8996e3 Writer Name [PERSON_NAME]" at bounding box center [513, 219] width 958 height 35
paste input "[PERSON_NAME] /"
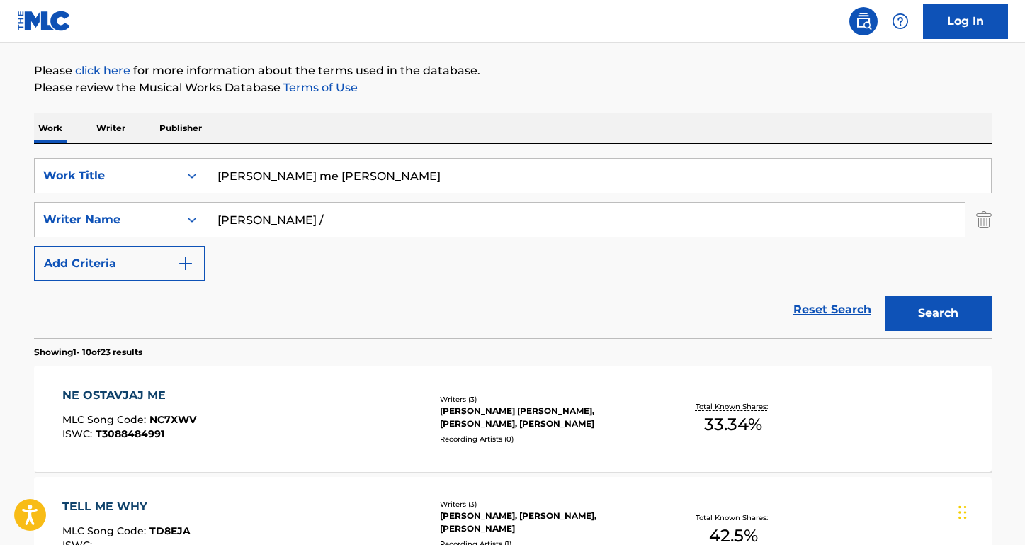
type input "[PERSON_NAME] /"
drag, startPoint x: 305, startPoint y: 178, endPoint x: 183, endPoint y: 176, distance: 121.9
click at [183, 176] on div "SearchWithCriteria947fe26c-4eb3-4423-97b6-ab0c4cf5d48e Work Title [PERSON_NAME]…" at bounding box center [513, 175] width 958 height 35
type input "LOTERIJ"
click at [938, 313] on button "Search" at bounding box center [939, 312] width 106 height 35
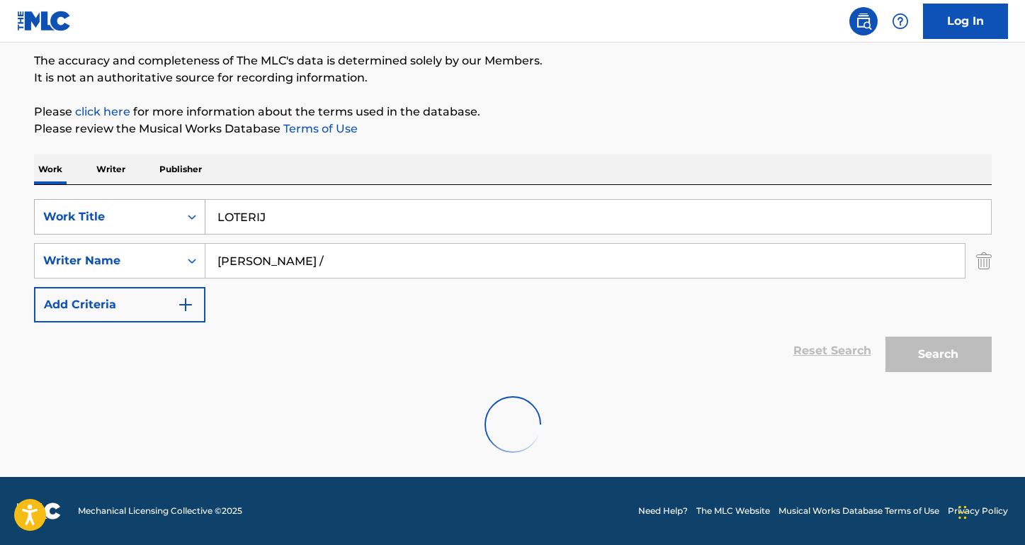
scroll to position [116, 0]
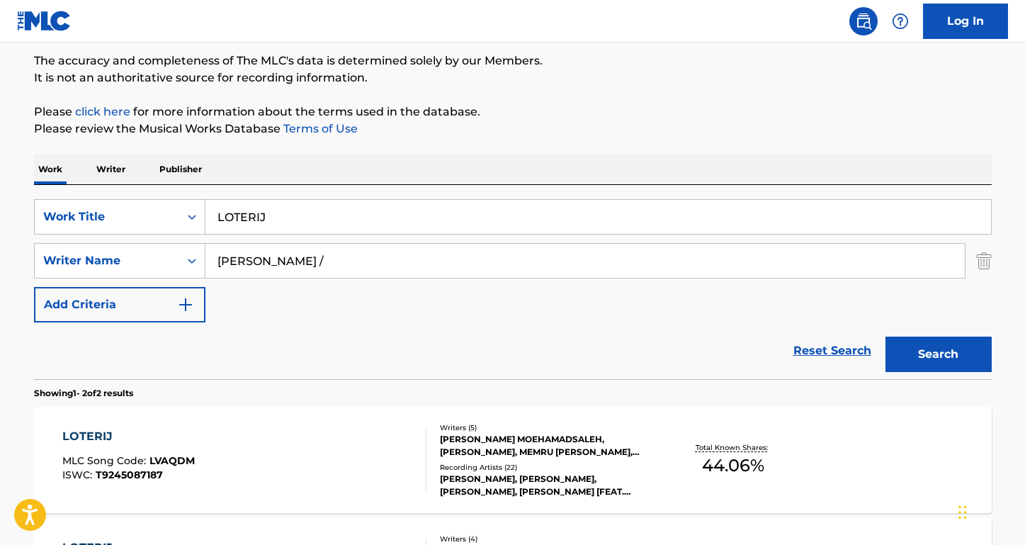
click at [80, 434] on div "LOTERIJ" at bounding box center [128, 436] width 132 height 17
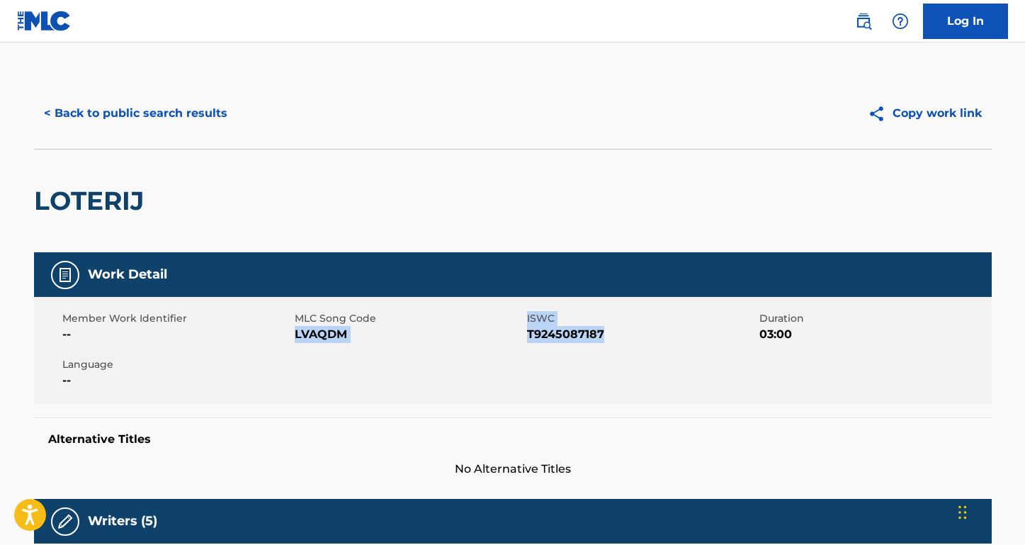
drag, startPoint x: 621, startPoint y: 330, endPoint x: 296, endPoint y: 335, distance: 324.5
click at [296, 335] on div "Member Work Identifier -- MLC Song Code LVAQDM ISWC T9245087187 Duration 03:00 …" at bounding box center [513, 350] width 958 height 106
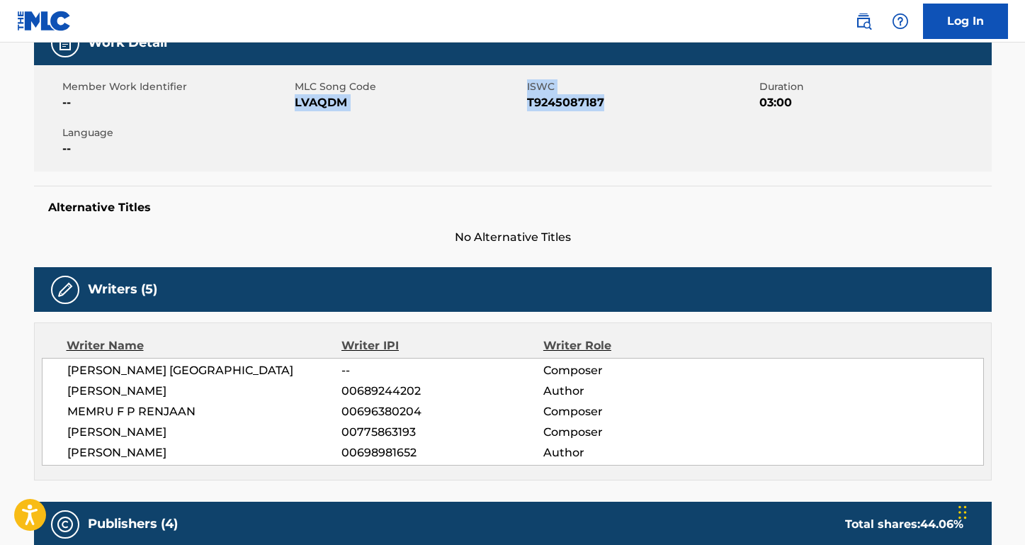
scroll to position [351, 0]
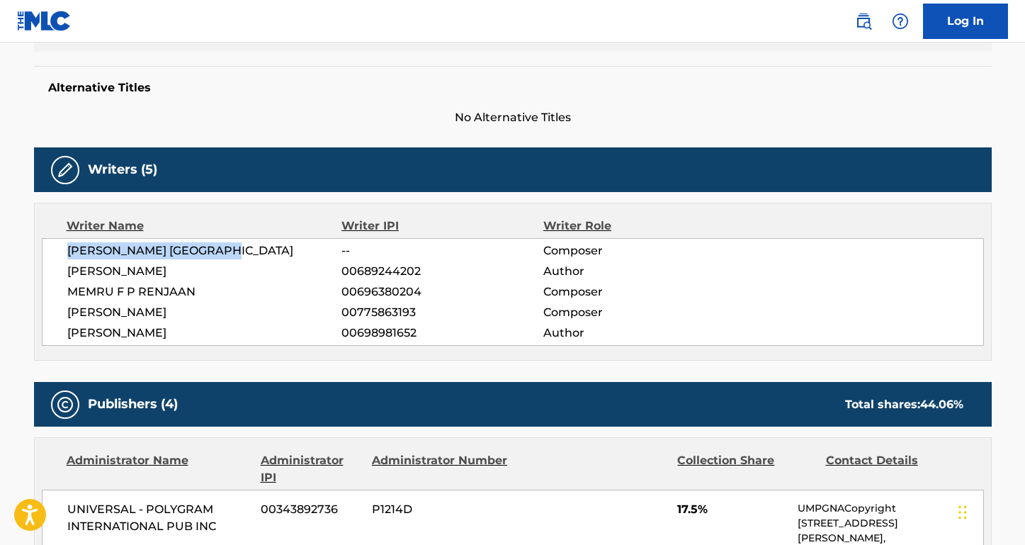
drag, startPoint x: 244, startPoint y: 249, endPoint x: 30, endPoint y: 244, distance: 214.0
drag, startPoint x: 224, startPoint y: 272, endPoint x: 52, endPoint y: 272, distance: 172.2
click at [52, 272] on div "[PERSON_NAME] MOEHAMADSALEH -- Composer [PERSON_NAME] 00689244202 Author MEMRU …" at bounding box center [513, 292] width 942 height 108
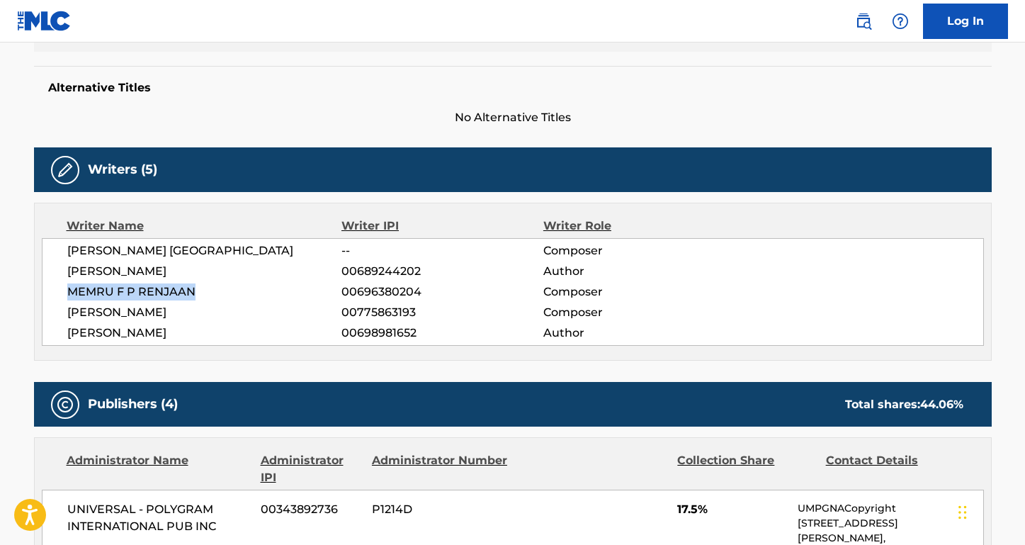
drag, startPoint x: 209, startPoint y: 286, endPoint x: 35, endPoint y: 286, distance: 174.3
click at [35, 286] on div "Writer Name Writer IPI Writer Role [PERSON_NAME] MOEHAMADSALEH -- Composer [PER…" at bounding box center [513, 282] width 958 height 158
drag, startPoint x: 191, startPoint y: 313, endPoint x: 21, endPoint y: 313, distance: 169.3
drag, startPoint x: 172, startPoint y: 332, endPoint x: 46, endPoint y: 332, distance: 126.1
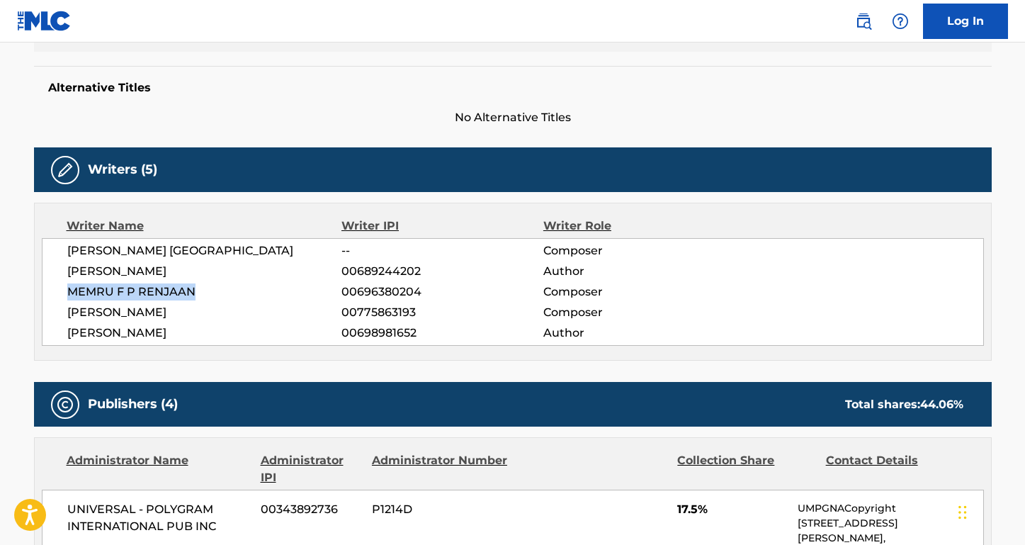
click at [46, 332] on div "[PERSON_NAME] MOEHAMADSALEH -- Composer [PERSON_NAME] 00689244202 Author MEMRU …" at bounding box center [513, 292] width 942 height 108
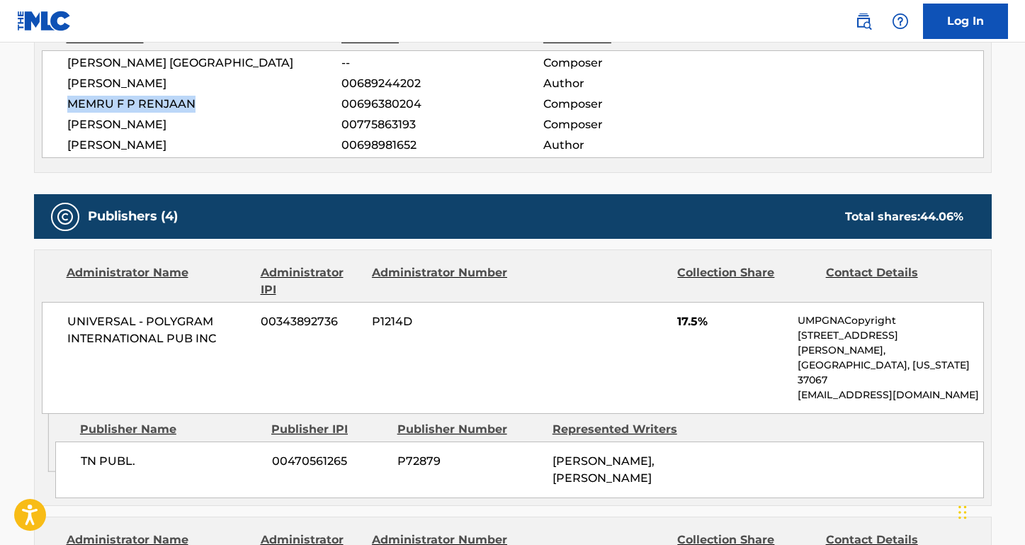
scroll to position [572, 0]
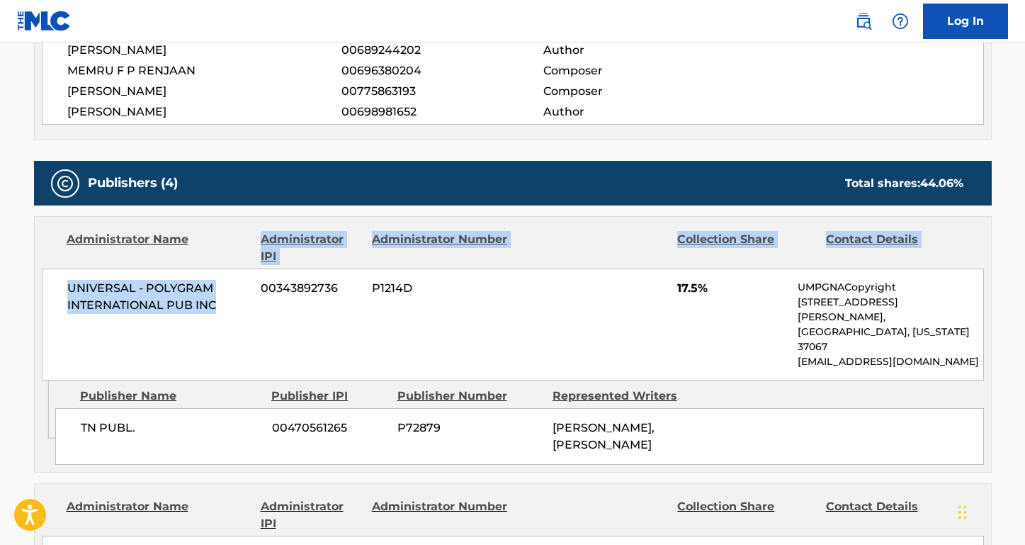
drag, startPoint x: 221, startPoint y: 315, endPoint x: 23, endPoint y: 261, distance: 205.5
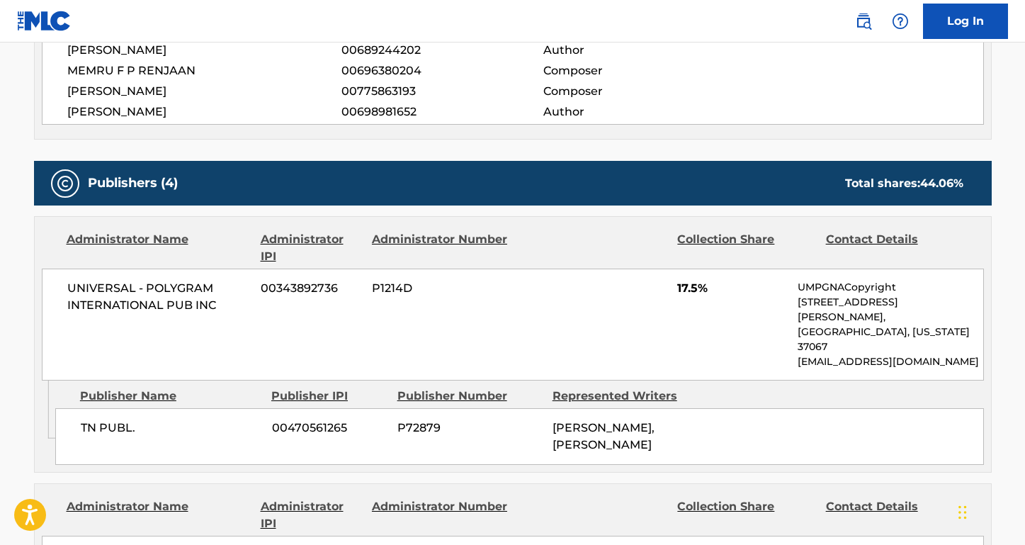
click at [159, 307] on span "UNIVERSAL - POLYGRAM INTERNATIONAL PUB INC" at bounding box center [158, 297] width 183 height 34
drag, startPoint x: 232, startPoint y: 300, endPoint x: 64, endPoint y: 288, distance: 168.3
click at [64, 288] on div "UNIVERSAL - POLYGRAM INTERNATIONAL PUB INC 00343892736 P1214D 17.5% UMPGNACopyr…" at bounding box center [513, 325] width 942 height 112
drag, startPoint x: 137, startPoint y: 395, endPoint x: 50, endPoint y: 395, distance: 87.1
click at [50, 395] on div "Admin Original Publisher Connecting Line Publisher Name Publisher IPI Publisher…" at bounding box center [513, 425] width 956 height 91
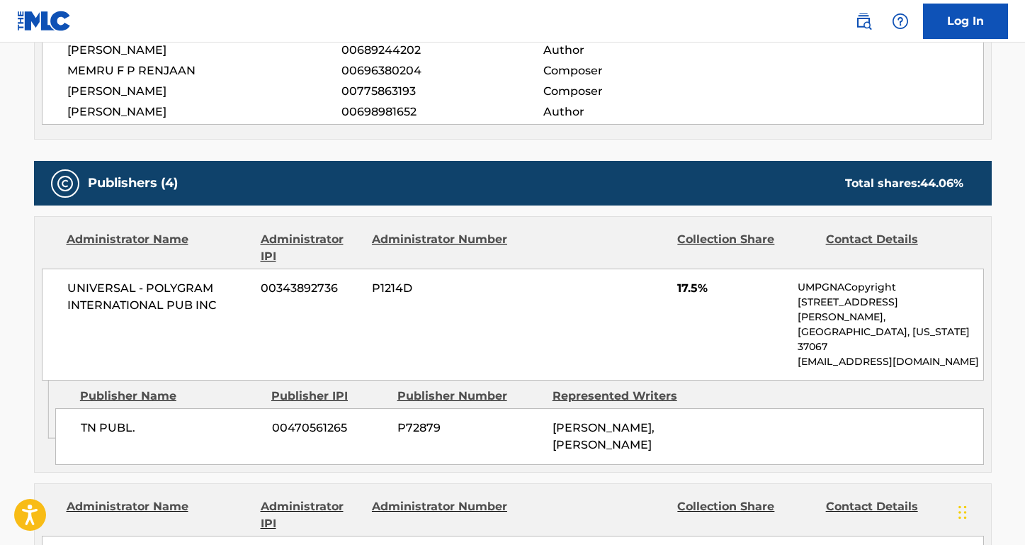
click at [167, 419] on span "TN PUBL." at bounding box center [171, 427] width 181 height 17
drag, startPoint x: 140, startPoint y: 394, endPoint x: 79, endPoint y: 392, distance: 60.9
click at [79, 408] on div "TN PUBL. 00470561265 P72879 [PERSON_NAME], [PERSON_NAME]" at bounding box center [519, 436] width 929 height 57
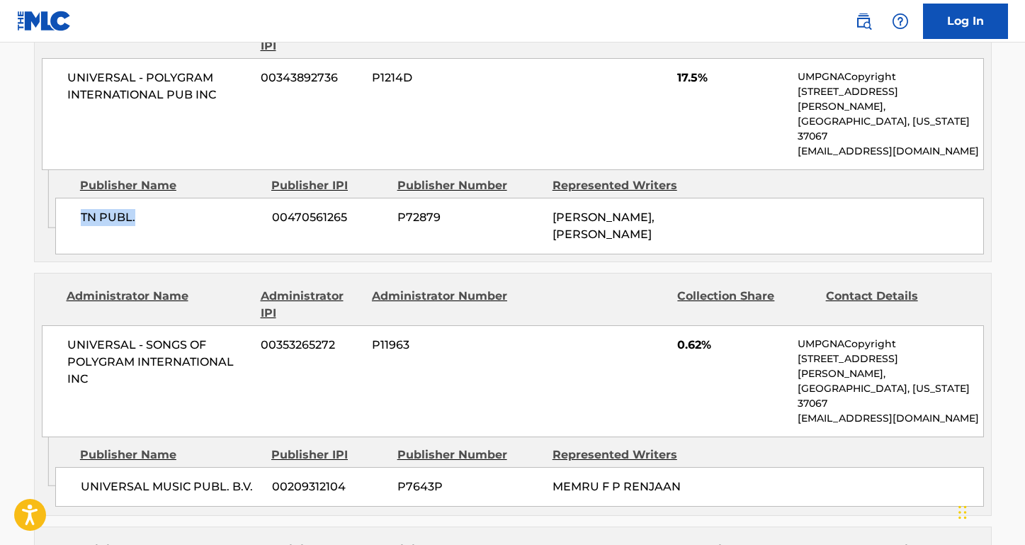
scroll to position [852, 0]
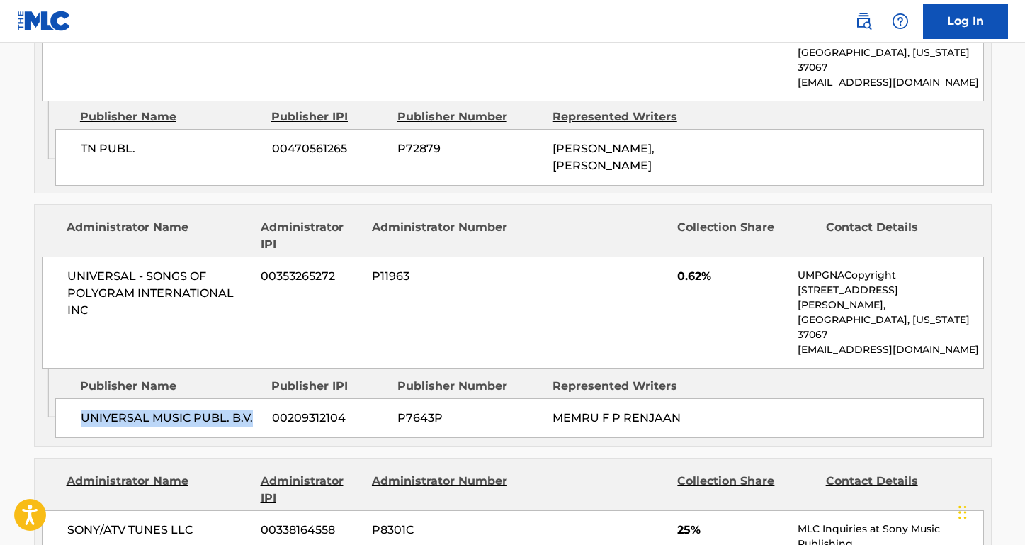
drag, startPoint x: 256, startPoint y: 354, endPoint x: 65, endPoint y: 357, distance: 191.3
click at [65, 398] on div "UNIVERSAL MUSIC PUBL. B.V. 00209312104 P7643P MEMRU F P RENJAAN" at bounding box center [519, 418] width 929 height 40
drag, startPoint x: 199, startPoint y: 472, endPoint x: 84, endPoint y: 470, distance: 114.8
click at [84, 521] on span "SONY/ATV TUNES LLC" at bounding box center [158, 529] width 183 height 17
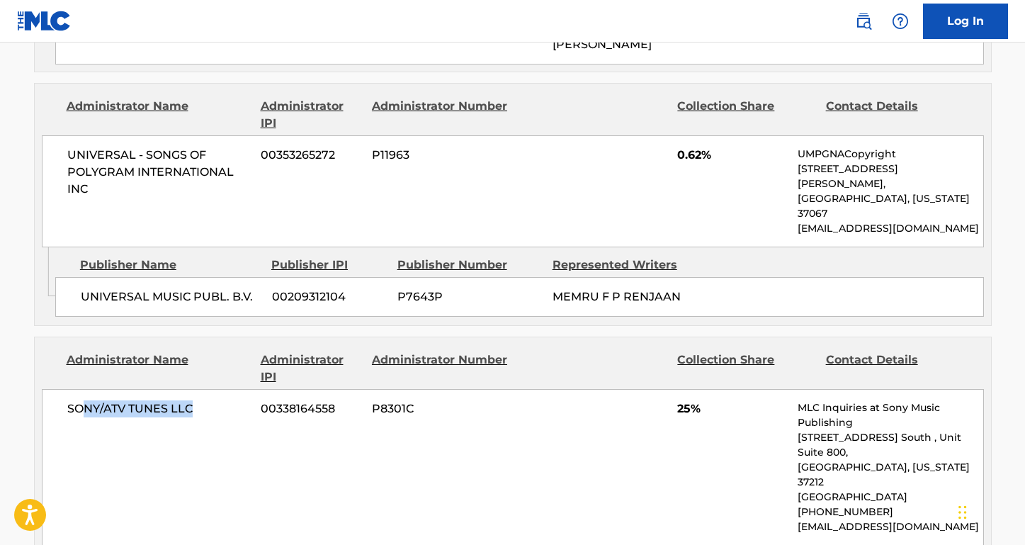
scroll to position [1012, 0]
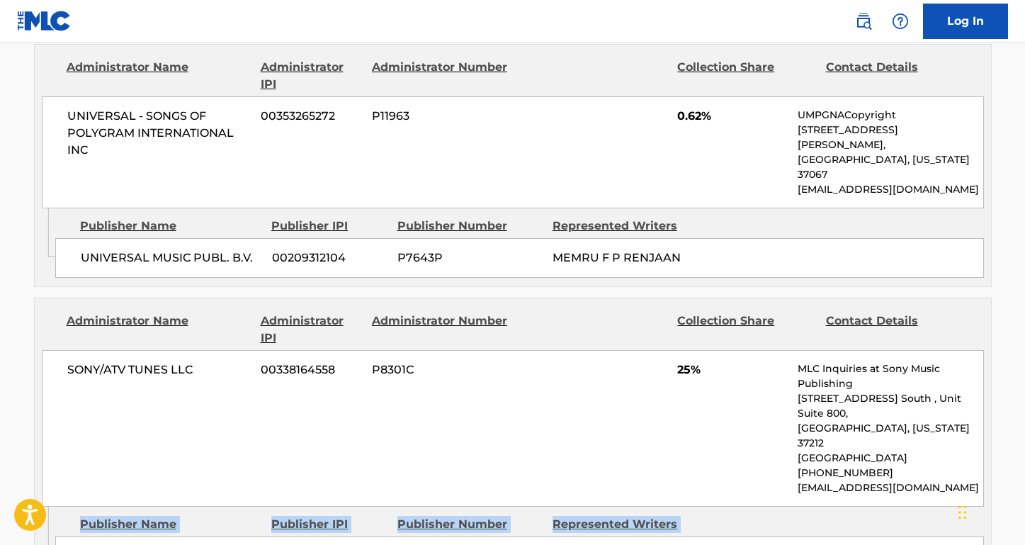
drag, startPoint x: 246, startPoint y: 463, endPoint x: 45, endPoint y: 461, distance: 200.5
click at [45, 507] on div "Admin Original Publisher Connecting Line Publisher Name Publisher IPI Publisher…" at bounding box center [513, 546] width 956 height 78
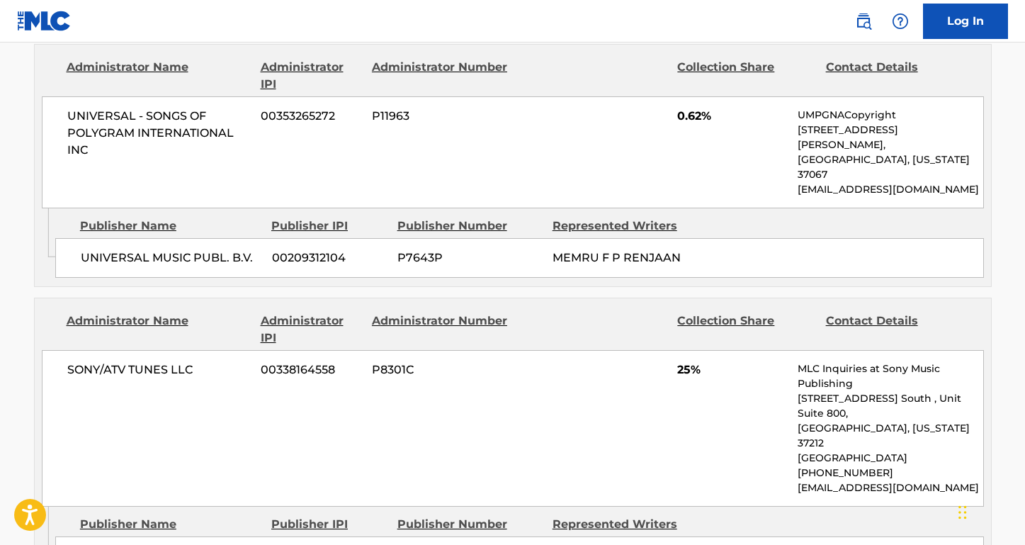
drag, startPoint x: 238, startPoint y: 461, endPoint x: 74, endPoint y: 461, distance: 164.4
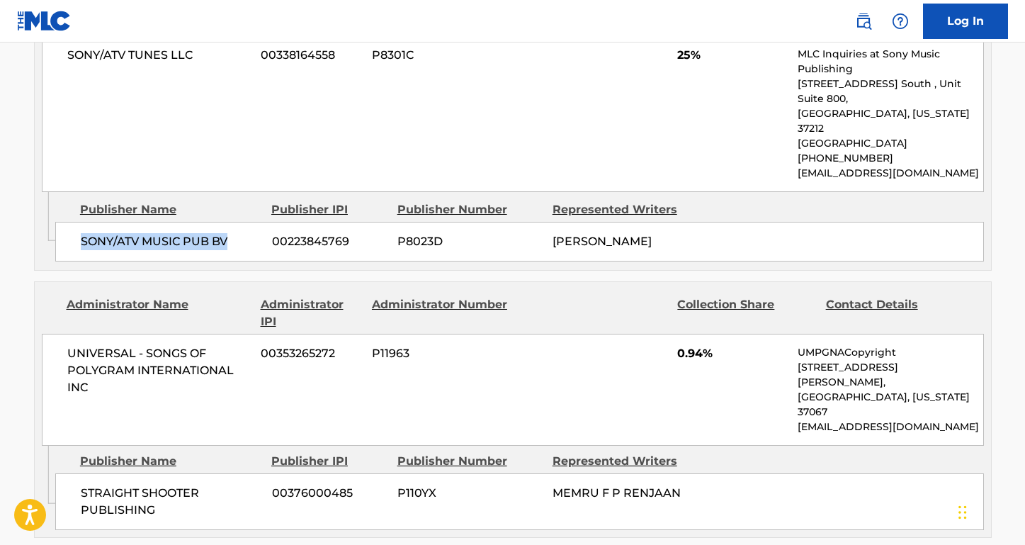
scroll to position [1382, 0]
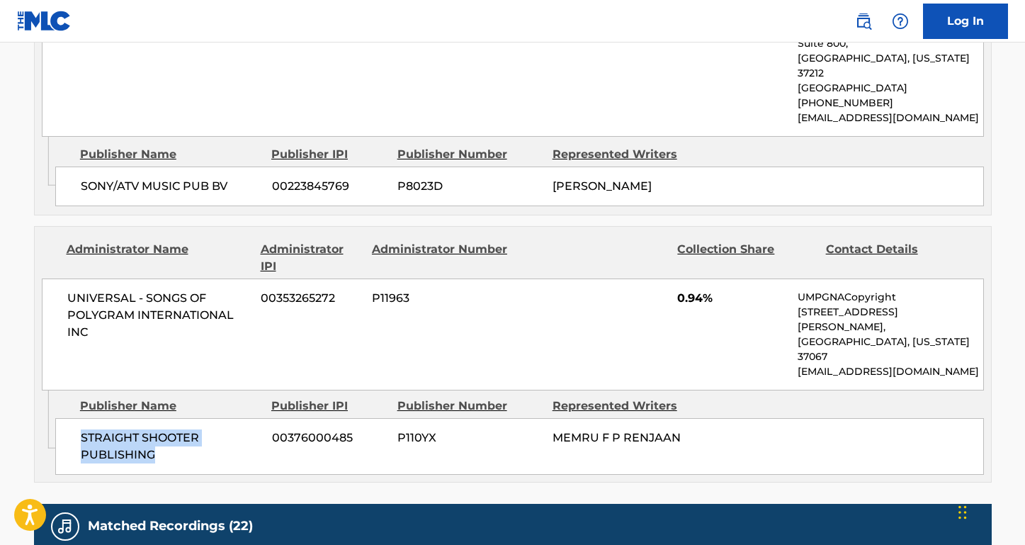
drag, startPoint x: 185, startPoint y: 337, endPoint x: 79, endPoint y: 317, distance: 108.1
click at [79, 418] on div "STRAIGHT SHOOTER PUBLISHING 00376000485 P110YX MEMRU F P RENJAAN" at bounding box center [519, 446] width 929 height 57
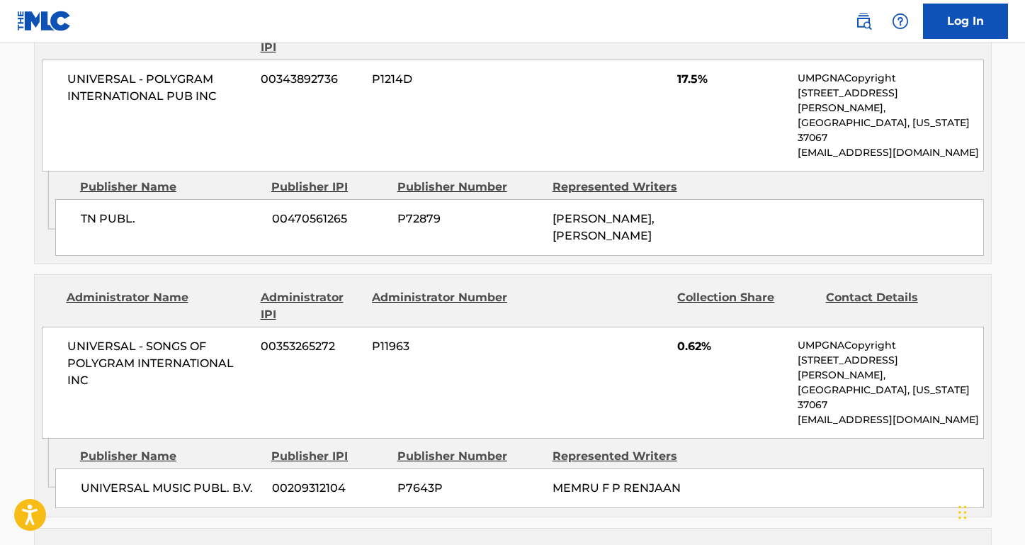
scroll to position [639, 0]
